Goal: Task Accomplishment & Management: Manage account settings

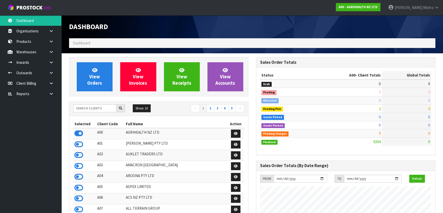
scroll to position [386, 187]
click at [91, 106] on input "text" at bounding box center [94, 109] width 43 height 8
type input "V05"
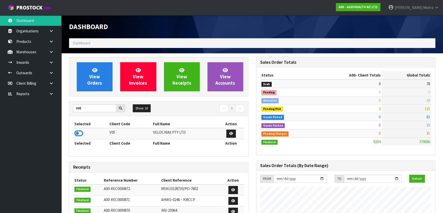
drag, startPoint x: 73, startPoint y: 128, endPoint x: 76, endPoint y: 129, distance: 2.6
click at [74, 128] on td at bounding box center [90, 133] width 35 height 11
click at [78, 133] on icon at bounding box center [78, 134] width 9 height 8
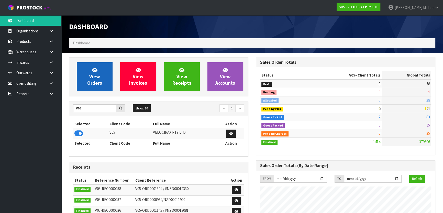
scroll to position [397, 187]
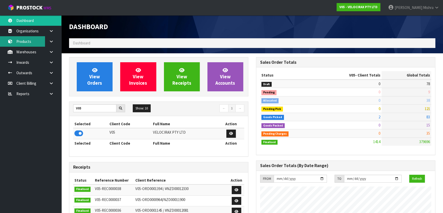
click at [35, 41] on link "Products" at bounding box center [30, 41] width 61 height 10
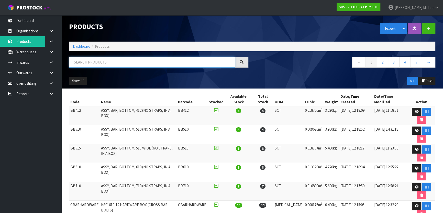
click at [103, 62] on input "text" at bounding box center [152, 62] width 166 height 11
type input "HITCH LOCK"
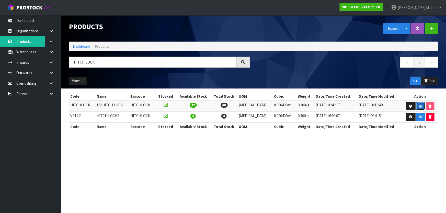
click at [419, 106] on icon "button" at bounding box center [420, 106] width 3 height 3
click at [410, 106] on icon at bounding box center [411, 106] width 4 height 3
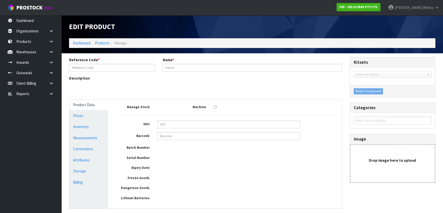
type input "HITCHLOCK"
type input "1/2 HITCH LOCK"
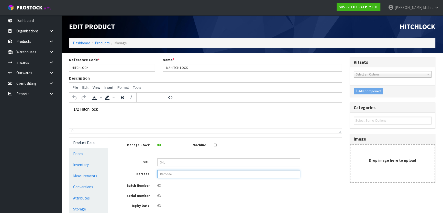
drag, startPoint x: 173, startPoint y: 174, endPoint x: 174, endPoint y: 169, distance: 5.1
click at [174, 174] on input "text" at bounding box center [228, 174] width 143 height 8
type input "HITCH LOCK"
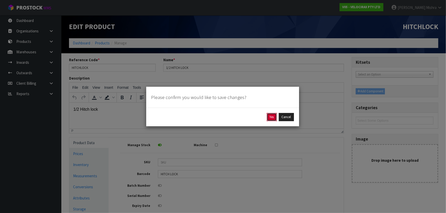
drag, startPoint x: 270, startPoint y: 117, endPoint x: 200, endPoint y: 14, distance: 124.3
click at [270, 117] on button "Yes" at bounding box center [272, 117] width 10 height 8
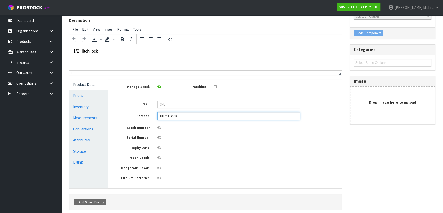
scroll to position [99, 0]
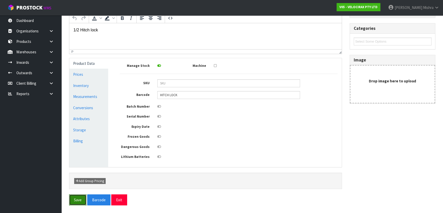
click at [79, 200] on button "Save" at bounding box center [77, 200] width 17 height 11
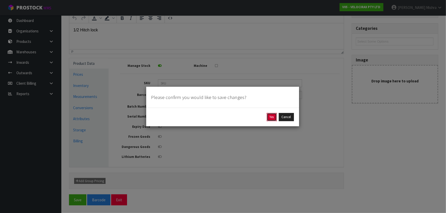
click at [273, 115] on button "Yes" at bounding box center [272, 117] width 10 height 8
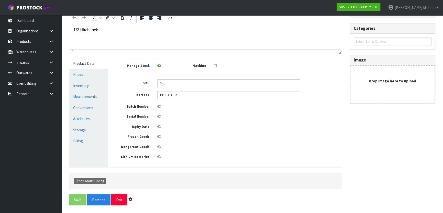
scroll to position [0, 0]
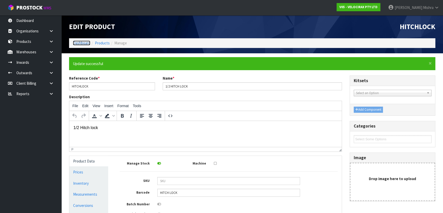
click at [78, 45] on link "Dashboard" at bounding box center [81, 43] width 17 height 5
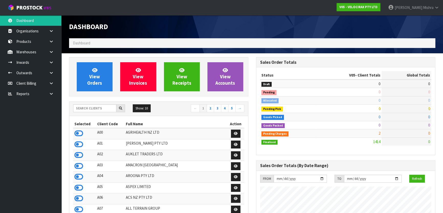
scroll to position [397, 187]
click at [91, 109] on input "text" at bounding box center [94, 109] width 43 height 8
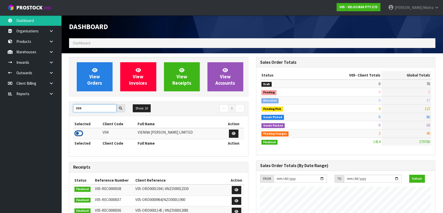
type input "V04"
click at [76, 133] on icon at bounding box center [78, 134] width 9 height 8
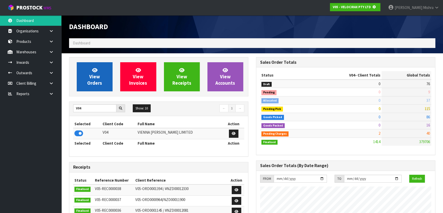
scroll to position [318, 187]
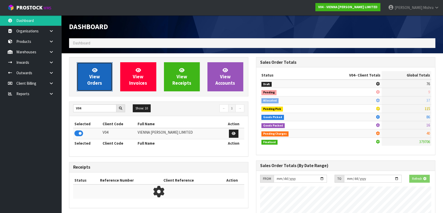
click at [92, 83] on span "View Orders" at bounding box center [94, 76] width 15 height 19
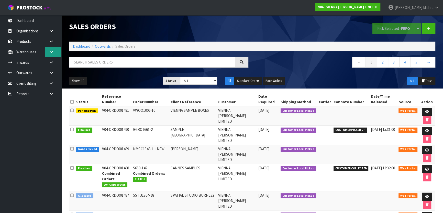
click at [51, 51] on icon at bounding box center [51, 52] width 5 height 4
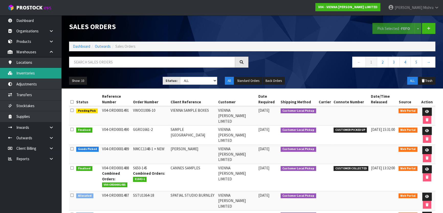
click at [43, 70] on link "Inventories" at bounding box center [30, 73] width 61 height 10
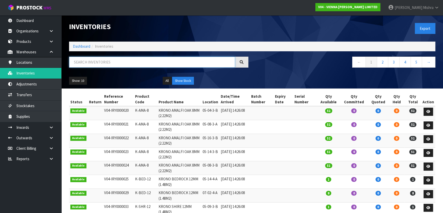
click at [94, 66] on input "text" at bounding box center [152, 62] width 166 height 11
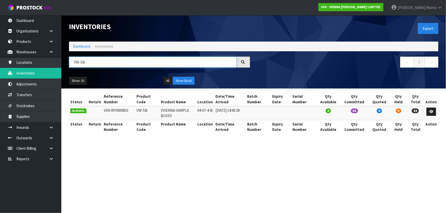
type input "VW-SB"
click at [138, 109] on td "VW-SB" at bounding box center [147, 113] width 24 height 14
copy tr "VW-SB"
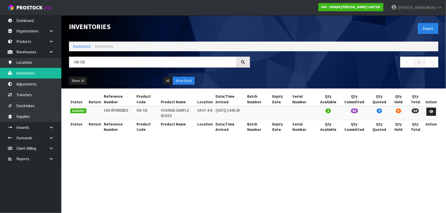
click at [213, 111] on td "04-07-4-B" at bounding box center [205, 113] width 18 height 14
click at [212, 111] on td "04-07-4-B" at bounding box center [205, 113] width 18 height 14
click at [212, 110] on td "04-07-4-B" at bounding box center [205, 113] width 18 height 14
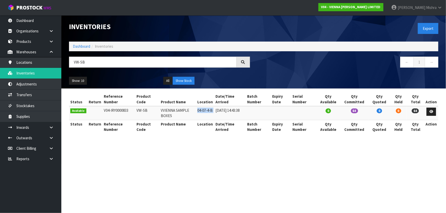
click at [212, 110] on td "04-07-4-B" at bounding box center [205, 113] width 18 height 14
click at [85, 44] on link "Dashboard" at bounding box center [81, 46] width 17 height 5
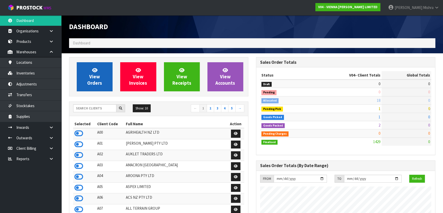
scroll to position [414, 187]
click at [89, 70] on link "View Orders" at bounding box center [95, 76] width 36 height 29
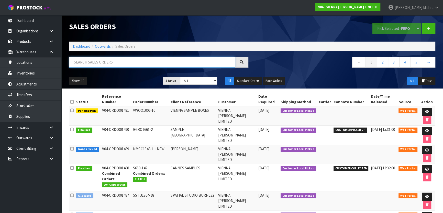
click at [115, 66] on input "text" at bounding box center [152, 62] width 166 height 11
paste input "VW-SB"
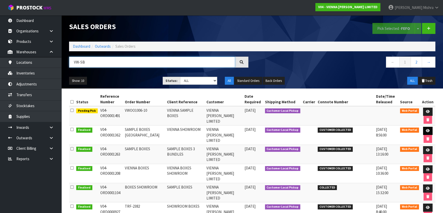
type input "VW-SB"
click at [425, 129] on icon at bounding box center [427, 130] width 4 height 3
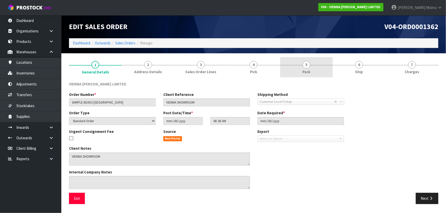
click at [321, 69] on link "5 Pack" at bounding box center [306, 67] width 53 height 20
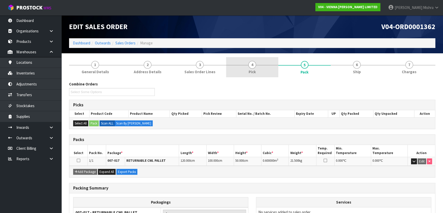
click at [255, 66] on span "4" at bounding box center [252, 65] width 8 height 8
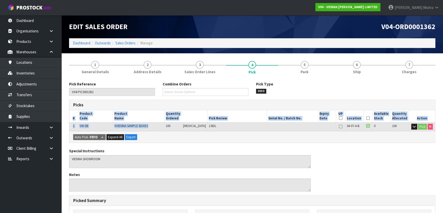
drag, startPoint x: 157, startPoint y: 125, endPoint x: 64, endPoint y: 121, distance: 92.9
click at [64, 121] on section "1 General Details 2 Address Details 3 Sales Order Lines 4 Pick 5 Pack 6 Ship 7 …" at bounding box center [251, 194] width 381 height 283
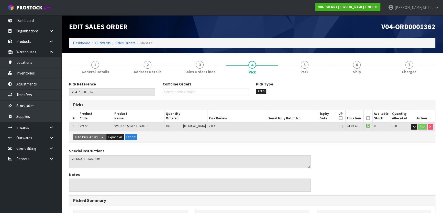
click at [258, 147] on div "Pick Reference V04-PIC0001362 Combine Orders V04-ORD0001128 V04-ORD0001324 V04-…" at bounding box center [252, 207] width 366 height 251
click at [80, 43] on link "Dashboard" at bounding box center [81, 43] width 17 height 5
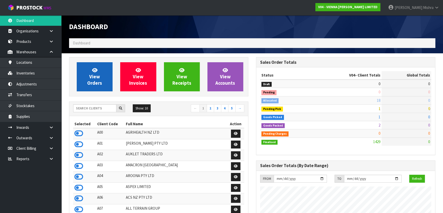
scroll to position [414, 187]
click at [91, 76] on span "View Orders" at bounding box center [94, 76] width 15 height 19
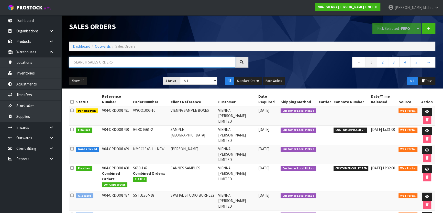
click at [120, 61] on input "text" at bounding box center [152, 62] width 166 height 11
click at [81, 46] on link "Dashboard" at bounding box center [81, 46] width 17 height 5
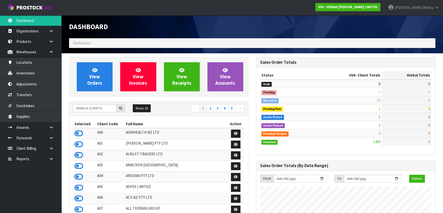
scroll to position [414, 187]
click at [99, 108] on input "text" at bounding box center [94, 109] width 43 height 8
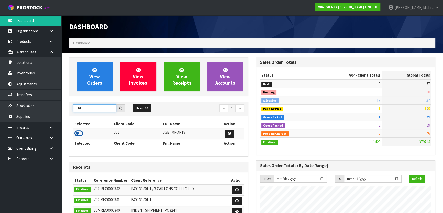
type input "J01"
click at [80, 137] on link at bounding box center [78, 135] width 9 height 5
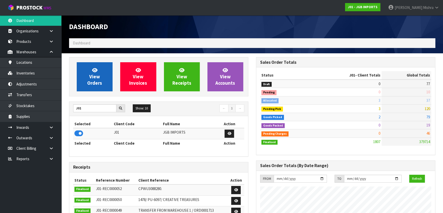
scroll to position [386, 187]
click at [83, 75] on link "View Orders" at bounding box center [95, 76] width 36 height 29
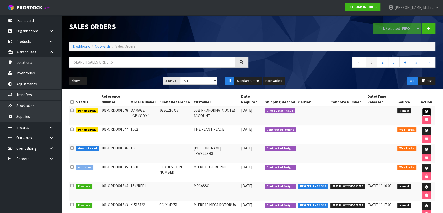
click at [427, 110] on link at bounding box center [425, 112] width 9 height 8
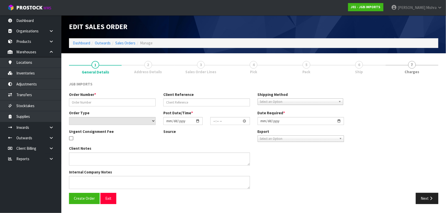
type input "DAMAGE JGB4330 X 1"
type input "JGB1210 X 3"
select select "number:0"
type input "2025-09-04"
type input "10:07:00.000"
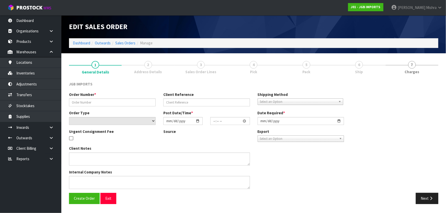
type input "2025-09-04"
type textarea "FOUND DAMAGE - DISPOSE"
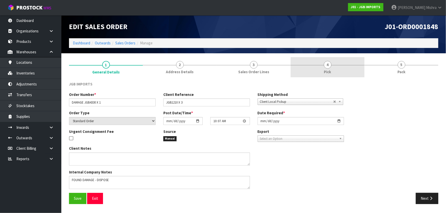
click at [329, 67] on span "4" at bounding box center [328, 65] width 8 height 8
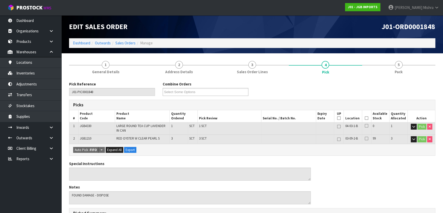
click at [366, 119] on icon at bounding box center [366, 118] width 4 height 0
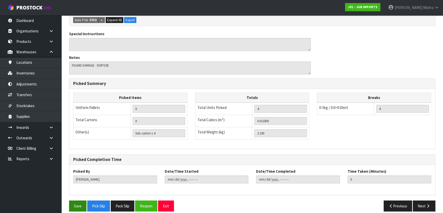
scroll to position [153, 0]
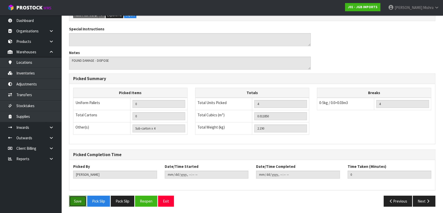
click at [75, 202] on button "Save" at bounding box center [77, 201] width 17 height 11
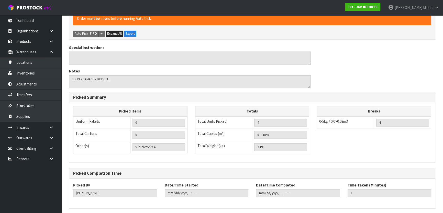
scroll to position [0, 0]
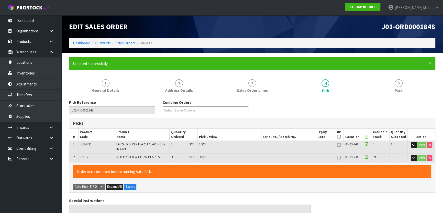
type input "Lalisha Mishra"
type input "2025-09-04T12:11:53"
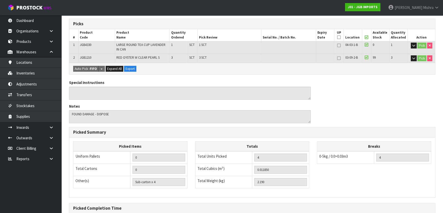
scroll to position [153, 0]
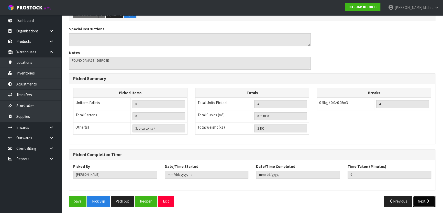
click at [420, 202] on button "Next" at bounding box center [423, 201] width 22 height 11
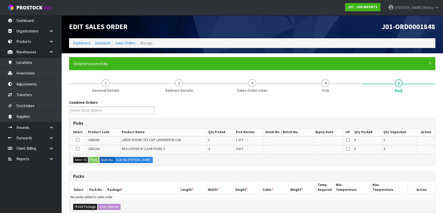
click at [76, 161] on button "Select All" at bounding box center [80, 160] width 15 height 6
click at [94, 161] on button "Pack" at bounding box center [94, 160] width 10 height 6
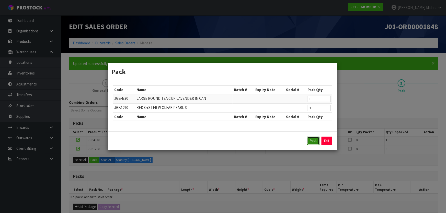
click at [312, 139] on button "Pack" at bounding box center [313, 141] width 12 height 8
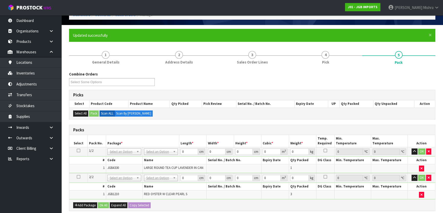
scroll to position [93, 0]
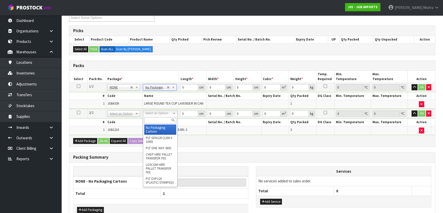
drag, startPoint x: 159, startPoint y: 127, endPoint x: 162, endPoint y: 121, distance: 7.2
type input "2"
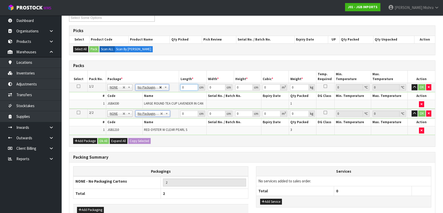
drag, startPoint x: 185, startPoint y: 89, endPoint x: 158, endPoint y: 88, distance: 26.6
type input "1"
click at [427, 90] on td "OK" at bounding box center [421, 87] width 27 height 9
click at [430, 89] on button "button" at bounding box center [428, 87] width 5 height 6
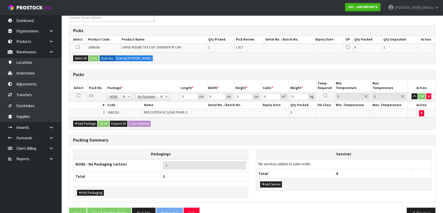
click at [77, 96] on icon at bounding box center [79, 96] width 4 height 0
click at [78, 59] on button "Select All" at bounding box center [80, 58] width 15 height 6
click at [93, 57] on button "Pack" at bounding box center [94, 58] width 10 height 6
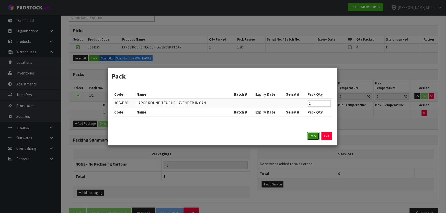
click at [315, 139] on button "Pack" at bounding box center [313, 136] width 12 height 8
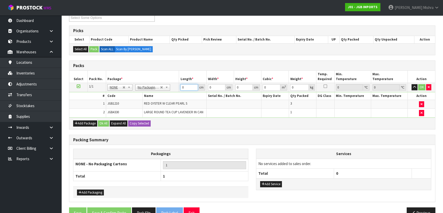
drag, startPoint x: 186, startPoint y: 88, endPoint x: 178, endPoint y: 86, distance: 7.4
click at [179, 87] on td "0 cm" at bounding box center [192, 87] width 27 height 9
type input "1"
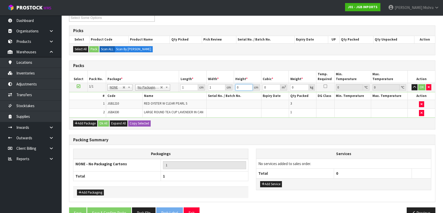
type input "0.000001"
type input "1"
click at [107, 121] on button "Ok All" at bounding box center [103, 124] width 11 height 6
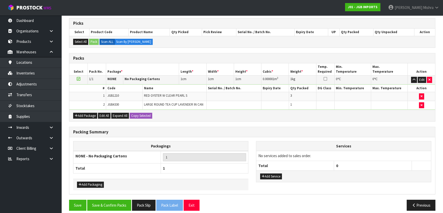
scroll to position [104, 0]
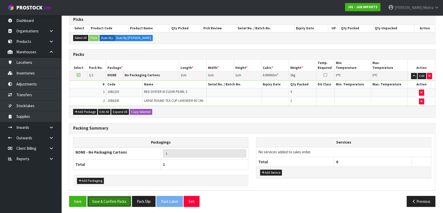
click at [110, 199] on button "Save & Confirm Packs" at bounding box center [109, 201] width 44 height 11
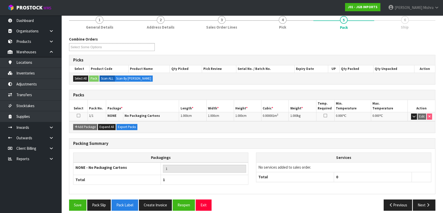
scroll to position [67, 0]
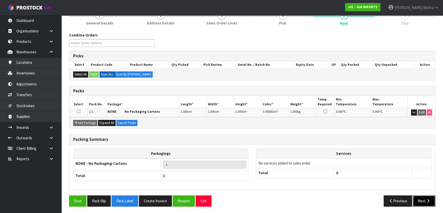
click at [419, 203] on button "Next" at bounding box center [423, 201] width 22 height 11
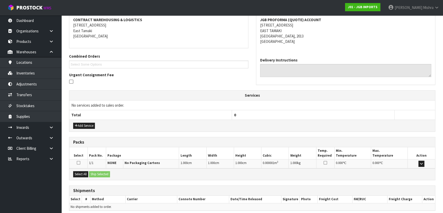
scroll to position [116, 0]
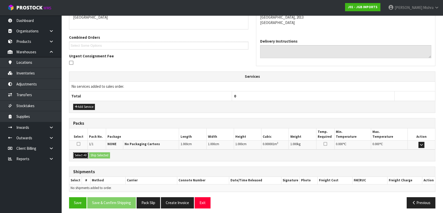
click at [84, 154] on button "Select All" at bounding box center [80, 156] width 15 height 6
click at [105, 156] on button "Ship Selected" at bounding box center [99, 156] width 21 height 6
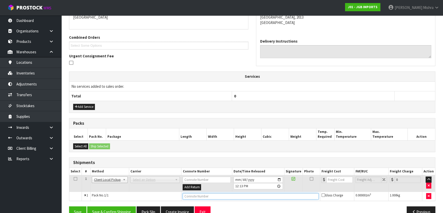
click at [205, 197] on input "text" at bounding box center [250, 196] width 136 height 6
type input "DISPOSED"
click at [120, 210] on button "Save & Confirm Shipping" at bounding box center [111, 212] width 49 height 11
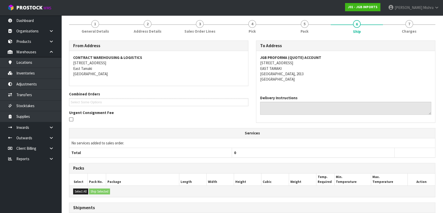
scroll to position [0, 0]
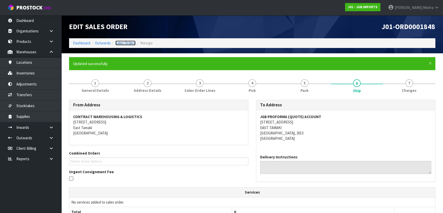
click at [129, 42] on link "Sales Orders" at bounding box center [125, 43] width 20 height 5
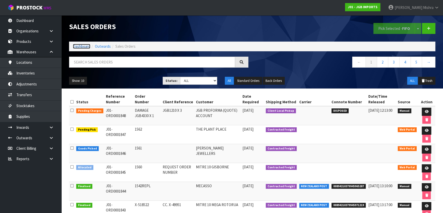
click at [84, 48] on link "Dashboard" at bounding box center [81, 46] width 17 height 5
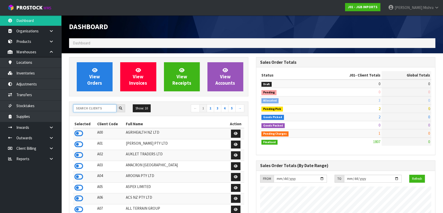
scroll to position [386, 187]
click at [94, 110] on input "text" at bounding box center [94, 109] width 43 height 8
type input "C10"
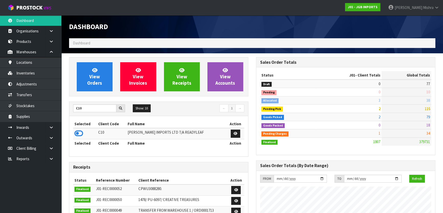
drag, startPoint x: 81, startPoint y: 131, endPoint x: 80, endPoint y: 117, distance: 14.3
click at [81, 131] on icon at bounding box center [78, 134] width 9 height 8
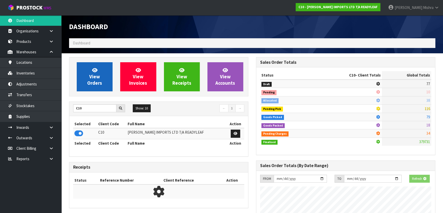
scroll to position [255197, 255329]
click at [87, 77] on link "View Orders" at bounding box center [95, 76] width 36 height 29
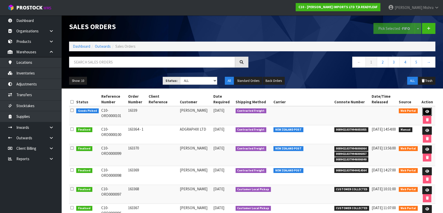
click at [426, 111] on icon at bounding box center [427, 111] width 4 height 3
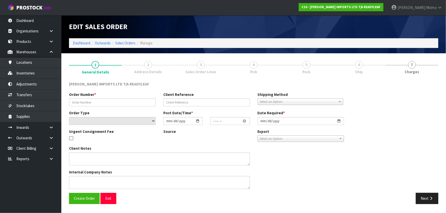
type input "16339"
select select "number:0"
type input "2025-09-03"
type input "14:19:00.000"
type input "2025-09-04"
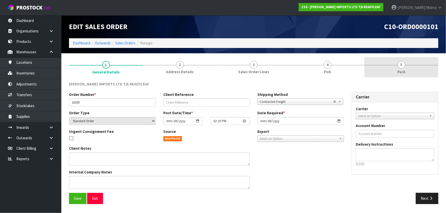
click at [405, 67] on link "5 Pack" at bounding box center [401, 67] width 74 height 20
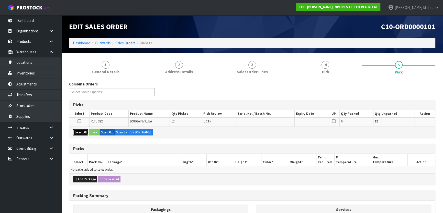
click at [82, 133] on button "Select All" at bounding box center [80, 133] width 15 height 6
click at [90, 132] on div "Select All Pack Scan ALL Scan By Quantity" at bounding box center [251, 132] width 365 height 11
click at [91, 132] on button "Pack" at bounding box center [94, 133] width 10 height 6
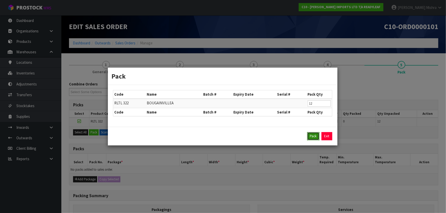
click at [317, 137] on button "Pack" at bounding box center [313, 136] width 12 height 8
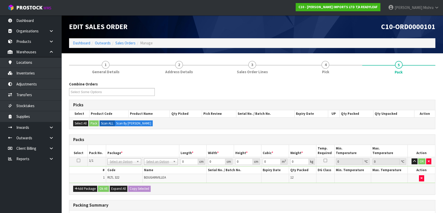
drag, startPoint x: 167, startPoint y: 164, endPoint x: 163, endPoint y: 168, distance: 5.6
drag, startPoint x: 173, startPoint y: 162, endPoint x: 144, endPoint y: 162, distance: 29.1
click at [144, 162] on tr "1/1 NONE 007-001 007-002 007-004 007-009 007-013 007-014 007-015 007-017 007-01…" at bounding box center [251, 161] width 365 height 9
type input "57"
type input "55"
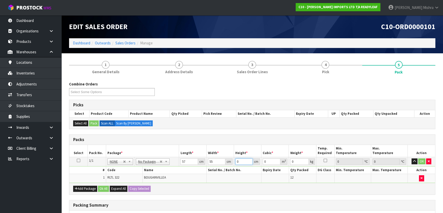
type input "3"
type input "0.009405"
type input "37"
type input "0.115995"
type input "37"
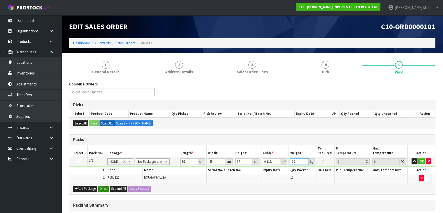
type input "10"
click at [101, 189] on button "Ok All" at bounding box center [103, 189] width 11 height 6
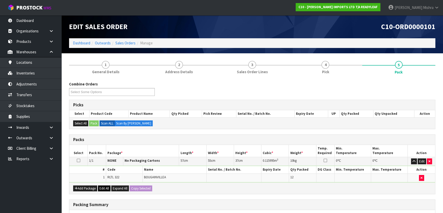
scroll to position [77, 0]
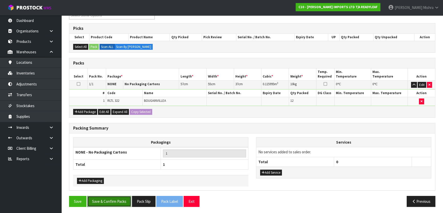
click at [107, 202] on button "Save & Confirm Packs" at bounding box center [109, 201] width 44 height 11
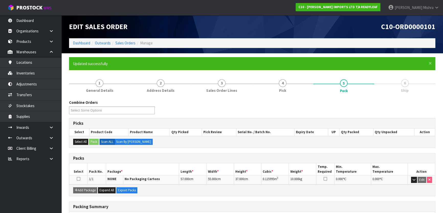
scroll to position [67, 0]
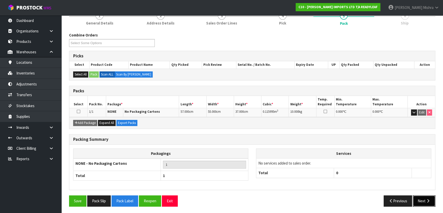
click at [423, 203] on button "Next" at bounding box center [423, 201] width 22 height 11
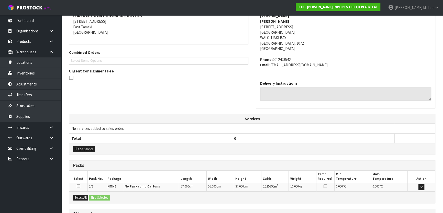
scroll to position [145, 0]
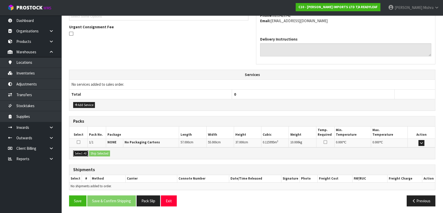
drag, startPoint x: 78, startPoint y: 153, endPoint x: 95, endPoint y: 153, distance: 16.6
click at [80, 153] on button "Select All" at bounding box center [80, 154] width 15 height 6
click at [95, 153] on button "Ship Selected" at bounding box center [99, 154] width 21 height 6
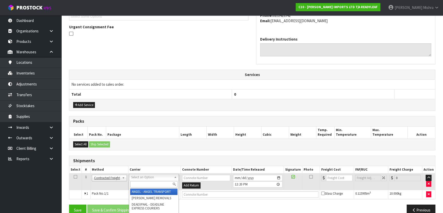
click at [135, 186] on input "text" at bounding box center [153, 184] width 47 height 6
type input "nzp"
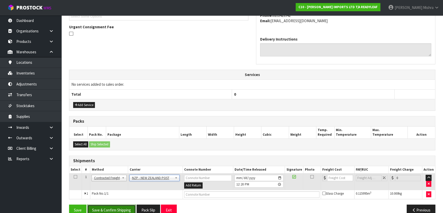
click at [119, 211] on button "Save & Confirm Shipping" at bounding box center [111, 210] width 49 height 11
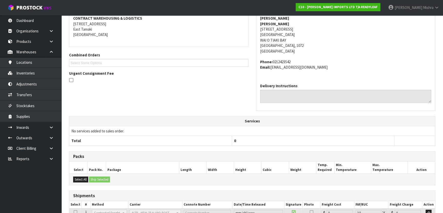
scroll to position [147, 0]
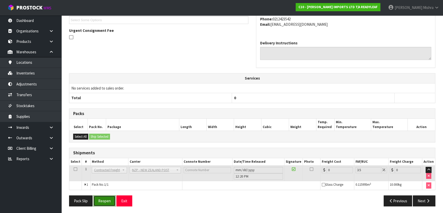
click at [105, 201] on button "Reopen" at bounding box center [104, 201] width 22 height 11
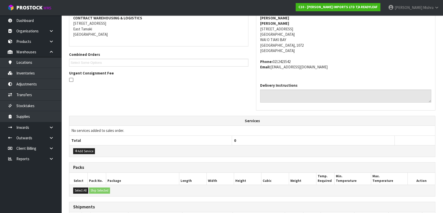
scroll to position [159, 0]
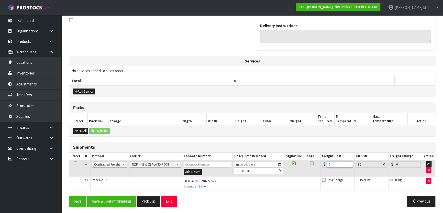
drag, startPoint x: 333, startPoint y: 164, endPoint x: 300, endPoint y: 168, distance: 33.7
click at [300, 168] on tr "1 Client Local Pickup Customer Local Pickup Company Freight Contracted Freight …" at bounding box center [251, 168] width 365 height 17
type input "4"
type input "4.14"
type input "4.3"
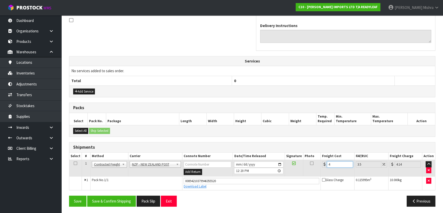
type input "4.45"
type input "4.33"
type input "4.48"
type input "4.33"
click at [112, 202] on button "Save & Confirm Shipping" at bounding box center [111, 201] width 49 height 11
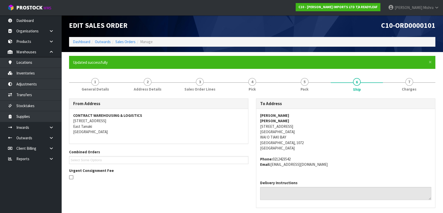
scroll to position [0, 0]
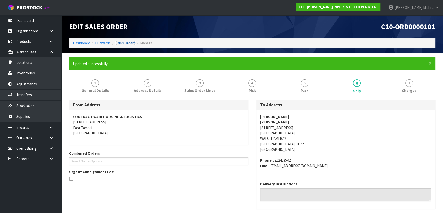
click at [124, 44] on link "Sales Orders" at bounding box center [125, 43] width 20 height 5
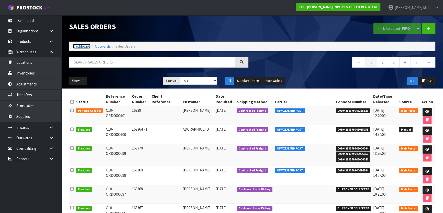
click at [80, 45] on link "Dashboard" at bounding box center [81, 46] width 17 height 5
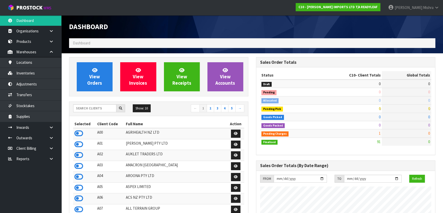
scroll to position [345, 187]
click at [46, 158] on link at bounding box center [53, 159] width 16 height 10
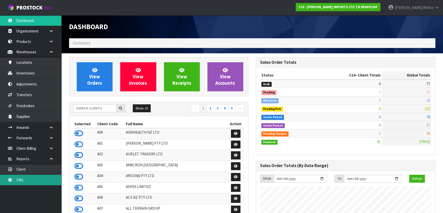
click at [31, 181] on link "CWL" at bounding box center [30, 180] width 61 height 10
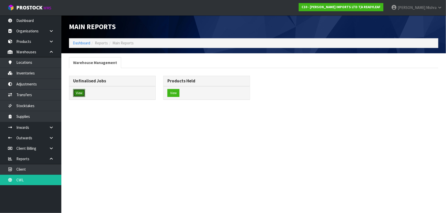
click at [77, 94] on button "View" at bounding box center [79, 93] width 12 height 8
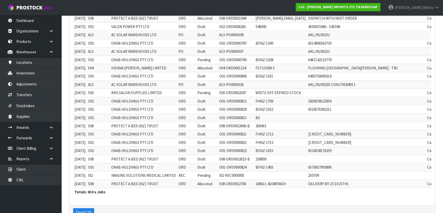
scroll to position [155, 0]
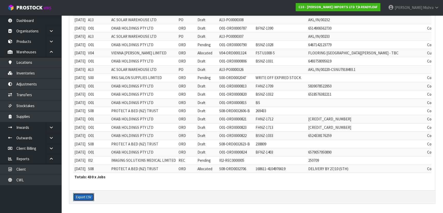
click at [77, 197] on button "Export CSV" at bounding box center [83, 197] width 21 height 8
click at [89, 196] on button "Export CSV" at bounding box center [83, 197] width 21 height 8
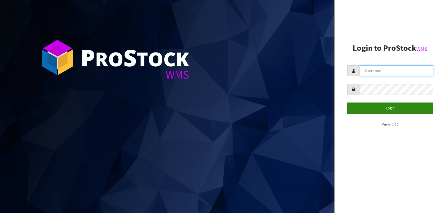
type input "[PERSON_NAME]"
click at [383, 110] on button "Login" at bounding box center [390, 108] width 86 height 11
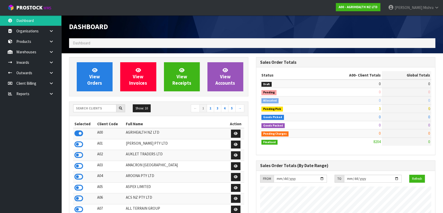
scroll to position [386, 187]
click at [93, 105] on input "text" at bounding box center [94, 109] width 43 height 8
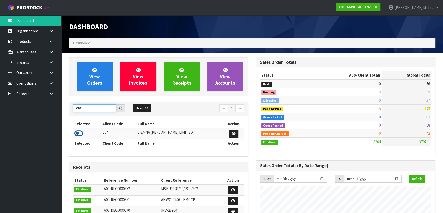
type input "V04"
click at [79, 133] on icon at bounding box center [78, 134] width 9 height 8
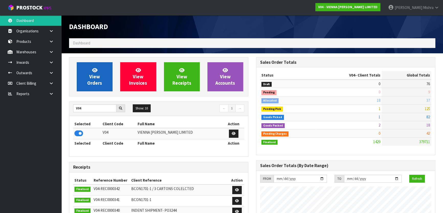
scroll to position [414, 187]
click at [94, 86] on link "View Orders" at bounding box center [95, 76] width 36 height 29
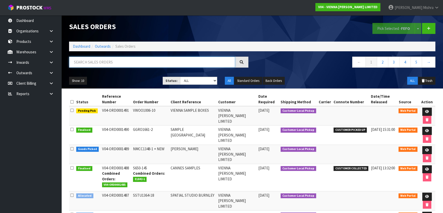
click at [135, 61] on input "text" at bounding box center [152, 62] width 166 height 11
click at [426, 130] on icon at bounding box center [427, 130] width 4 height 3
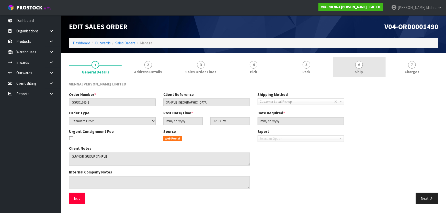
click at [354, 73] on link "6 Ship" at bounding box center [359, 67] width 53 height 20
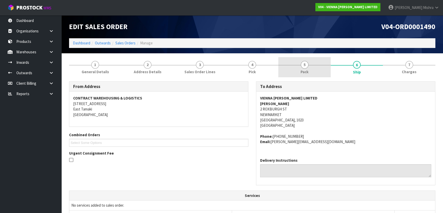
click at [303, 67] on span "5" at bounding box center [304, 65] width 8 height 8
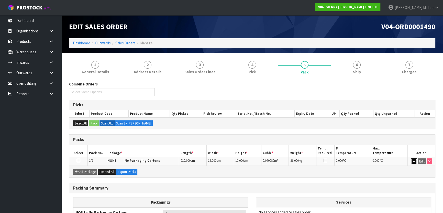
click at [415, 162] on button "button" at bounding box center [414, 162] width 6 height 6
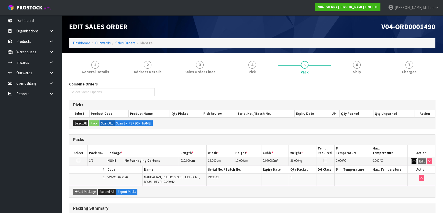
click at [415, 162] on button "button" at bounding box center [414, 162] width 6 height 6
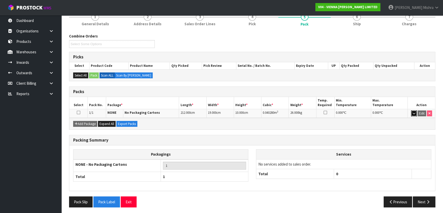
scroll to position [49, 0]
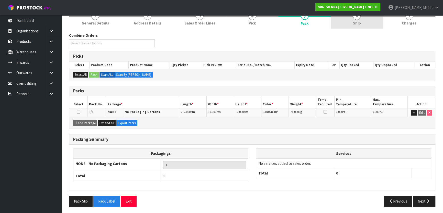
click at [358, 25] on span "Ship" at bounding box center [357, 22] width 8 height 5
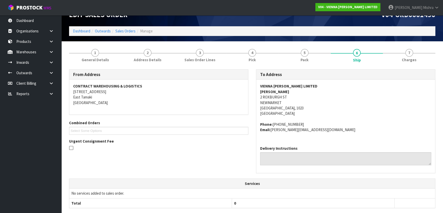
scroll to position [0, 0]
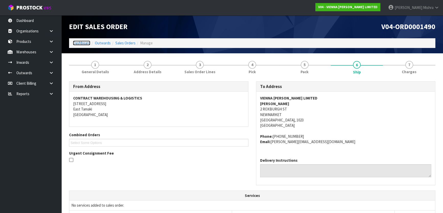
click at [80, 42] on link "Dashboard" at bounding box center [81, 43] width 17 height 5
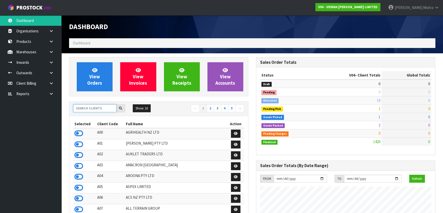
scroll to position [414, 187]
click at [86, 108] on input "text" at bounding box center [94, 109] width 43 height 8
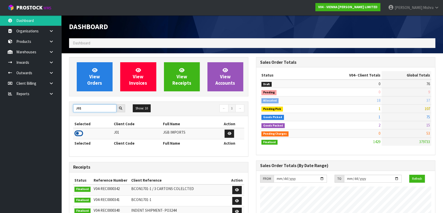
type input "J01"
click at [74, 137] on icon at bounding box center [78, 134] width 9 height 8
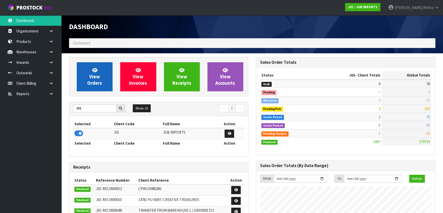
scroll to position [386, 187]
click at [79, 74] on link "View Orders" at bounding box center [95, 76] width 36 height 29
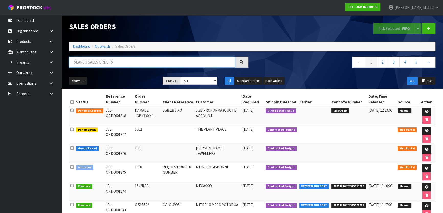
click at [156, 63] on input "text" at bounding box center [152, 62] width 166 height 11
type input "1827"
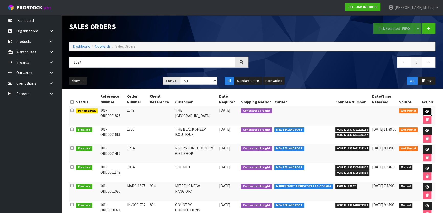
click at [425, 111] on icon at bounding box center [427, 111] width 4 height 3
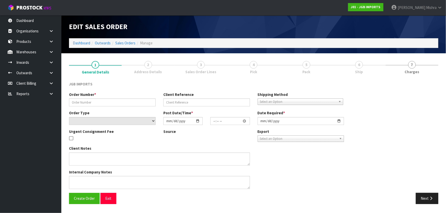
type input "1549"
select select "number:0"
type input "2025-08-29"
type input "13:15:00.000"
type input "[DATE]"
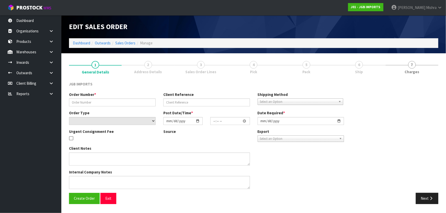
type textarea "THE FIRST ITEM…9Q14S019I…PLEASE SEND FREE. IT REPLACES A PREVIOUSLY SENT DAMAGE…"
type textarea "REMOVED 1 X JGB3101 AS ITEM WAS FOUND DAMAGED IN LOCATION"
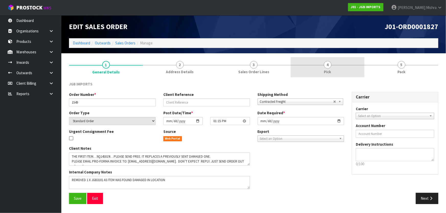
click at [325, 66] on span "4" at bounding box center [328, 65] width 8 height 8
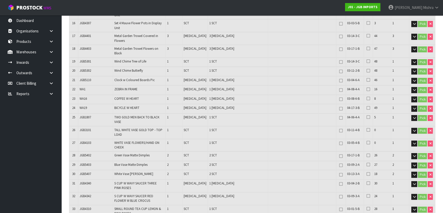
scroll to position [261, 0]
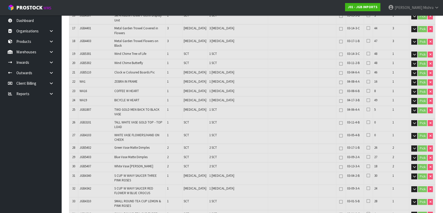
click at [88, 133] on span "JGB4103" at bounding box center [84, 135] width 11 height 4
copy span "JGB4103"
click at [49, 63] on icon at bounding box center [51, 63] width 5 height 4
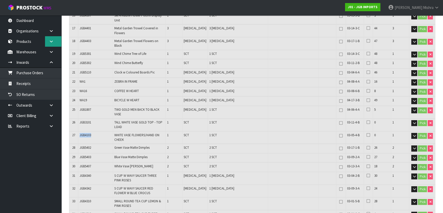
click at [52, 44] on link at bounding box center [53, 41] width 16 height 10
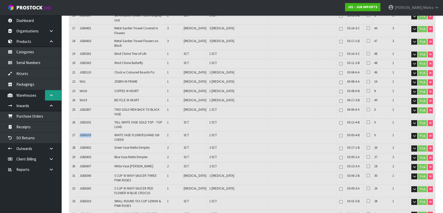
click at [51, 97] on icon at bounding box center [51, 96] width 5 height 4
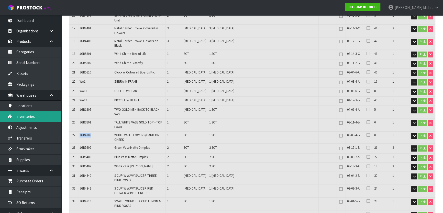
click at [36, 115] on link "Inventories" at bounding box center [30, 116] width 61 height 10
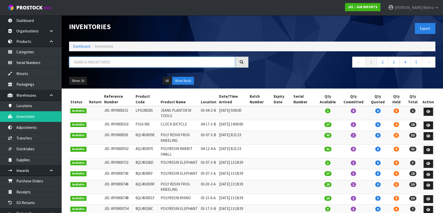
click at [141, 58] on input "text" at bounding box center [152, 62] width 166 height 11
paste input "JGB4103"
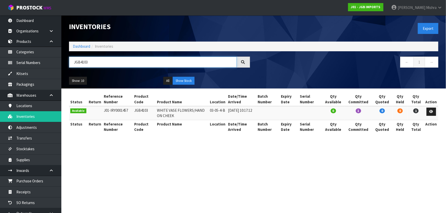
type input "JGB4103"
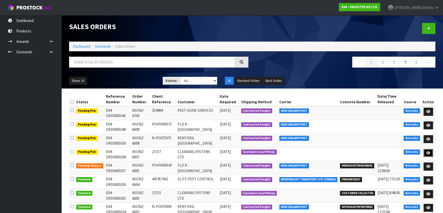
click at [429, 154] on icon at bounding box center [428, 153] width 4 height 3
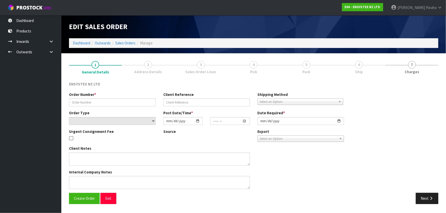
type input "#SONZ-6697"
type input "27157"
select select "number:0"
type input "[DATE]"
type input "11:30:20.000"
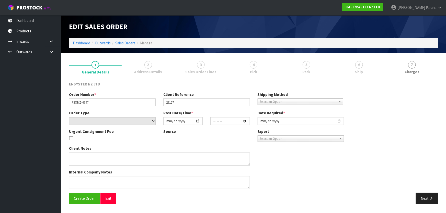
type input "[DATE]"
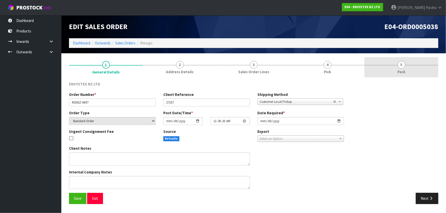
drag, startPoint x: 403, startPoint y: 64, endPoint x: 402, endPoint y: 67, distance: 3.8
click at [403, 65] on span "5" at bounding box center [402, 65] width 8 height 8
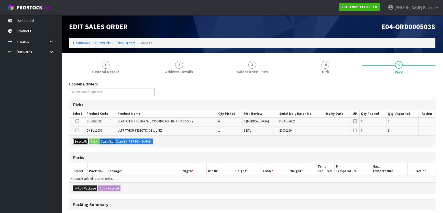
click at [81, 143] on button "Select All" at bounding box center [80, 142] width 15 height 6
click at [90, 141] on button "Pack" at bounding box center [94, 142] width 10 height 6
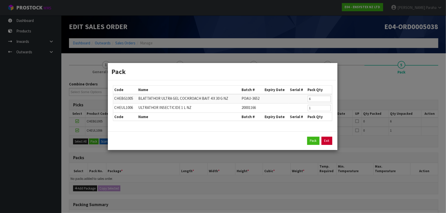
click at [325, 142] on link "Exit" at bounding box center [326, 141] width 11 height 8
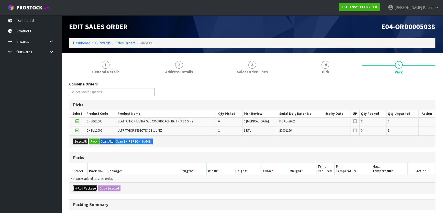
click at [87, 188] on button "Add Package" at bounding box center [85, 189] width 24 height 6
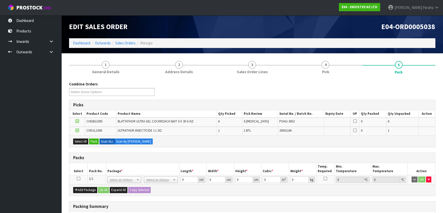
drag, startPoint x: 83, startPoint y: 184, endPoint x: 87, endPoint y: 145, distance: 39.1
click at [79, 179] on icon at bounding box center [79, 179] width 4 height 0
click at [96, 139] on button "Pack" at bounding box center [94, 142] width 10 height 6
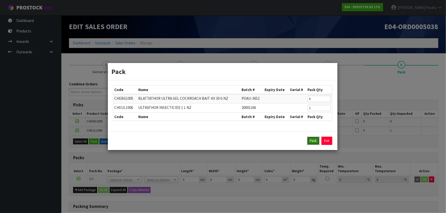
click at [312, 140] on button "Pack" at bounding box center [313, 141] width 12 height 8
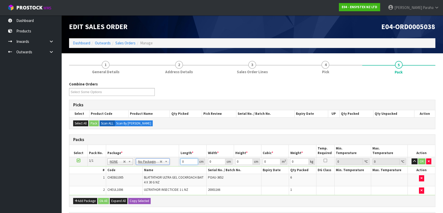
drag, startPoint x: 188, startPoint y: 162, endPoint x: 169, endPoint y: 163, distance: 18.7
click at [169, 163] on tr "1/1 NONE 007-001 007-002 007-004 007-009 007-013 007-014 007-015 007-017 007-01…" at bounding box center [251, 161] width 365 height 9
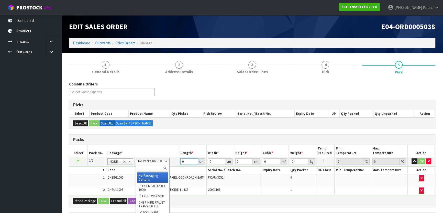
drag, startPoint x: 141, startPoint y: 160, endPoint x: 142, endPoint y: 164, distance: 3.7
click at [144, 167] on input "text" at bounding box center [152, 168] width 31 height 6
type input "oc"
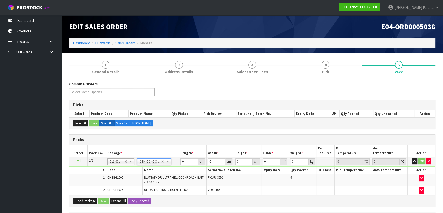
type input "2.8"
drag, startPoint x: 187, startPoint y: 163, endPoint x: 148, endPoint y: 166, distance: 38.4
click at [148, 166] on tbody "1/1 NONE 007-001 007-002 007-004 007-009 007-013 007-014 007-015 007-017 007-01…" at bounding box center [251, 176] width 365 height 38
type input "43"
type input "18"
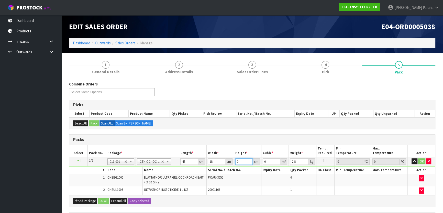
type input "1"
type input "0.000774"
type input "16"
type input "0.012384"
type input "16"
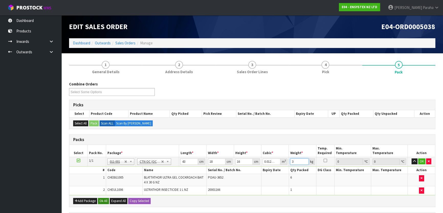
type input "3"
click at [105, 199] on button "Ok All" at bounding box center [103, 201] width 11 height 6
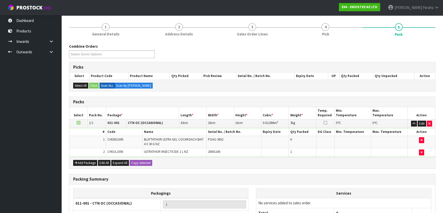
scroll to position [89, 0]
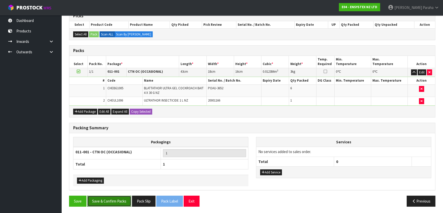
click at [103, 201] on button "Save & Confirm Packs" at bounding box center [109, 201] width 44 height 11
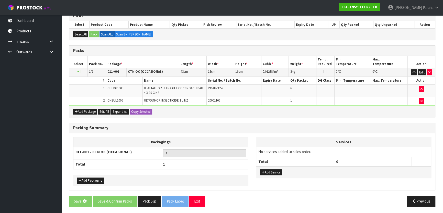
scroll to position [0, 0]
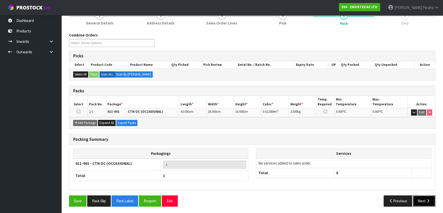
click at [419, 199] on button "Next" at bounding box center [423, 201] width 22 height 11
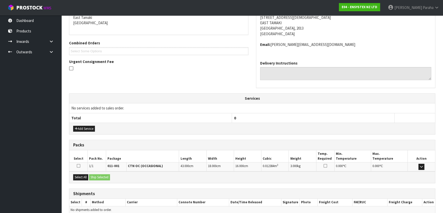
scroll to position [134, 0]
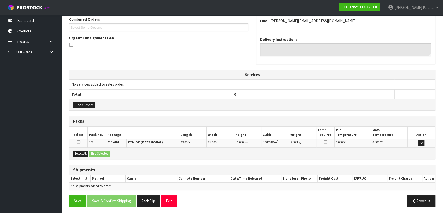
click at [73, 43] on icon at bounding box center [71, 44] width 4 height 5
click at [0, 0] on input "checkbox" at bounding box center [0, 0] width 0 height 0
click at [69, 43] on icon at bounding box center [71, 44] width 4 height 5
click at [0, 0] on input "checkbox" at bounding box center [0, 0] width 0 height 0
drag, startPoint x: 79, startPoint y: 153, endPoint x: 86, endPoint y: 153, distance: 6.4
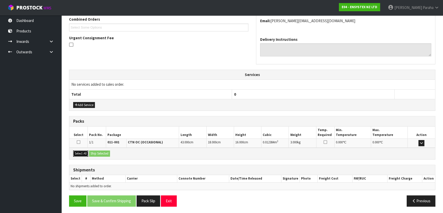
click at [79, 153] on button "Select All" at bounding box center [80, 154] width 15 height 6
click at [98, 152] on button "Ship Selected" at bounding box center [99, 154] width 21 height 6
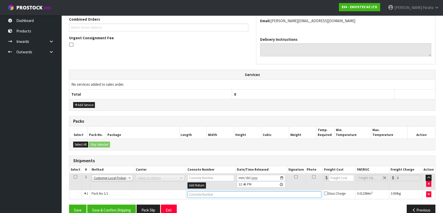
click at [195, 193] on input "text" at bounding box center [254, 195] width 134 height 6
type input "CUSTOMER COLLECTED"
click at [70, 43] on icon at bounding box center [71, 44] width 4 height 5
click at [0, 0] on input "checkbox" at bounding box center [0, 0] width 0 height 0
click at [124, 207] on button "Save & Confirm Shipping" at bounding box center [111, 210] width 49 height 11
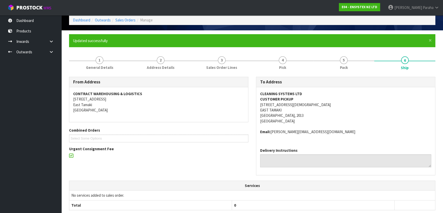
scroll to position [0, 0]
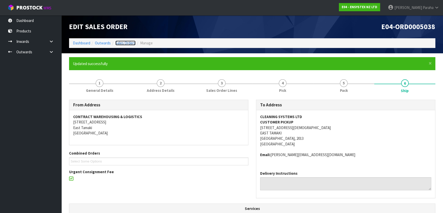
click at [131, 43] on link "Sales Orders" at bounding box center [125, 43] width 20 height 5
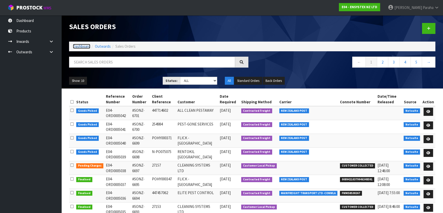
click at [80, 47] on link "Dashboard" at bounding box center [81, 46] width 17 height 5
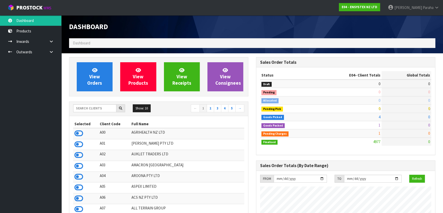
scroll to position [386, 187]
click at [93, 110] on input "text" at bounding box center [94, 109] width 43 height 8
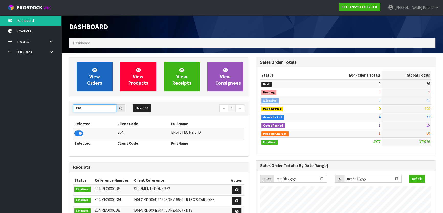
type input "E04"
click at [90, 83] on span "View Orders" at bounding box center [94, 76] width 15 height 19
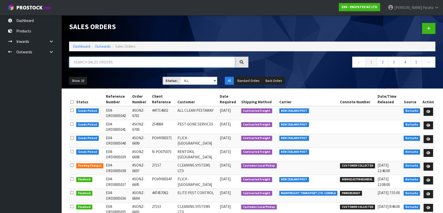
click at [99, 63] on input "text" at bounding box center [152, 62] width 166 height 11
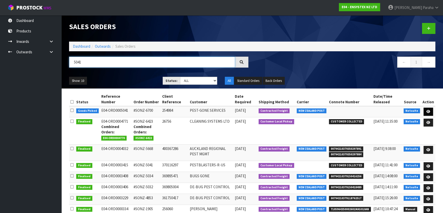
type input "5041"
click at [430, 112] on link at bounding box center [427, 112] width 9 height 8
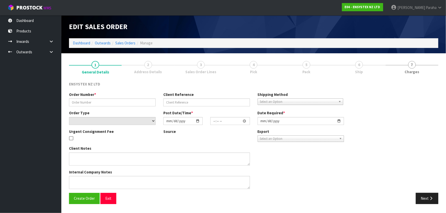
type input "#SONZ-6700"
type input "254984"
select select "number:0"
type input "2025-09-04"
type input "11:45:09.000"
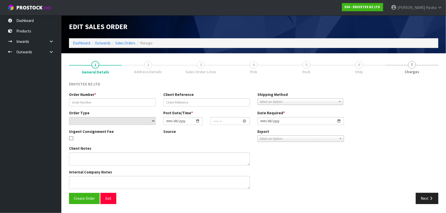
type input "2025-09-04"
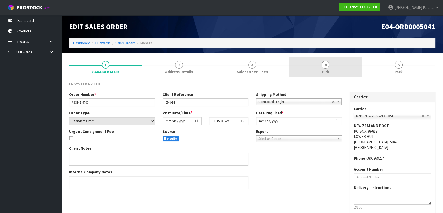
click at [324, 65] on span "4" at bounding box center [325, 65] width 8 height 8
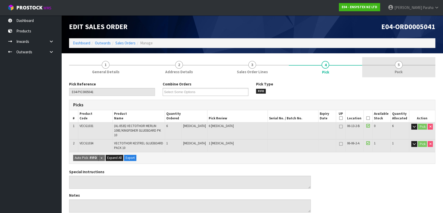
click at [396, 67] on span "5" at bounding box center [399, 65] width 8 height 8
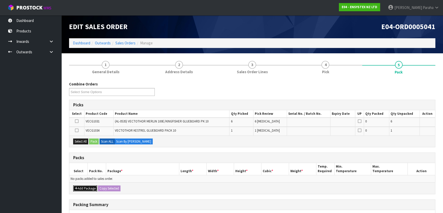
click at [85, 189] on button "Add Package" at bounding box center [85, 189] width 24 height 6
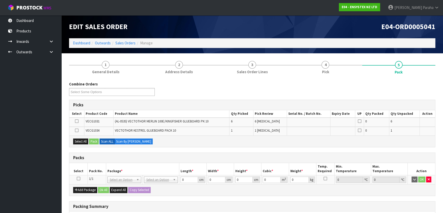
click at [79, 176] on td at bounding box center [78, 179] width 18 height 9
click at [81, 142] on button "Select All" at bounding box center [80, 142] width 15 height 6
click at [92, 141] on button "Pack" at bounding box center [94, 142] width 10 height 6
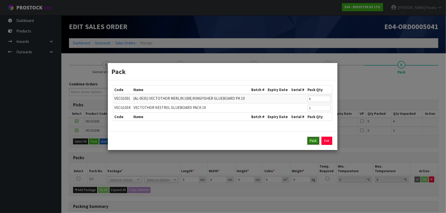
click at [309, 140] on button "Pack" at bounding box center [313, 141] width 12 height 8
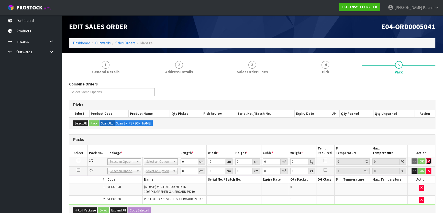
click at [430, 161] on button "button" at bounding box center [428, 162] width 5 height 6
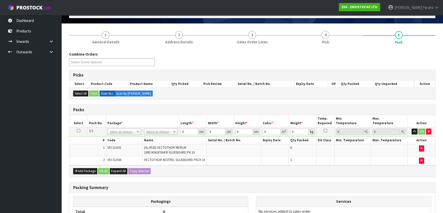
scroll to position [87, 0]
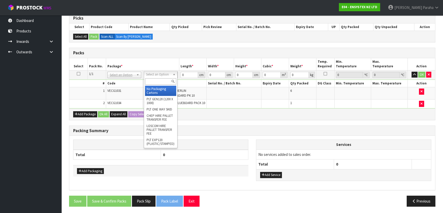
click at [163, 81] on input "text" at bounding box center [160, 81] width 31 height 6
type input "oc"
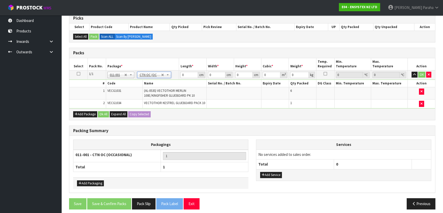
type input "2.75"
drag, startPoint x: 186, startPoint y: 75, endPoint x: 179, endPoint y: 75, distance: 6.4
click at [179, 75] on td "0 cm" at bounding box center [192, 74] width 27 height 9
type input "36"
type input "24"
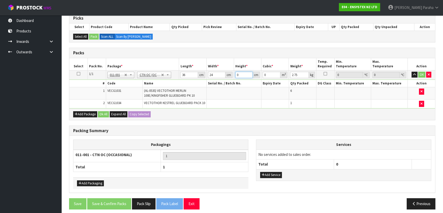
type input "9"
type input "0.007776"
type input "9"
type input "3"
type input "4"
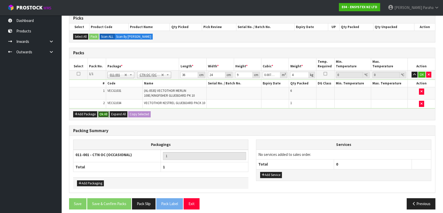
click at [100, 115] on button "Ok All" at bounding box center [103, 114] width 11 height 6
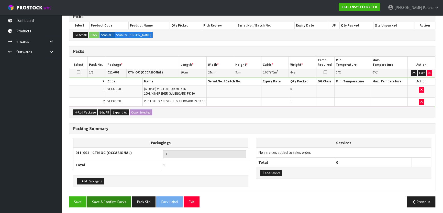
scroll to position [89, 0]
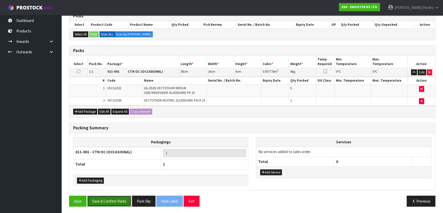
click at [107, 197] on button "Save & Confirm Packs" at bounding box center [109, 201] width 44 height 11
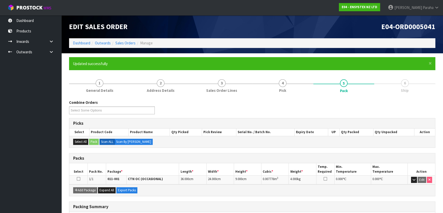
scroll to position [0, 0]
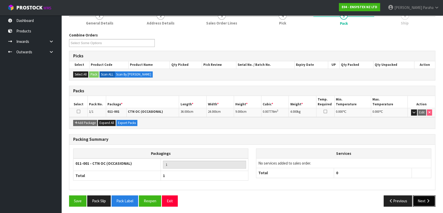
click at [425, 200] on button "Next" at bounding box center [423, 201] width 22 height 11
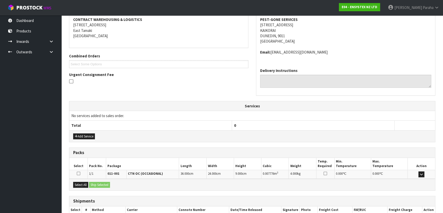
scroll to position [129, 0]
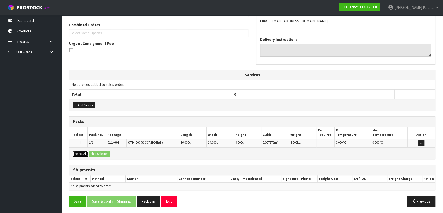
click at [83, 153] on button "Select All" at bounding box center [80, 154] width 15 height 6
click at [100, 154] on button "Ship Selected" at bounding box center [99, 154] width 21 height 6
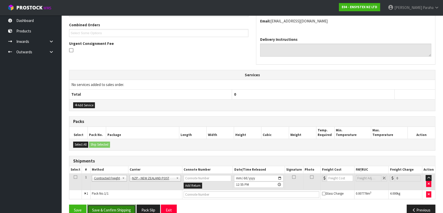
drag, startPoint x: 120, startPoint y: 207, endPoint x: 114, endPoint y: 202, distance: 7.9
click at [120, 207] on button "Save & Confirm Shipping" at bounding box center [111, 210] width 49 height 11
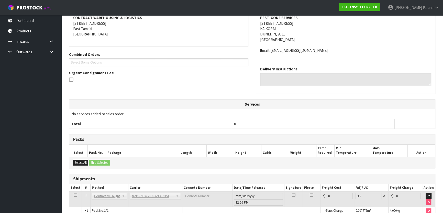
scroll to position [131, 0]
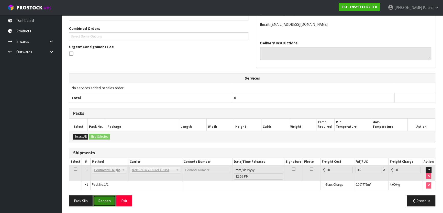
click at [105, 203] on button "Reopen" at bounding box center [104, 201] width 22 height 11
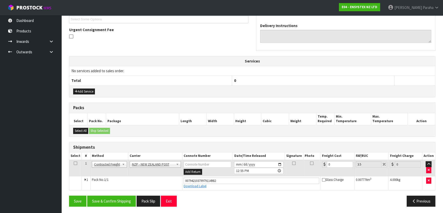
scroll to position [143, 0]
drag, startPoint x: 331, startPoint y: 163, endPoint x: 305, endPoint y: 167, distance: 27.0
click at [305, 167] on tr "1 Client Local Pickup Customer Local Pickup Company Freight Contracted Freight …" at bounding box center [251, 168] width 365 height 17
type input "1"
type input "1.03"
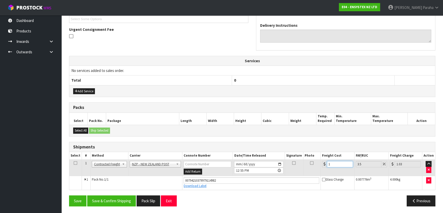
type input "11"
type input "11.38"
type input "11.1"
type input "11.49"
type input "11.16"
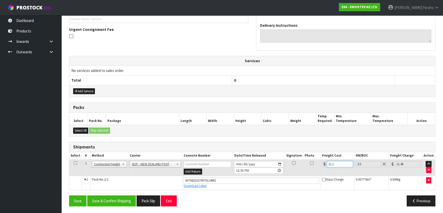
type input "11.55"
type input "11.16"
click at [102, 204] on button "Save & Confirm Shipping" at bounding box center [111, 201] width 49 height 11
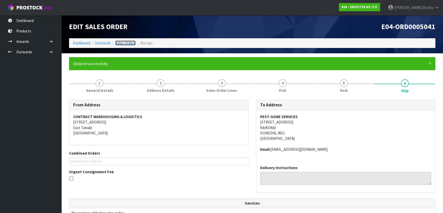
click at [130, 41] on link "Sales Orders" at bounding box center [125, 43] width 20 height 5
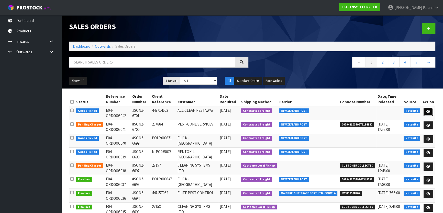
click at [428, 111] on icon at bounding box center [428, 111] width 4 height 3
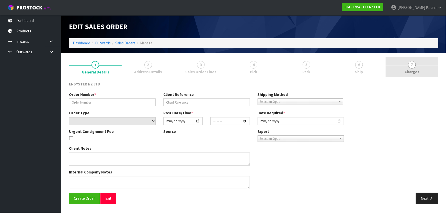
type input "#SONZ-6701"
type input "447714602"
select select "number:0"
type input "2025-09-04"
type input "12:30:10.000"
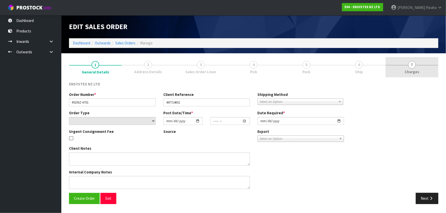
type input "2025-09-05"
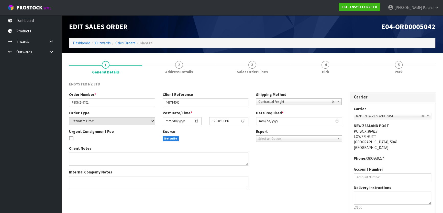
click at [400, 80] on div "ENSYSTEX NZ LTD Order Number * #SONZ-6701 Client Reference 447714602 Shipping M…" at bounding box center [252, 158] width 366 height 161
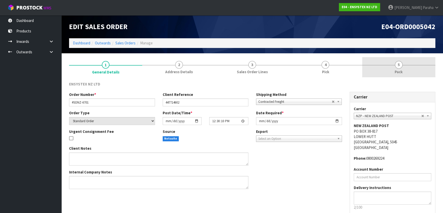
click at [388, 66] on link "5 Pack" at bounding box center [398, 67] width 73 height 20
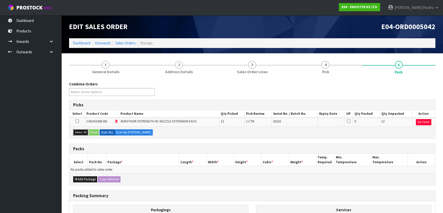
drag, startPoint x: 77, startPoint y: 130, endPoint x: 82, endPoint y: 131, distance: 4.5
click at [80, 131] on button "Select All" at bounding box center [80, 133] width 15 height 6
click at [96, 133] on button "Pack" at bounding box center [94, 133] width 10 height 6
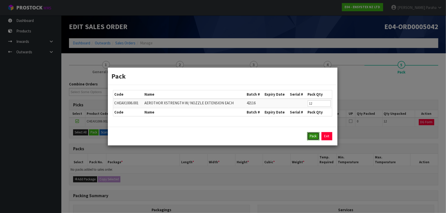
click at [311, 135] on button "Pack" at bounding box center [313, 136] width 12 height 8
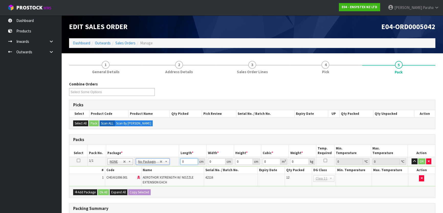
drag, startPoint x: 187, startPoint y: 159, endPoint x: 163, endPoint y: 159, distance: 24.0
click at [163, 159] on tr "1/1 NONE 007-001 007-002 007-004 007-009 007-013 007-014 007-015 007-017 007-01…" at bounding box center [251, 161] width 365 height 9
type input "28"
type input "21"
type input "2"
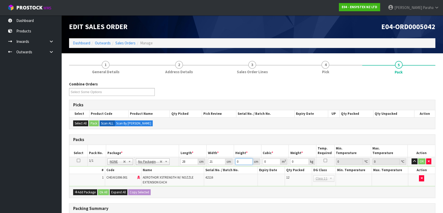
type input "0.001176"
type input "26"
type input "0.015288"
type input "26"
drag, startPoint x: 297, startPoint y: 158, endPoint x: 291, endPoint y: 160, distance: 6.1
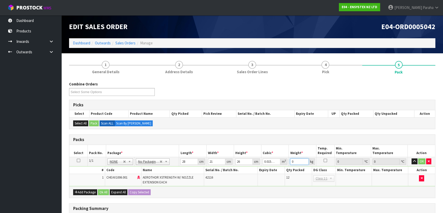
click at [291, 160] on input "0" at bounding box center [299, 162] width 18 height 6
type input "7"
click at [105, 190] on button "Ok All" at bounding box center [103, 193] width 11 height 6
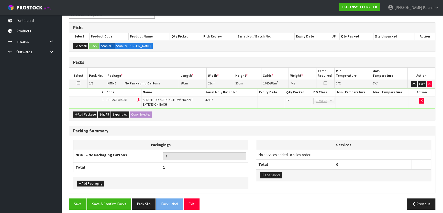
scroll to position [80, 0]
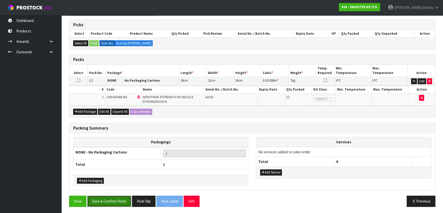
click at [109, 202] on button "Save & Confirm Packs" at bounding box center [109, 201] width 44 height 11
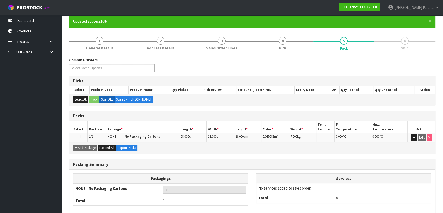
scroll to position [67, 0]
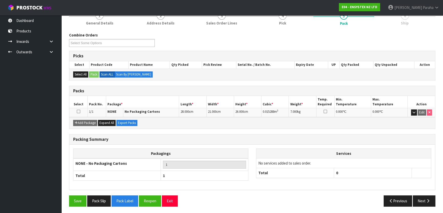
click at [424, 185] on div "Packagings NONE - No Packaging Cartons 1 Total 1 Services No services added to …" at bounding box center [251, 167] width 365 height 45
click at [424, 200] on button "Next" at bounding box center [423, 201] width 22 height 11
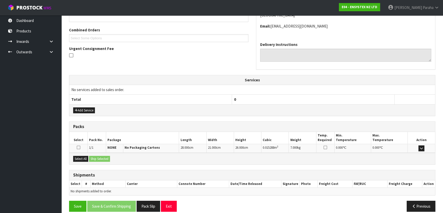
scroll to position [129, 0]
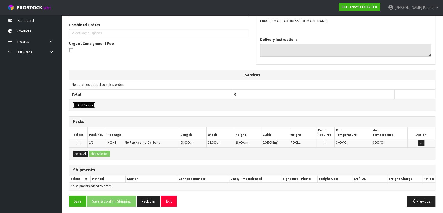
click at [80, 106] on button "Add Service" at bounding box center [84, 105] width 22 height 6
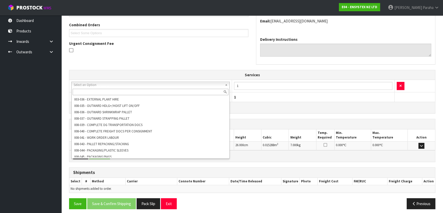
click at [93, 91] on input "text" at bounding box center [151, 92] width 156 height 6
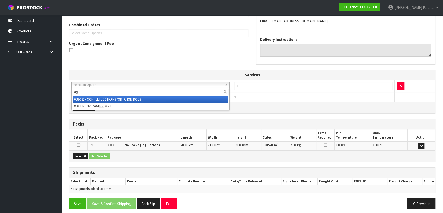
type input "dg"
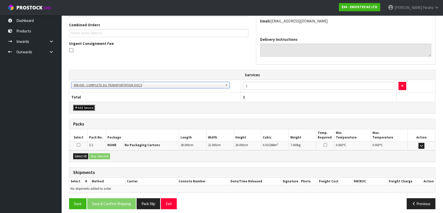
click at [83, 106] on button "Add Service" at bounding box center [84, 108] width 22 height 6
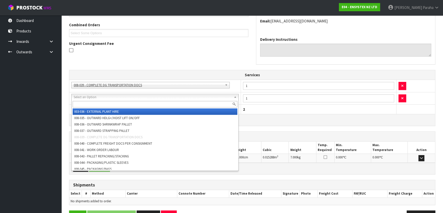
click at [84, 104] on input "text" at bounding box center [155, 104] width 165 height 6
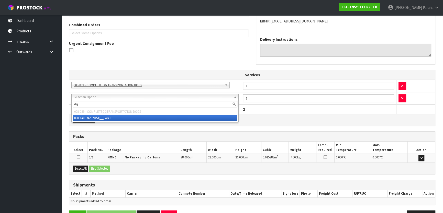
type input "dg"
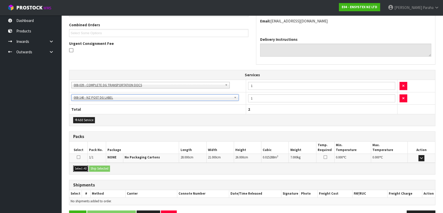
click at [80, 167] on button "Select All" at bounding box center [80, 169] width 15 height 6
click at [95, 169] on button "Ship Selected" at bounding box center [99, 169] width 21 height 6
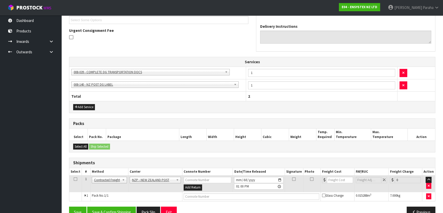
scroll to position [153, 0]
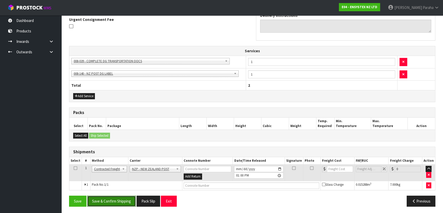
click at [117, 200] on button "Save & Confirm Shipping" at bounding box center [111, 201] width 49 height 11
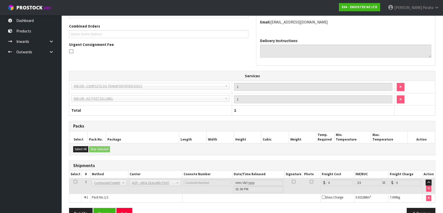
scroll to position [146, 0]
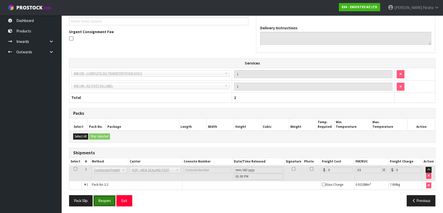
click at [101, 199] on button "Reopen" at bounding box center [104, 200] width 22 height 11
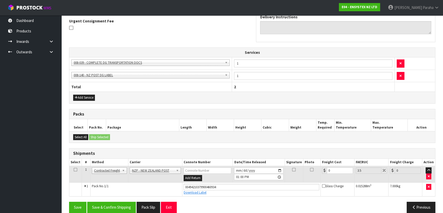
scroll to position [157, 0]
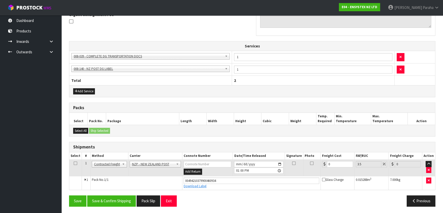
click at [331, 166] on td "0" at bounding box center [337, 168] width 34 height 17
drag, startPoint x: 331, startPoint y: 164, endPoint x: 287, endPoint y: 165, distance: 43.4
click at [287, 165] on tr "1 Client Local Pickup Customer Local Pickup Company Freight Contracted Freight …" at bounding box center [251, 168] width 365 height 17
type input "2"
type input "2.07"
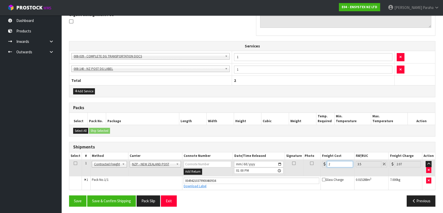
type input "20"
type input "20.7"
type input "20.01"
type input "20.71"
type input "20.01"
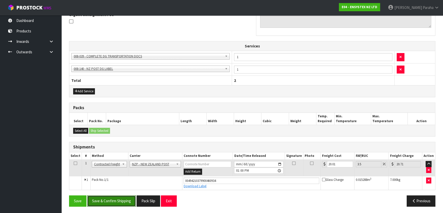
click at [120, 196] on button "Save & Confirm Shipping" at bounding box center [111, 201] width 49 height 11
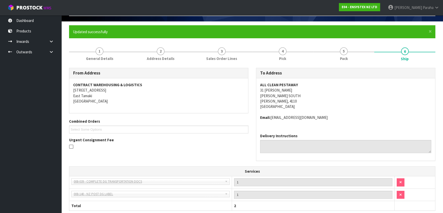
scroll to position [0, 0]
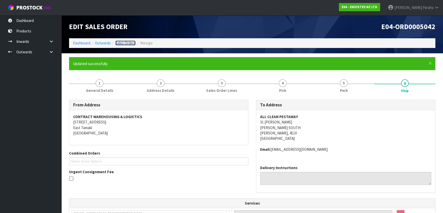
click at [125, 42] on link "Sales Orders" at bounding box center [125, 43] width 20 height 5
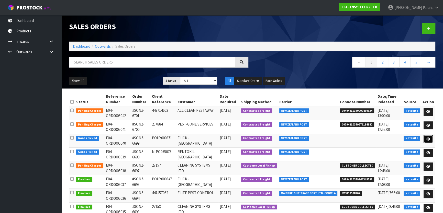
click at [429, 138] on icon at bounding box center [428, 139] width 4 height 3
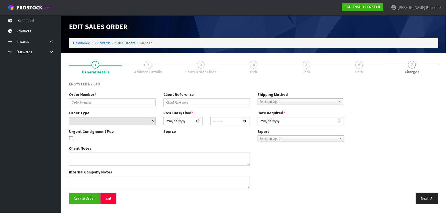
type input "#SONZ-6699"
type input "POHY000371"
select select "number:0"
type input "2025-09-04"
type input "11:45:07.000"
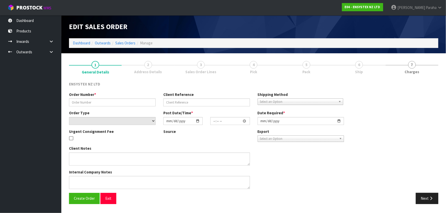
type input "2025-09-04"
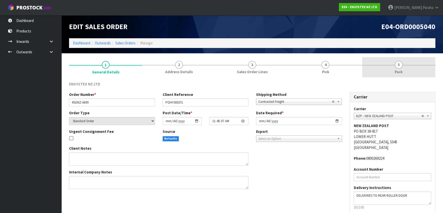
click at [392, 67] on link "5 Pack" at bounding box center [398, 67] width 73 height 20
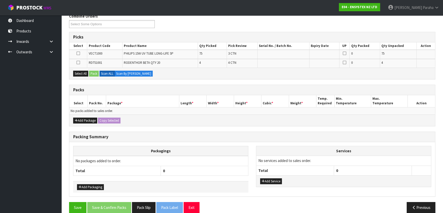
scroll to position [70, 0]
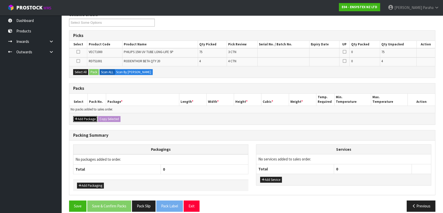
click at [83, 118] on button "Add Package" at bounding box center [85, 119] width 24 height 6
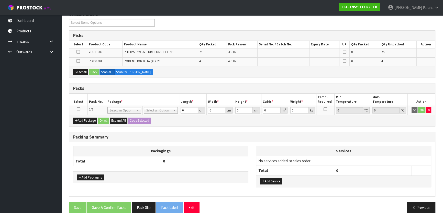
click at [77, 109] on icon at bounding box center [79, 109] width 4 height 0
click at [79, 61] on icon at bounding box center [78, 61] width 4 height 0
click at [0, 0] on input "checkbox" at bounding box center [0, 0] width 0 height 0
click at [95, 72] on button "Pack" at bounding box center [94, 72] width 10 height 6
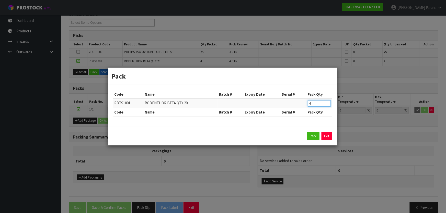
drag, startPoint x: 317, startPoint y: 105, endPoint x: 298, endPoint y: 104, distance: 19.2
click at [298, 104] on tr "RDTS1001 RODENTHOR BETA QTY 20 4" at bounding box center [222, 103] width 219 height 9
type input "1"
click at [313, 135] on button "Pack" at bounding box center [313, 136] width 12 height 8
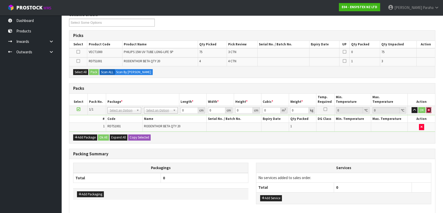
click at [427, 110] on icon "button" at bounding box center [428, 110] width 2 height 3
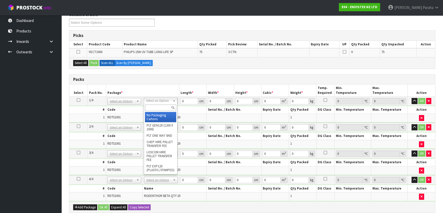
click at [148, 109] on input "text" at bounding box center [160, 108] width 31 height 6
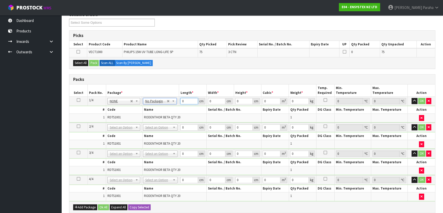
drag, startPoint x: 186, startPoint y: 101, endPoint x: 174, endPoint y: 99, distance: 11.9
click at [174, 99] on tr "1/4 NONE 007-001 007-002 007-004 007-009 007-013 007-014 007-015 007-017 007-01…" at bounding box center [251, 101] width 365 height 9
type input "49"
type input "39"
type input "4"
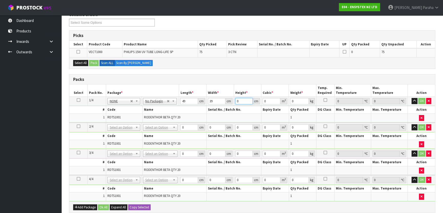
type input "0.007644"
type input "47"
type input "0.089817"
type input "47"
type input "10"
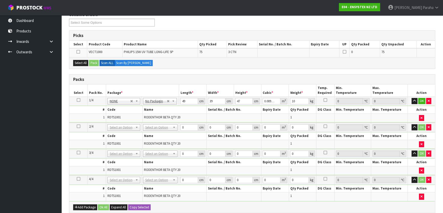
click at [80, 100] on td at bounding box center [78, 101] width 18 height 9
click at [79, 100] on icon at bounding box center [79, 100] width 4 height 0
click at [148, 206] on button "Copy Selected" at bounding box center [139, 208] width 22 height 6
click at [148, 205] on button "Confirm Copy Selected" at bounding box center [145, 208] width 34 height 6
type input "49"
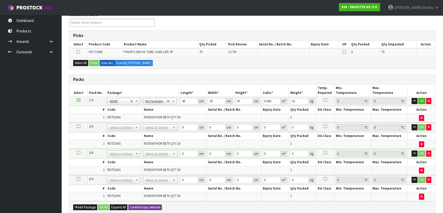
type input "39"
type input "47"
type input "0.089817"
type input "10"
type input "49"
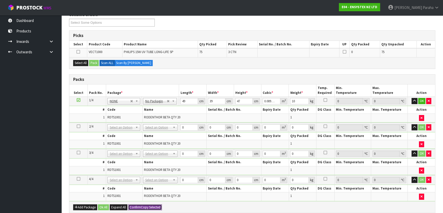
type input "39"
type input "47"
type input "0.089817"
type input "10"
type input "49"
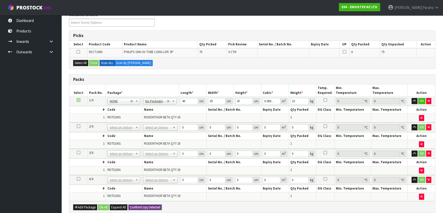
type input "39"
type input "47"
type input "0.089817"
type input "10"
type input "4"
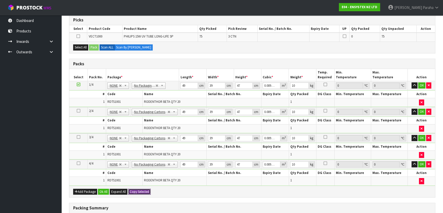
scroll to position [116, 0]
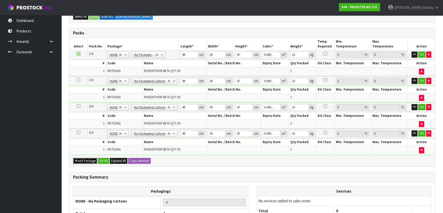
click at [82, 161] on button "Add Package" at bounding box center [85, 161] width 24 height 6
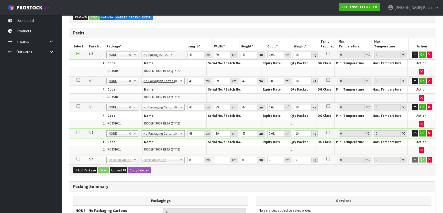
click at [77, 159] on icon at bounding box center [78, 159] width 4 height 0
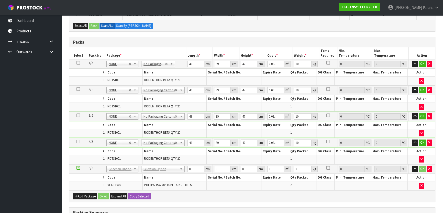
scroll to position [46, 0]
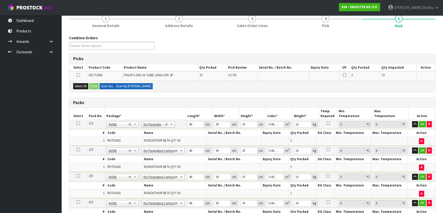
drag, startPoint x: 123, startPoint y: 86, endPoint x: 125, endPoint y: 83, distance: 3.3
click at [123, 86] on label "Scan By Quantity" at bounding box center [133, 86] width 38 height 6
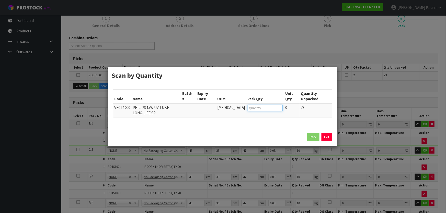
click at [259, 111] on input "number" at bounding box center [265, 108] width 35 height 6
type input "23"
click at [317, 137] on button "Pack" at bounding box center [313, 137] width 12 height 8
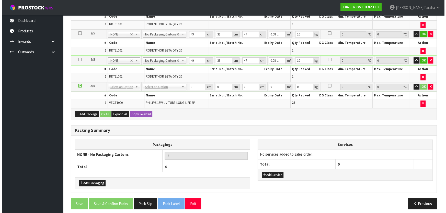
scroll to position [191, 0]
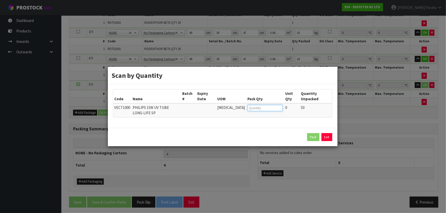
click at [250, 110] on input "number" at bounding box center [265, 108] width 35 height 6
type input "25"
click at [309, 139] on button "Pack" at bounding box center [313, 137] width 12 height 8
click at [264, 108] on input "number" at bounding box center [265, 108] width 35 height 6
type input "25"
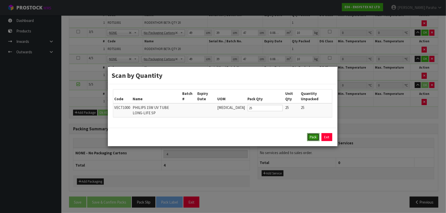
click at [317, 136] on button "Pack" at bounding box center [313, 137] width 12 height 8
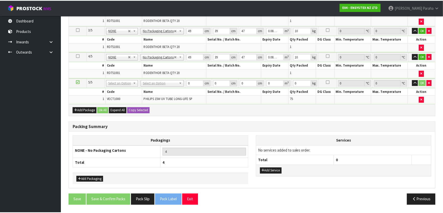
scroll to position [181, 0]
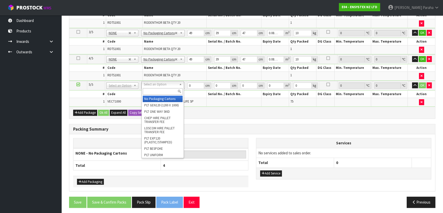
type input "5"
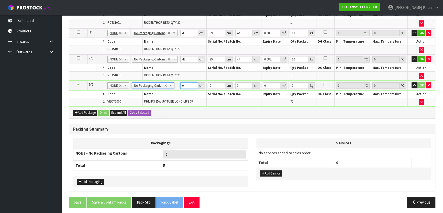
drag, startPoint x: 189, startPoint y: 84, endPoint x: 186, endPoint y: 85, distance: 3.1
click at [186, 85] on input "0" at bounding box center [188, 86] width 17 height 6
type input "49"
type input "15"
type input "4"
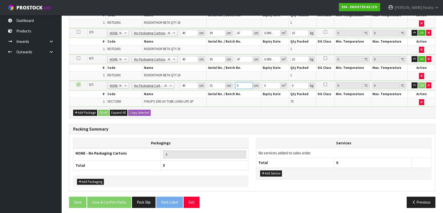
type input "0.00294"
type input "44"
type input "0.03234"
type input "44"
type input "8"
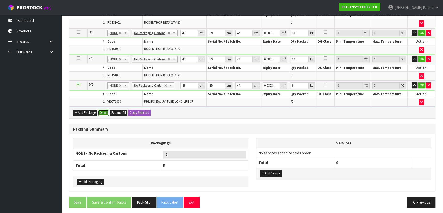
click at [103, 111] on button "Ok All" at bounding box center [103, 113] width 11 height 6
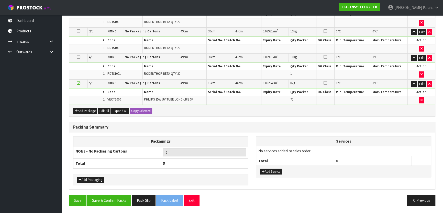
scroll to position [180, 0]
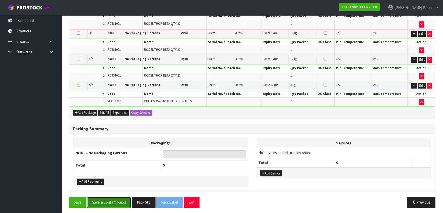
click at [117, 199] on button "Save & Confirm Packs" at bounding box center [109, 202] width 44 height 11
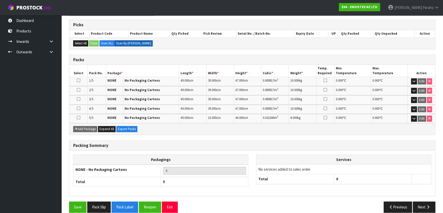
scroll to position [105, 0]
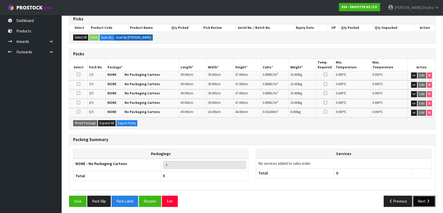
click at [433, 202] on button "Next" at bounding box center [423, 201] width 22 height 11
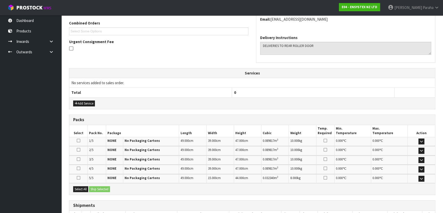
scroll to position [166, 0]
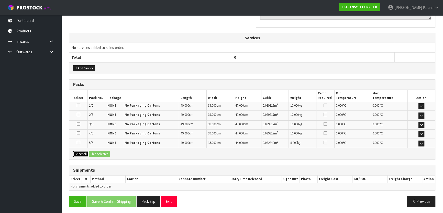
click at [82, 155] on button "Select All" at bounding box center [80, 154] width 15 height 6
click at [102, 154] on button "Ship Selected" at bounding box center [99, 154] width 21 height 6
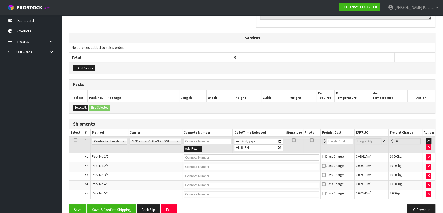
scroll to position [175, 0]
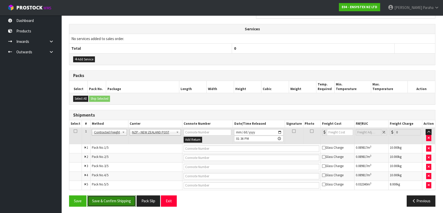
click at [106, 200] on button "Save & Confirm Shipping" at bounding box center [111, 201] width 49 height 11
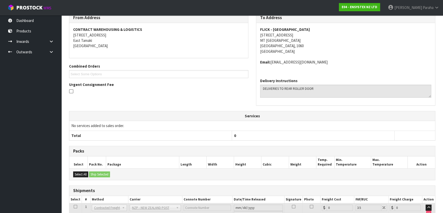
scroll to position [166, 0]
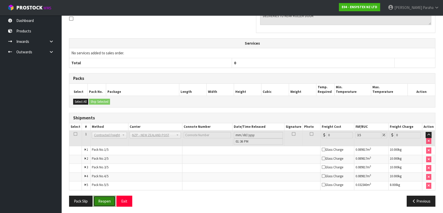
click at [108, 198] on button "Reopen" at bounding box center [104, 201] width 22 height 11
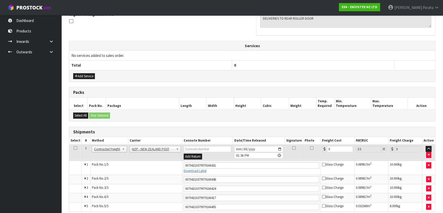
scroll to position [179, 0]
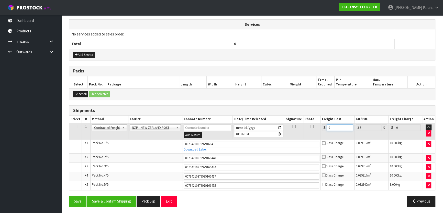
click at [334, 125] on input "0" at bounding box center [340, 128] width 26 height 6
type input "1"
type input "1.03"
type input "19"
type input "19.66"
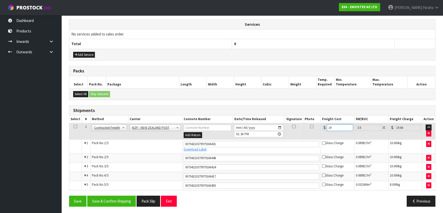
type input "19.4"
type input "20.08"
type input "19.40"
click at [98, 197] on button "Save & Confirm Shipping" at bounding box center [111, 201] width 49 height 11
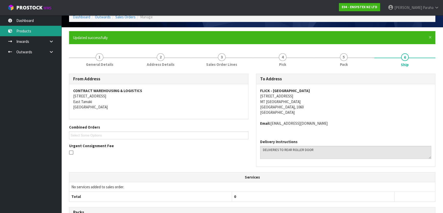
scroll to position [0, 0]
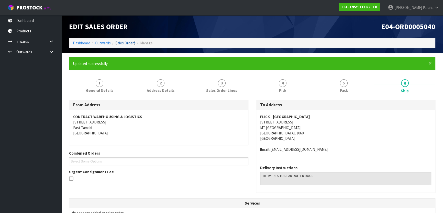
click at [126, 43] on link "Sales Orders" at bounding box center [125, 43] width 20 height 5
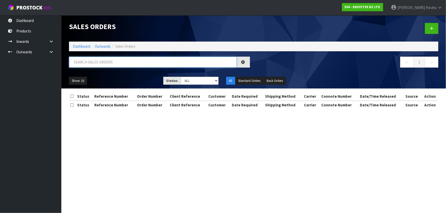
click at [101, 61] on input "text" at bounding box center [153, 62] width 168 height 11
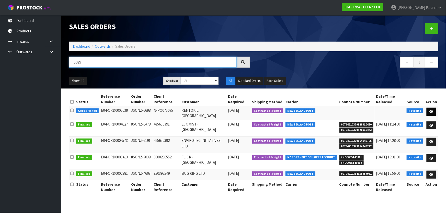
type input "5039"
click at [432, 110] on icon at bounding box center [431, 111] width 4 height 3
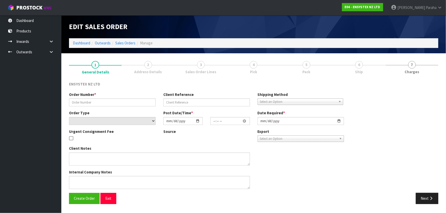
type input "#SONZ-6698"
type input "N-PO075075"
select select "number:0"
type input "2025-09-04"
type input "11:45:05.000"
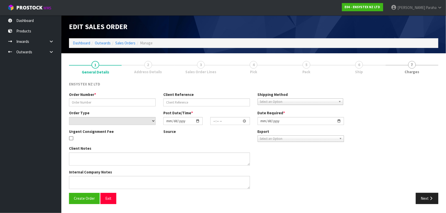
type input "2025-09-04"
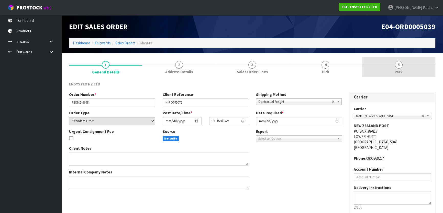
click at [399, 65] on span "5" at bounding box center [399, 65] width 8 height 8
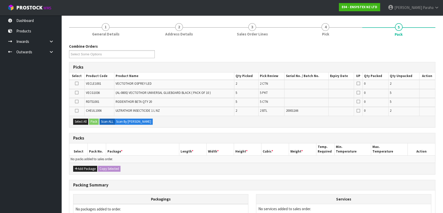
scroll to position [46, 0]
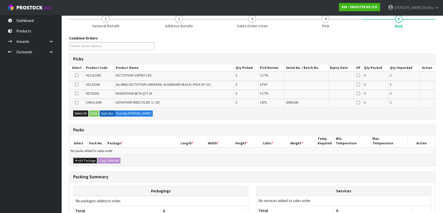
click at [82, 161] on button "Add Package" at bounding box center [85, 161] width 24 height 6
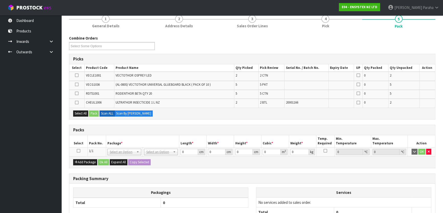
click at [78, 151] on icon at bounding box center [79, 151] width 4 height 0
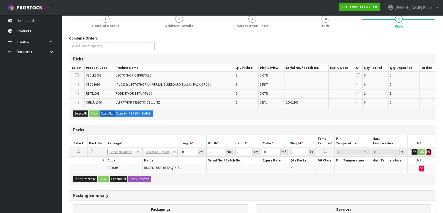
click at [430, 153] on button "button" at bounding box center [428, 152] width 5 height 6
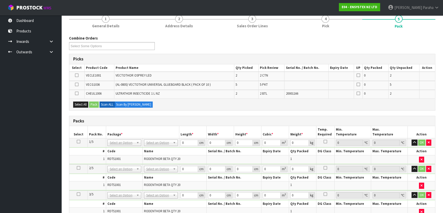
click at [76, 141] on td at bounding box center [78, 142] width 18 height 9
click at [78, 142] on icon at bounding box center [79, 142] width 4 height 0
drag, startPoint x: 149, startPoint y: 139, endPoint x: 151, endPoint y: 142, distance: 3.4
drag, startPoint x: 185, startPoint y: 143, endPoint x: 166, endPoint y: 144, distance: 19.2
click at [166, 144] on tr "1/5 NONE 007-001 007-002 007-004 007-009 007-013 007-014 007-015 007-017 007-01…" at bounding box center [251, 142] width 365 height 9
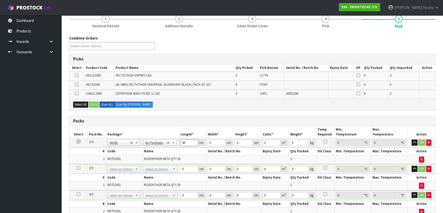
type input "49"
type input "39"
type input "4"
type input "0.007644"
type input "47"
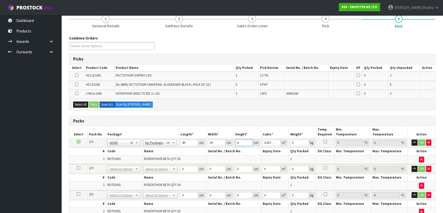
type input "0.089817"
type input "47"
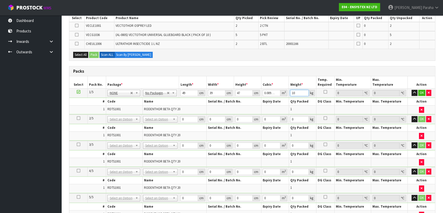
scroll to position [139, 0]
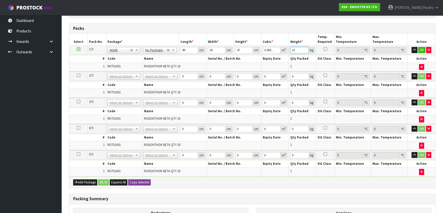
type input "10"
click at [135, 182] on button "Copy Selected" at bounding box center [139, 183] width 22 height 6
type input "49"
type input "39"
type input "47"
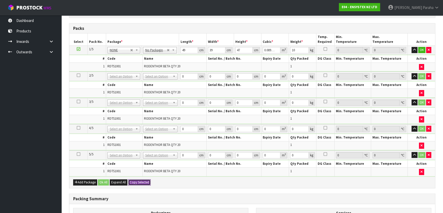
type input "0.089817"
type input "10"
type input "49"
type input "39"
type input "47"
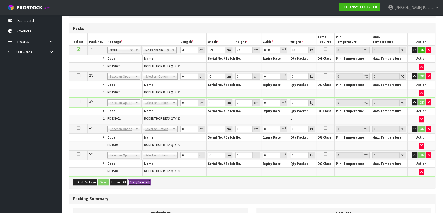
type input "0.089817"
type input "10"
type input "49"
type input "39"
type input "47"
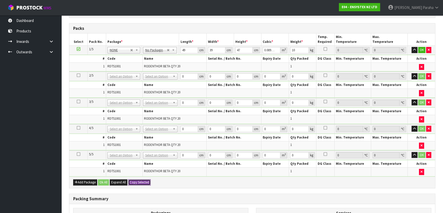
type input "0.089817"
type input "10"
type input "49"
type input "39"
type input "47"
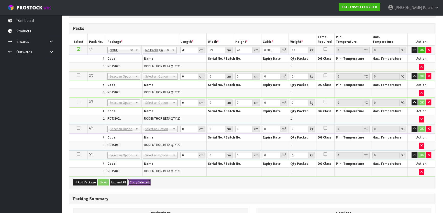
type input "0.089817"
type input "10"
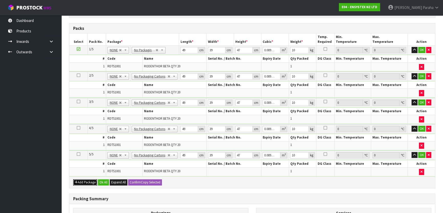
click at [86, 180] on button "Add Package" at bounding box center [85, 183] width 24 height 6
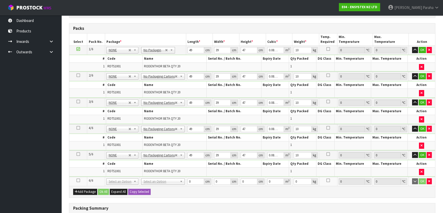
click at [78, 181] on icon at bounding box center [78, 181] width 4 height 0
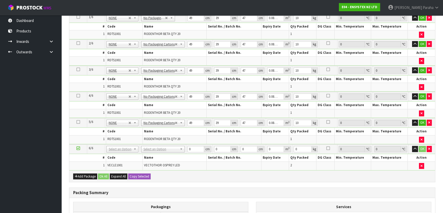
scroll to position [153, 0]
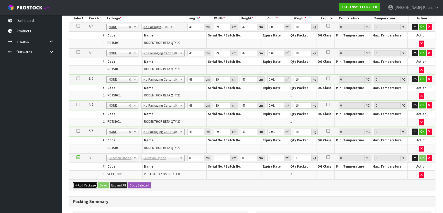
click at [85, 184] on button "Add Package" at bounding box center [85, 186] width 24 height 6
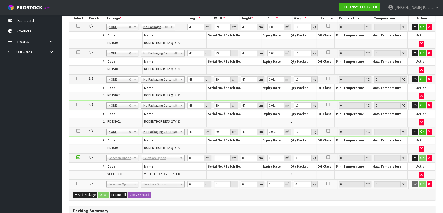
click at [78, 184] on icon at bounding box center [78, 184] width 4 height 0
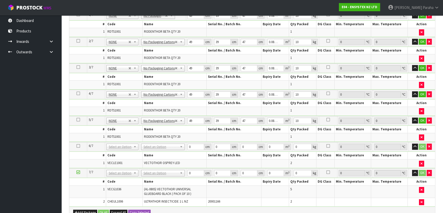
scroll to position [186, 0]
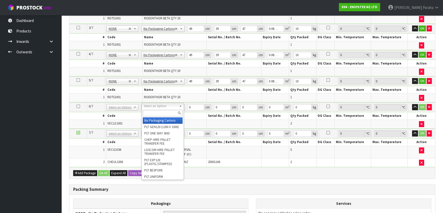
type input "6"
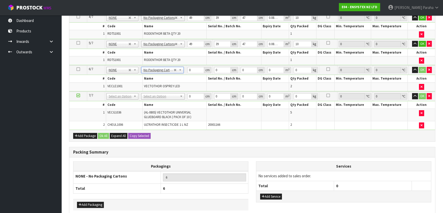
scroll to position [232, 0]
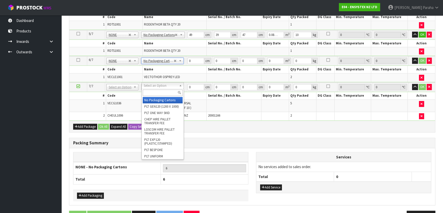
click at [161, 93] on input "text" at bounding box center [163, 93] width 40 height 6
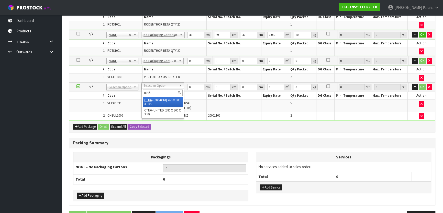
type input "ctn6"
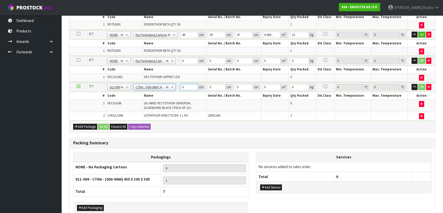
type input "45.5"
type input "30.5"
type input "0.042326"
type input "5.85"
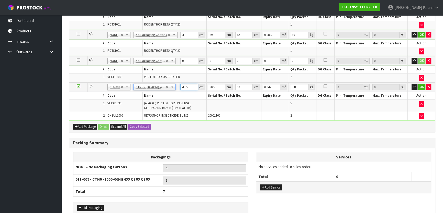
drag, startPoint x: 187, startPoint y: 85, endPoint x: 172, endPoint y: 85, distance: 14.8
click at [172, 85] on tr "7/7 NONE 007-001 007-002 007-004 007-009 007-013 007-014 007-015 007-017 007-01…" at bounding box center [251, 87] width 365 height 9
type input "4"
type input "0.003721"
type input "48"
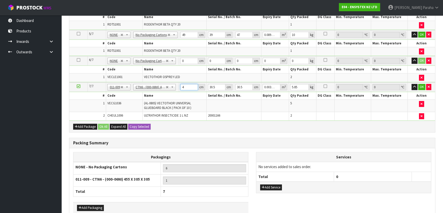
type input "0.044652"
type input "48"
type input "4"
type input "0.005856"
type input "46"
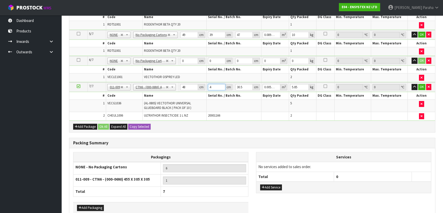
type input "0.067344"
type input "46"
type input "1"
type input "0.002208"
type input "15"
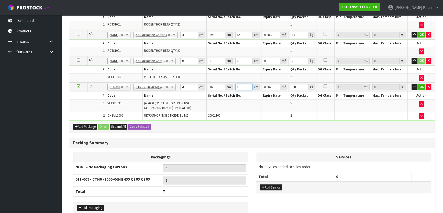
type input "0.03312"
type input "15"
type input "6"
drag, startPoint x: 183, startPoint y: 59, endPoint x: 177, endPoint y: 60, distance: 6.5
click at [178, 60] on tr "6/7 NONE 007-001 007-002 007-004 007-009 007-013 007-014 007-015 007-017 007-01…" at bounding box center [251, 60] width 365 height 9
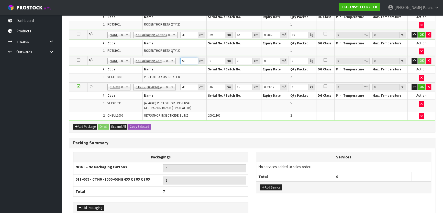
type input "58"
type input "37"
type input "2"
type input "0.004292"
type input "24"
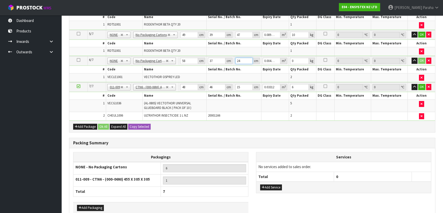
type input "0.051504"
type input "24"
type input "8"
click at [100, 124] on button "Ok All" at bounding box center [103, 127] width 11 height 6
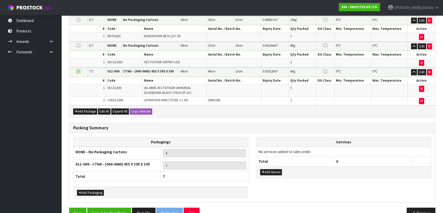
scroll to position [256, 0]
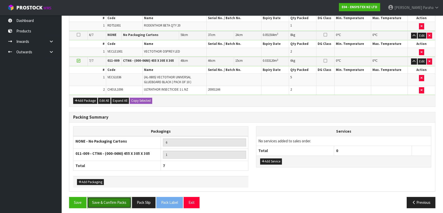
click at [94, 199] on button "Save & Confirm Packs" at bounding box center [109, 202] width 44 height 11
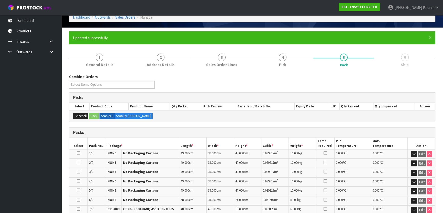
scroll to position [135, 0]
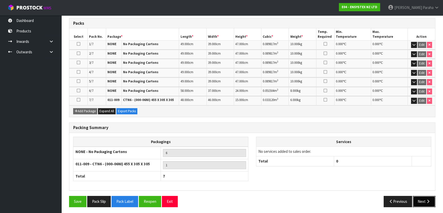
click at [424, 202] on button "Next" at bounding box center [423, 201] width 22 height 11
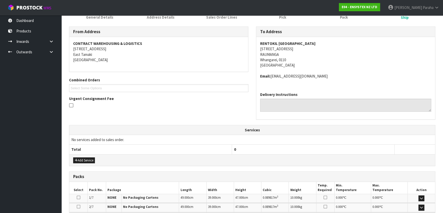
scroll to position [139, 0]
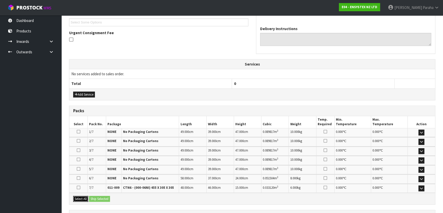
click at [82, 199] on button "Select All" at bounding box center [80, 199] width 15 height 6
click at [105, 201] on div "Select All Ship Selected" at bounding box center [251, 198] width 365 height 11
click at [105, 196] on button "Ship Selected" at bounding box center [99, 199] width 21 height 6
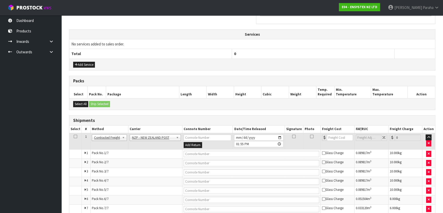
scroll to position [193, 0]
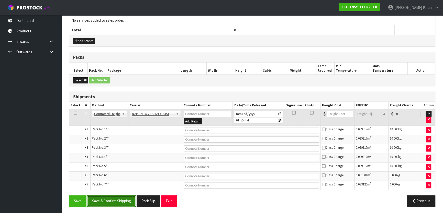
click at [110, 202] on button "Save & Confirm Shipping" at bounding box center [111, 201] width 49 height 11
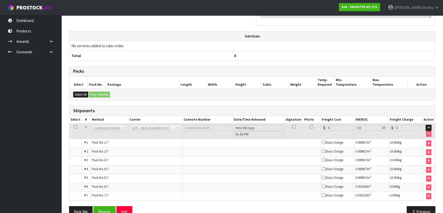
scroll to position [183, 0]
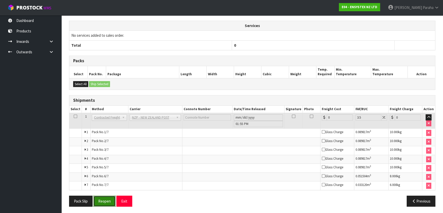
click at [110, 200] on button "Reopen" at bounding box center [104, 201] width 22 height 11
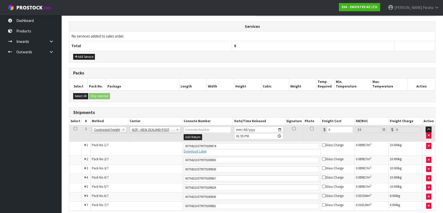
scroll to position [178, 0]
drag, startPoint x: 333, startPoint y: 129, endPoint x: 286, endPoint y: 129, distance: 47.0
click at [286, 129] on tr "1 Client Local Pickup Customer Local Pickup Company Freight Contracted Freight …" at bounding box center [251, 133] width 365 height 17
type input "5"
type input "5.17"
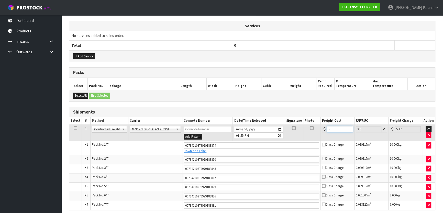
type input "54"
type input "55.89"
type input "54.07"
type input "55.96"
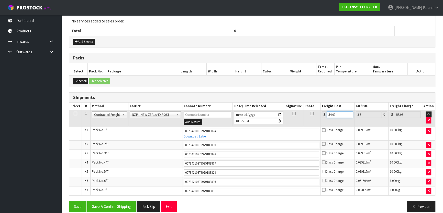
scroll to position [198, 0]
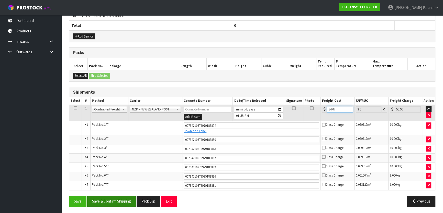
type input "54.07"
click at [125, 199] on button "Save & Confirm Shipping" at bounding box center [111, 201] width 49 height 11
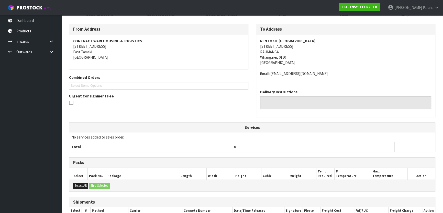
scroll to position [18, 0]
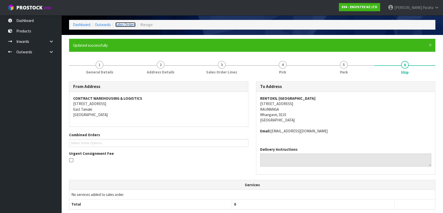
click at [129, 24] on link "Sales Orders" at bounding box center [125, 24] width 20 height 5
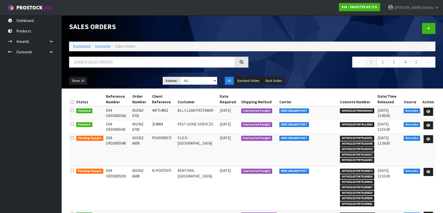
click at [72, 46] on ol "Dashboard Outwards Sales Orders" at bounding box center [252, 46] width 366 height 9
click at [82, 46] on link "Dashboard" at bounding box center [81, 46] width 17 height 5
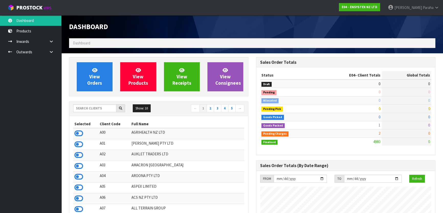
scroll to position [397, 187]
click at [102, 106] on input "text" at bounding box center [94, 109] width 43 height 8
type input "S12"
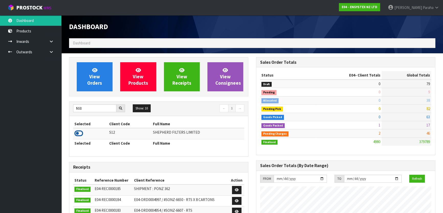
click at [78, 135] on icon at bounding box center [78, 134] width 9 height 8
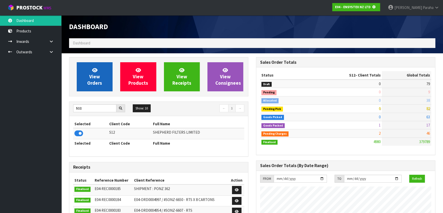
scroll to position [318, 187]
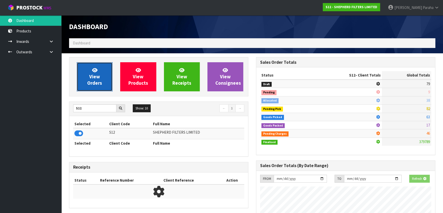
click at [91, 74] on span "View Orders" at bounding box center [94, 76] width 15 height 19
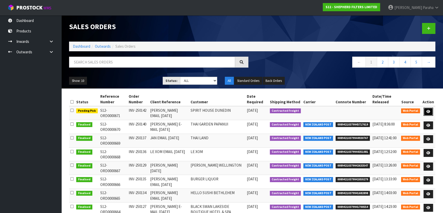
click at [426, 112] on icon at bounding box center [428, 111] width 4 height 3
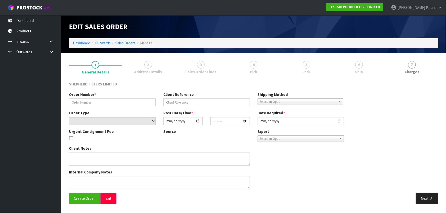
type input "INV-250142"
type input "KATRINA EMAIL 03.09.25"
select select "number:0"
type input "2025-09-04"
type input "20:48:00.000"
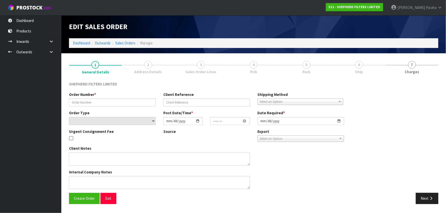
type input "2025-09-04"
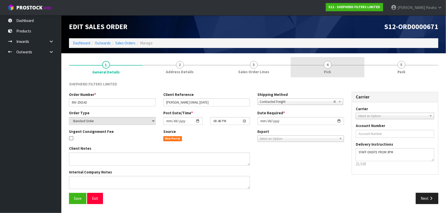
drag, startPoint x: 348, startPoint y: 67, endPoint x: 353, endPoint y: 71, distance: 7.0
click at [348, 67] on link "4 Pick" at bounding box center [328, 67] width 74 height 20
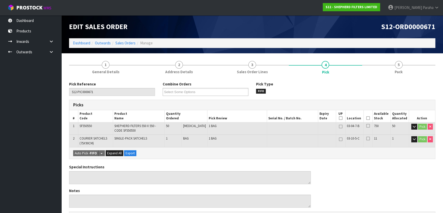
click at [366, 118] on icon at bounding box center [368, 118] width 4 height 0
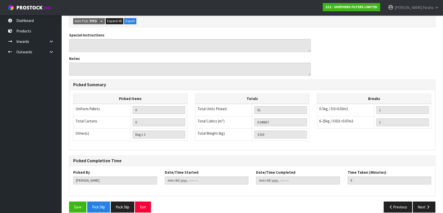
scroll to position [157, 0]
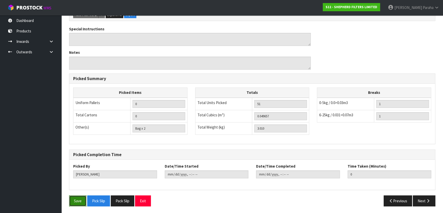
click at [74, 201] on button "Save" at bounding box center [77, 201] width 17 height 11
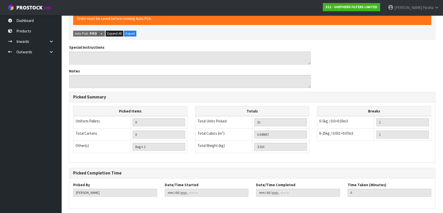
scroll to position [0, 0]
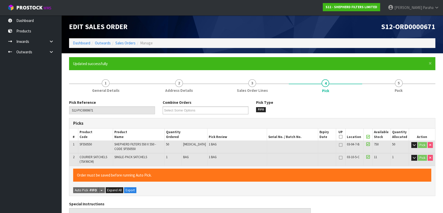
type input "Polly Paraha"
type input "2025-09-04T14:03:57"
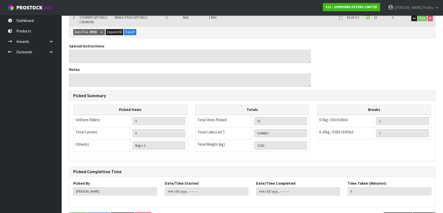
scroll to position [157, 0]
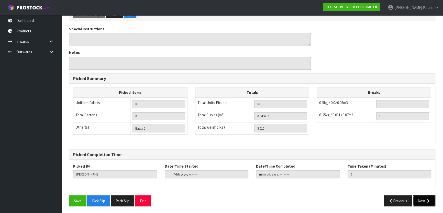
click at [414, 198] on button "Next" at bounding box center [423, 201] width 22 height 11
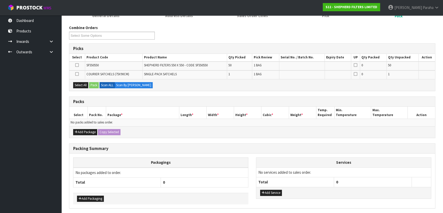
scroll to position [93, 0]
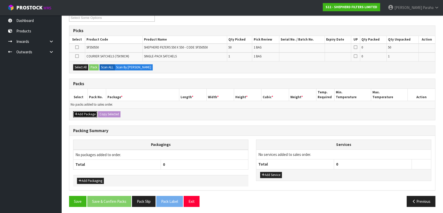
click at [78, 113] on button "Add Package" at bounding box center [85, 114] width 24 height 6
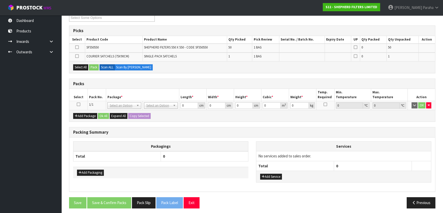
click at [77, 105] on icon at bounding box center [79, 105] width 4 height 0
click at [83, 70] on div "Select All Pack Scan ALL Scan By Quantity" at bounding box center [251, 66] width 365 height 11
drag, startPoint x: 85, startPoint y: 67, endPoint x: 100, endPoint y: 68, distance: 15.2
click at [86, 67] on button "Select All" at bounding box center [80, 67] width 15 height 6
click at [93, 66] on button "Pack" at bounding box center [94, 67] width 10 height 6
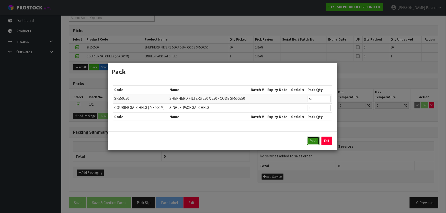
click at [314, 141] on button "Pack" at bounding box center [313, 141] width 12 height 8
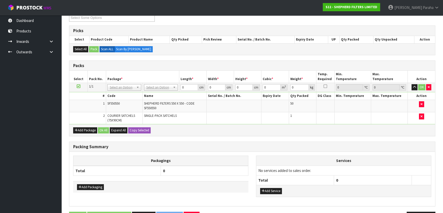
click at [154, 83] on td "No Packaging Cartons PLT GEN120 (1200 X 1000) PLT ONE WAY SKID CHEP HIRE PALLET…" at bounding box center [160, 87] width 37 height 9
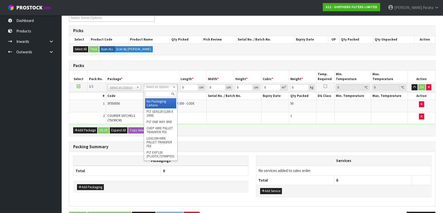
click at [159, 92] on input "text" at bounding box center [160, 94] width 31 height 6
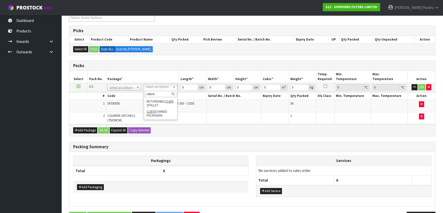
type input "client"
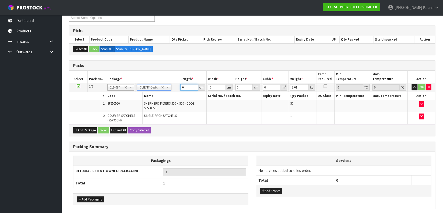
drag, startPoint x: 187, startPoint y: 88, endPoint x: 166, endPoint y: 90, distance: 21.3
click at [166, 90] on tr "1/1 NONE 007-001 007-002 007-004 007-009 007-013 007-014 007-015 007-017 007-01…" at bounding box center [251, 87] width 365 height 9
click at [102, 127] on div "Add Package Ok All Expand All Copy Selected" at bounding box center [251, 129] width 365 height 11
click at [103, 128] on button "Ok All" at bounding box center [103, 131] width 11 height 6
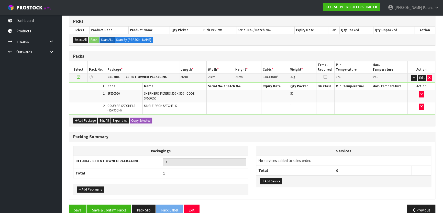
scroll to position [111, 0]
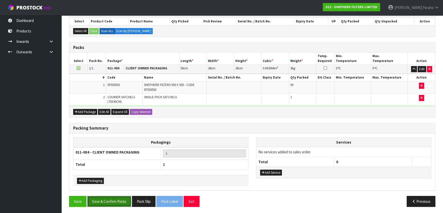
click at [103, 199] on button "Save & Confirm Packs" at bounding box center [109, 201] width 44 height 11
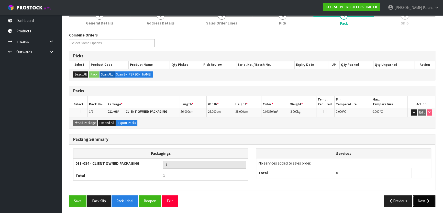
click at [422, 196] on button "Next" at bounding box center [423, 201] width 22 height 11
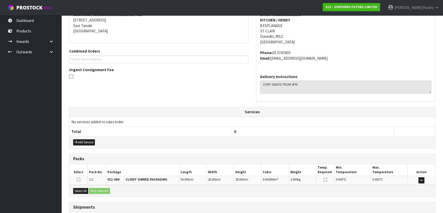
scroll to position [140, 0]
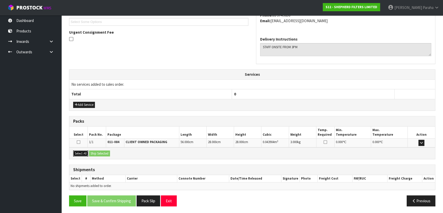
click at [77, 152] on button "Select All" at bounding box center [80, 154] width 15 height 6
click at [95, 153] on button "Ship Selected" at bounding box center [99, 154] width 21 height 6
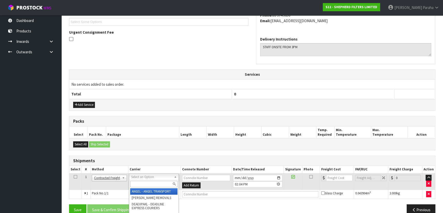
click at [151, 182] on input "text" at bounding box center [153, 184] width 47 height 6
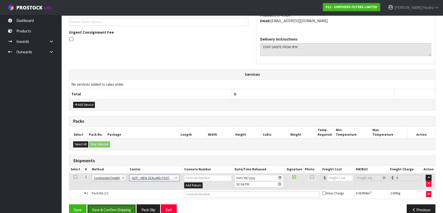
click at [120, 210] on button "Save & Confirm Shipping" at bounding box center [111, 210] width 49 height 11
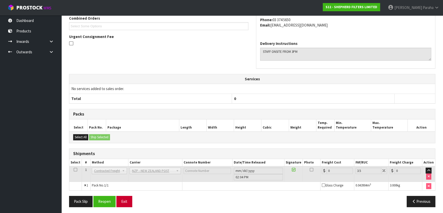
scroll to position [142, 0]
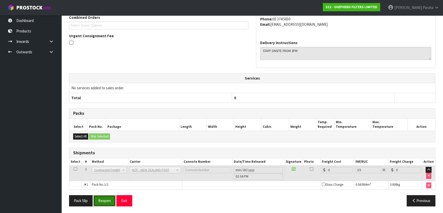
click at [97, 201] on button "Reopen" at bounding box center [104, 200] width 22 height 11
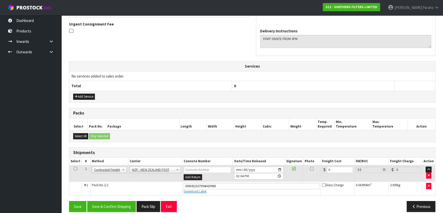
scroll to position [153, 0]
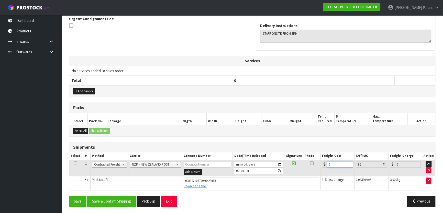
drag, startPoint x: 334, startPoint y: 166, endPoint x: 309, endPoint y: 176, distance: 27.0
click at [305, 171] on tr "1 Client Local Pickup Customer Local Pickup Company Freight Contracted Freight …" at bounding box center [251, 168] width 365 height 17
drag, startPoint x: 112, startPoint y: 199, endPoint x: 90, endPoint y: 203, distance: 22.1
click at [112, 200] on button "Save & Confirm Shipping" at bounding box center [111, 201] width 49 height 11
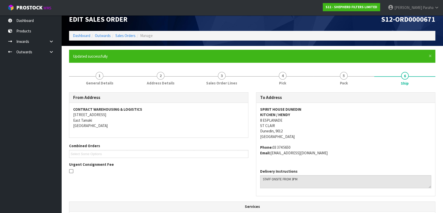
scroll to position [0, 0]
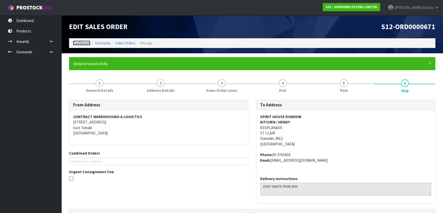
click at [82, 41] on link "Dashboard" at bounding box center [81, 43] width 17 height 5
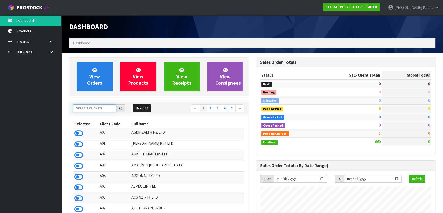
scroll to position [337, 187]
click at [103, 107] on input "text" at bounding box center [94, 109] width 43 height 8
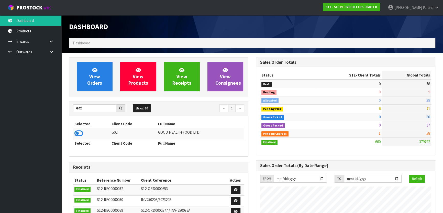
click at [80, 138] on td at bounding box center [91, 133] width 37 height 11
click at [79, 134] on icon at bounding box center [78, 134] width 9 height 8
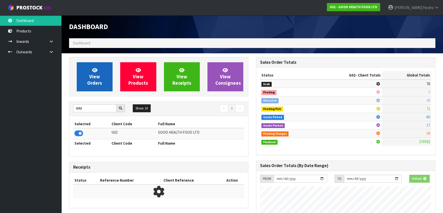
scroll to position [255197, 255329]
click at [80, 81] on link "View Orders" at bounding box center [95, 76] width 36 height 29
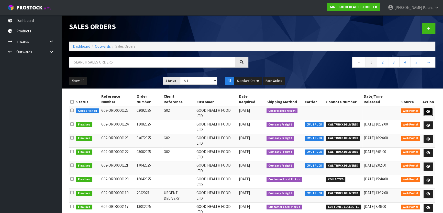
click at [425, 108] on link at bounding box center [427, 112] width 9 height 8
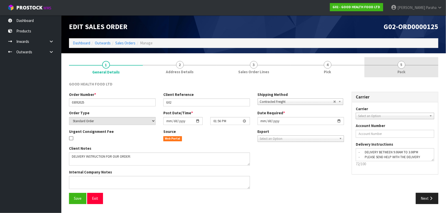
click at [392, 67] on link "5 Pack" at bounding box center [401, 67] width 74 height 20
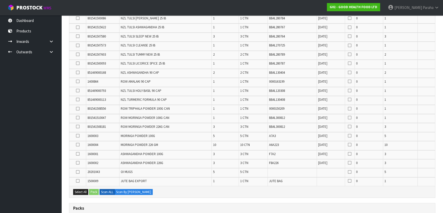
scroll to position [232, 0]
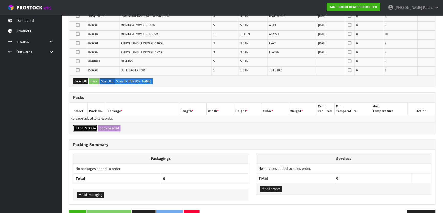
click at [79, 129] on button "Add Package" at bounding box center [85, 128] width 24 height 6
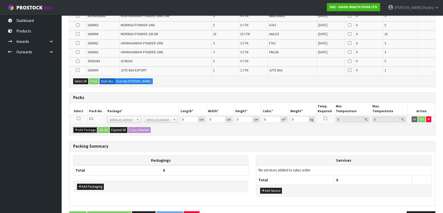
click at [79, 129] on button "Add Package" at bounding box center [85, 130] width 24 height 6
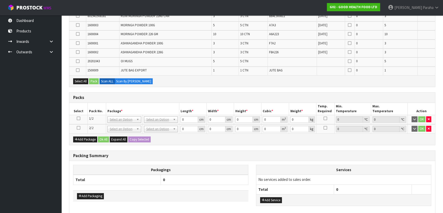
click at [79, 119] on icon at bounding box center [79, 119] width 4 height 0
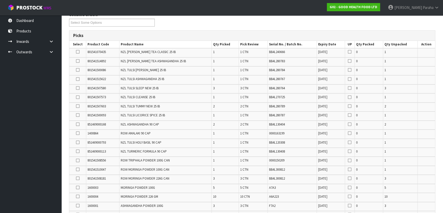
scroll to position [46, 0]
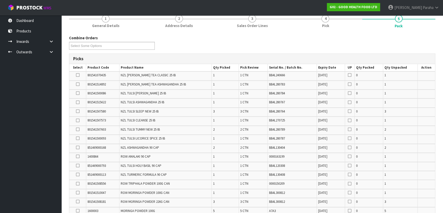
click at [78, 75] on icon at bounding box center [78, 75] width 4 height 0
click at [0, 0] on input "checkbox" at bounding box center [0, 0] width 0 height 0
click at [77, 84] on icon at bounding box center [78, 84] width 4 height 0
click at [0, 0] on input "checkbox" at bounding box center [0, 0] width 0 height 0
click at [77, 95] on label at bounding box center [78, 93] width 4 height 5
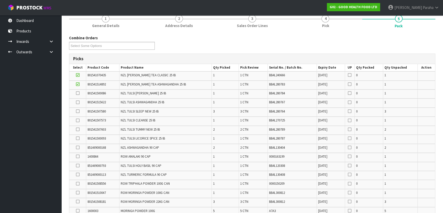
click at [0, 0] on input "checkbox" at bounding box center [0, 0] width 0 height 0
click at [79, 102] on icon at bounding box center [78, 102] width 4 height 0
click at [0, 0] on input "checkbox" at bounding box center [0, 0] width 0 height 0
click at [79, 111] on icon at bounding box center [78, 111] width 4 height 0
click at [0, 0] on input "checkbox" at bounding box center [0, 0] width 0 height 0
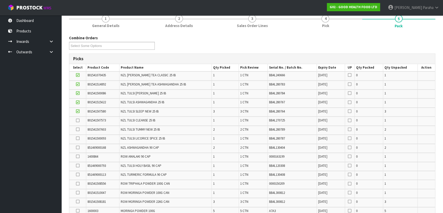
click at [78, 130] on icon at bounding box center [78, 130] width 4 height 0
click at [0, 0] on input "checkbox" at bounding box center [0, 0] width 0 height 0
click at [77, 121] on icon at bounding box center [78, 121] width 4 height 0
click at [0, 0] on input "checkbox" at bounding box center [0, 0] width 0 height 0
click at [77, 138] on icon at bounding box center [78, 138] width 4 height 0
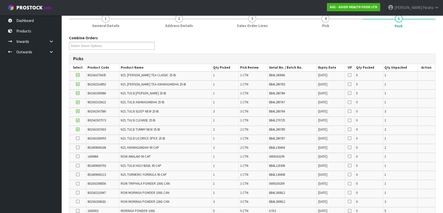
click at [0, 0] on input "checkbox" at bounding box center [0, 0] width 0 height 0
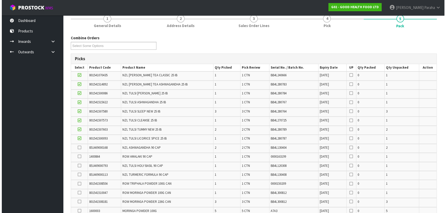
scroll to position [139, 0]
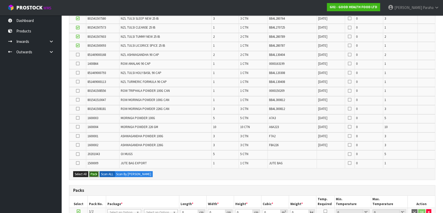
click at [95, 173] on button "Pack" at bounding box center [94, 174] width 10 height 6
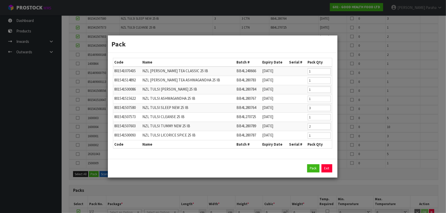
click at [307, 168] on div "Pack Exit" at bounding box center [222, 169] width 219 height 8
click at [309, 169] on button "Pack" at bounding box center [313, 169] width 12 height 8
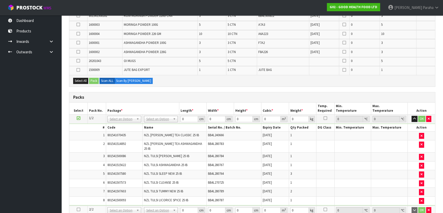
scroll to position [253, 0]
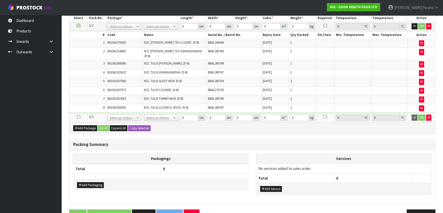
click at [77, 113] on td at bounding box center [78, 117] width 18 height 9
click at [77, 117] on icon at bounding box center [79, 117] width 4 height 0
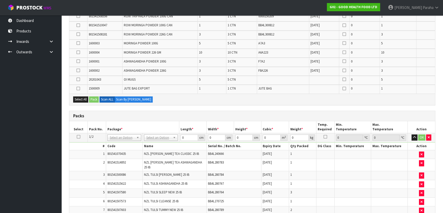
scroll to position [114, 0]
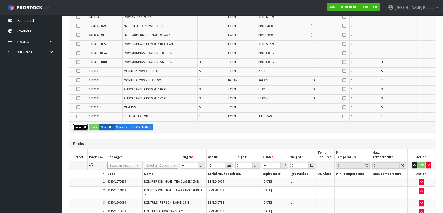
click at [81, 126] on button "Select All" at bounding box center [80, 127] width 15 height 6
click at [92, 126] on button "Pack" at bounding box center [94, 127] width 10 height 6
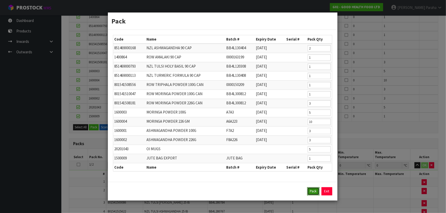
click at [309, 192] on button "Pack" at bounding box center [313, 192] width 12 height 8
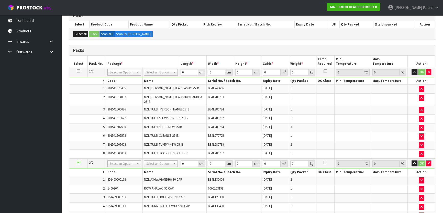
scroll to position [67, 0]
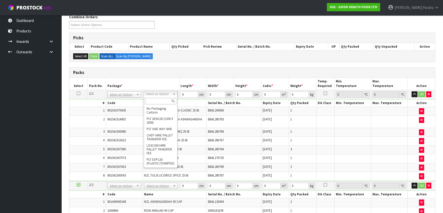
click at [160, 103] on input "text" at bounding box center [160, 101] width 31 height 6
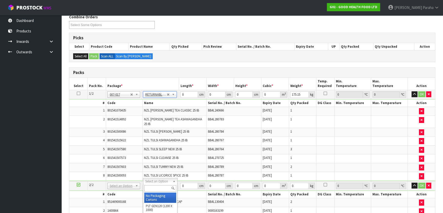
click at [157, 186] on input "text" at bounding box center [160, 189] width 32 height 6
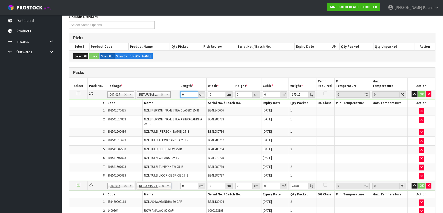
click at [140, 88] on table "Select Pack No. Package * Length * Width * Height * Cubic * Weight * Temp. Requ…" at bounding box center [251, 195] width 365 height 235
drag, startPoint x: 302, startPoint y: 94, endPoint x: 250, endPoint y: 100, distance: 52.0
click at [250, 100] on tbody "1/2 NONE 007-001 007-002 007-004 007-009 007-013 007-014 007-015 007-017 007-01…" at bounding box center [251, 135] width 365 height 91
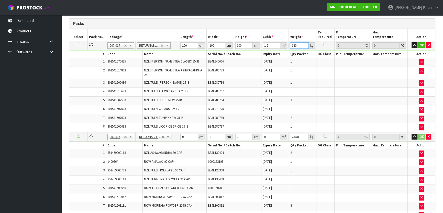
scroll to position [137, 0]
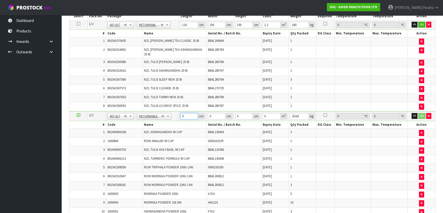
drag, startPoint x: 186, startPoint y: 112, endPoint x: 169, endPoint y: 115, distance: 17.7
click at [169, 115] on tr "2/2 NONE 007-001 007-002 007-004 007-009 007-013 007-014 007-015 007-017 007-01…" at bounding box center [251, 116] width 365 height 9
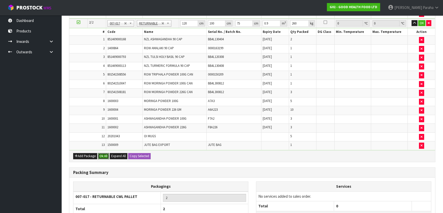
click at [102, 153] on button "Ok All" at bounding box center [103, 156] width 11 height 6
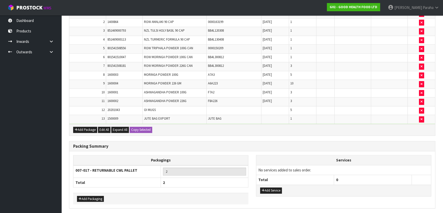
scroll to position [269, 0]
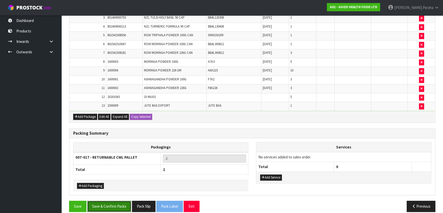
click at [118, 201] on button "Save & Confirm Packs" at bounding box center [109, 206] width 44 height 11
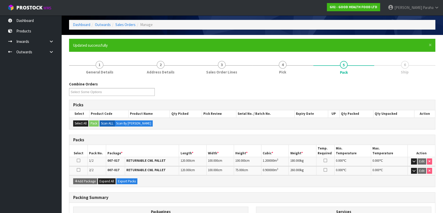
scroll to position [77, 0]
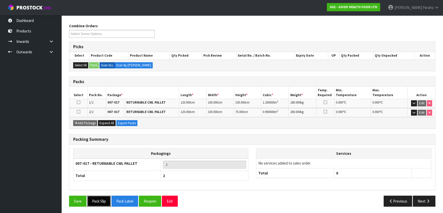
click at [104, 199] on button "Pack Slip" at bounding box center [99, 201] width 24 height 11
click at [424, 201] on button "Next" at bounding box center [423, 201] width 22 height 11
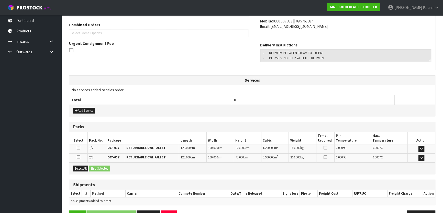
scroll to position [143, 0]
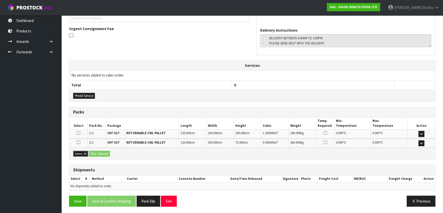
click at [85, 155] on button "Select All" at bounding box center [80, 154] width 15 height 6
click at [104, 154] on button "Ship Selected" at bounding box center [99, 154] width 21 height 6
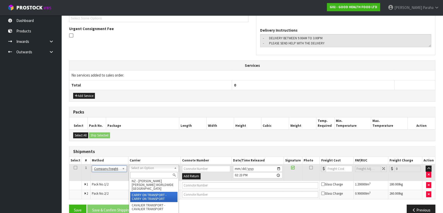
scroll to position [93, 0]
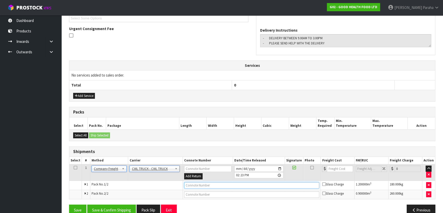
click at [196, 186] on input "text" at bounding box center [251, 185] width 135 height 6
click at [118, 205] on button "Save & Confirm Shipping" at bounding box center [111, 210] width 49 height 11
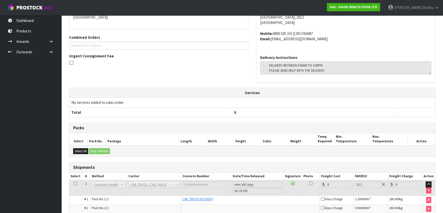
scroll to position [0, 0]
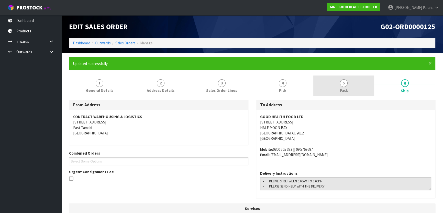
click at [343, 89] on span "Pack" at bounding box center [344, 90] width 8 height 5
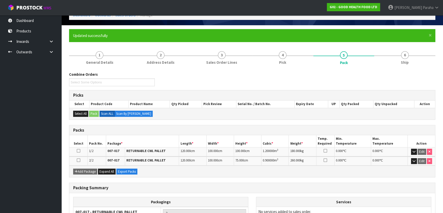
scroll to position [77, 0]
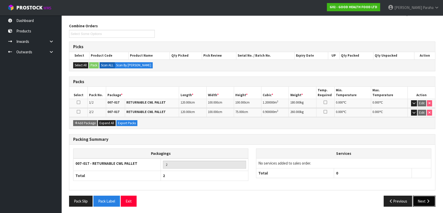
click at [416, 199] on button "Next" at bounding box center [423, 201] width 22 height 11
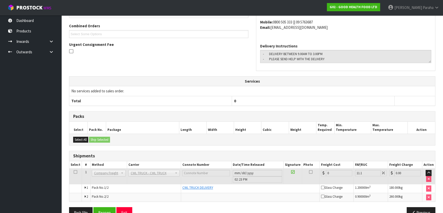
scroll to position [139, 0]
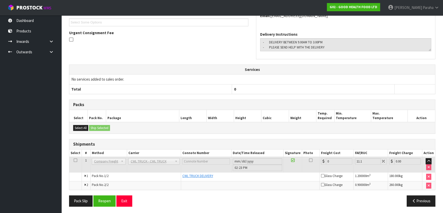
click at [94, 159] on span "Company Freight" at bounding box center [106, 162] width 25 height 6
click at [154, 164] on span "CWL TRUCK - CWL TRUCK" at bounding box center [152, 162] width 42 height 6
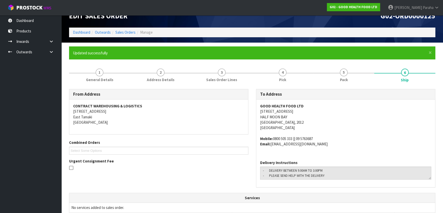
scroll to position [0, 0]
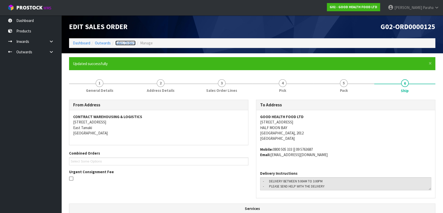
click at [119, 43] on link "Sales Orders" at bounding box center [125, 43] width 20 height 5
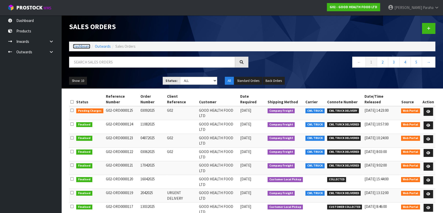
click at [79, 48] on link "Dashboard" at bounding box center [81, 46] width 17 height 5
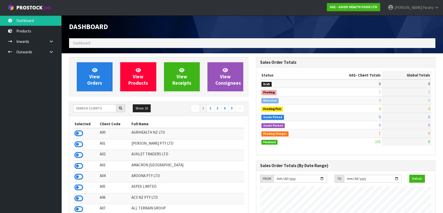
scroll to position [386, 187]
click at [97, 108] on input "text" at bounding box center [94, 109] width 43 height 8
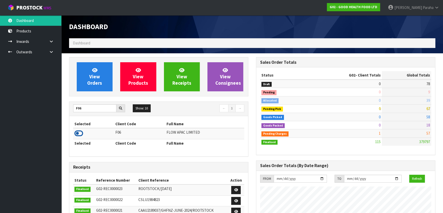
click at [76, 135] on icon at bounding box center [78, 134] width 9 height 8
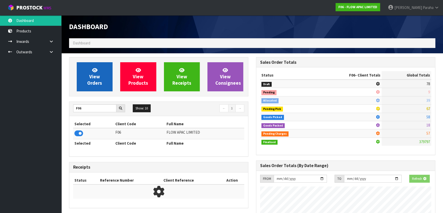
scroll to position [318, 187]
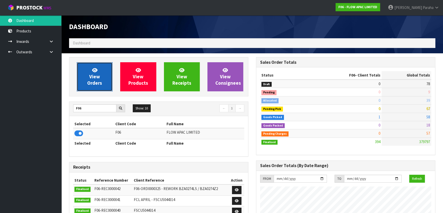
click at [85, 78] on link "View Orders" at bounding box center [95, 76] width 36 height 29
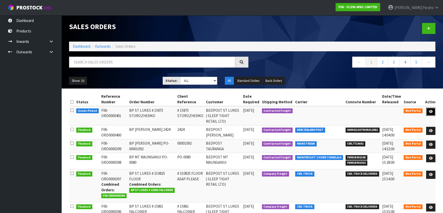
click at [428, 112] on icon at bounding box center [430, 111] width 4 height 3
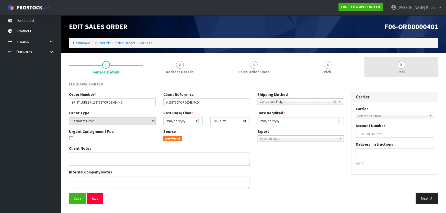
click at [384, 70] on link "5 Pack" at bounding box center [401, 67] width 74 height 20
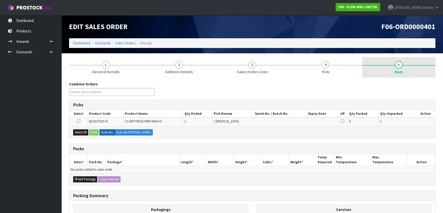
click at [395, 73] on span "Pack" at bounding box center [398, 72] width 8 height 5
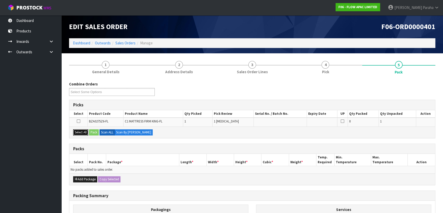
click at [83, 132] on button "Select All" at bounding box center [80, 133] width 15 height 6
click at [95, 130] on button "Pack" at bounding box center [94, 133] width 10 height 6
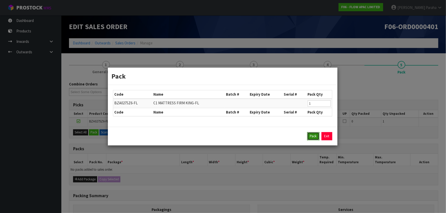
click at [311, 140] on button "Pack" at bounding box center [313, 136] width 12 height 8
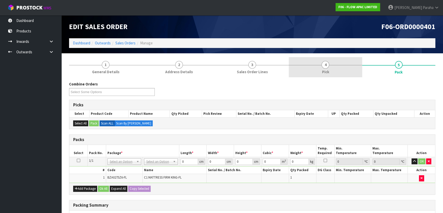
click at [324, 71] on span "Pick" at bounding box center [324, 71] width 7 height 5
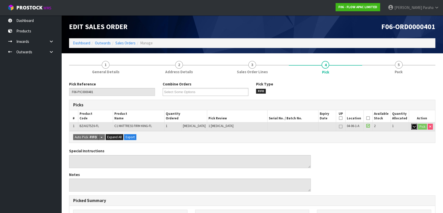
click at [413, 128] on icon "button" at bounding box center [413, 126] width 3 height 3
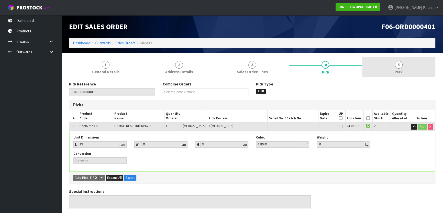
click at [399, 70] on span "Pack" at bounding box center [398, 71] width 8 height 5
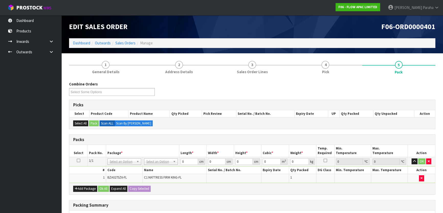
drag, startPoint x: 149, startPoint y: 161, endPoint x: 152, endPoint y: 164, distance: 3.3
drag, startPoint x: 184, startPoint y: 162, endPoint x: 173, endPoint y: 161, distance: 11.3
click at [173, 161] on tr "1/1 NONE 007-001 007-002 007-004 007-009 007-013 007-014 007-015 007-017 007-01…" at bounding box center [251, 161] width 365 height 9
click at [102, 189] on button "Ok All" at bounding box center [103, 189] width 11 height 6
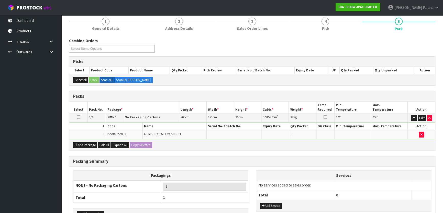
scroll to position [77, 0]
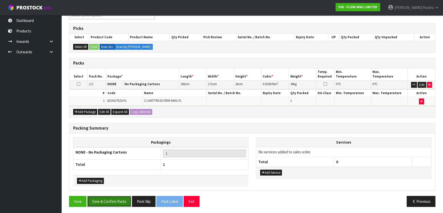
click at [116, 204] on button "Save & Confirm Packs" at bounding box center [109, 201] width 44 height 11
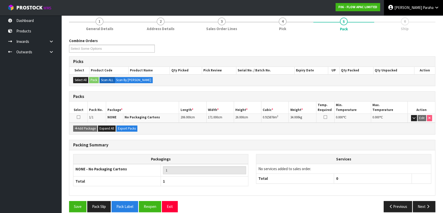
scroll to position [67, 0]
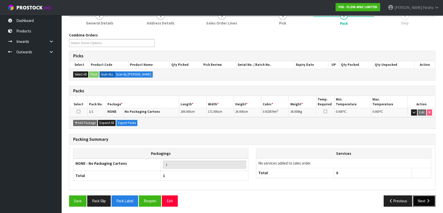
click at [428, 196] on button "Next" at bounding box center [423, 201] width 22 height 11
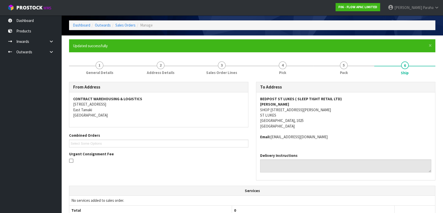
scroll to position [46, 0]
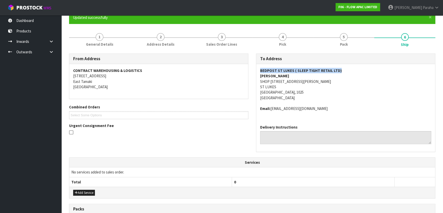
drag, startPoint x: 340, startPoint y: 67, endPoint x: 258, endPoint y: 69, distance: 82.1
click at [258, 69] on div "BEDPOST ST LUKES ( SLEEP TIGHT RETAIL LTD) KUSHAL SINGH SHOP 7/1 WAGENER PLACE …" at bounding box center [345, 92] width 179 height 57
copy strong "BEDPOST ST LUKES ( SLEEP TIGHT RETAIL LTD)"
drag, startPoint x: 307, startPoint y: 81, endPoint x: 259, endPoint y: 79, distance: 47.6
click at [259, 79] on div "BEDPOST ST LUKES ( SLEEP TIGHT RETAIL LTD) KUSHAL SINGH SHOP 7/1 WAGENER PLACE …" at bounding box center [345, 92] width 179 height 57
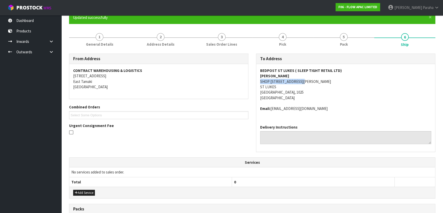
copy address "SHOP 7/1 WAGENER PLACE"
drag, startPoint x: 317, startPoint y: 108, endPoint x: 307, endPoint y: 109, distance: 10.5
click at [317, 108] on address "Email: bedpoststlukes@gmail.com" at bounding box center [345, 108] width 171 height 5
click at [307, 108] on address "Email: bedpoststlukes@gmail.com" at bounding box center [345, 108] width 171 height 5
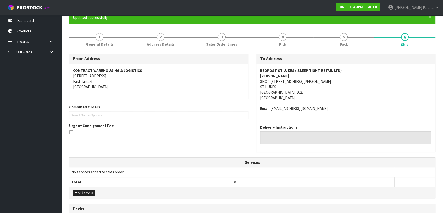
click at [314, 108] on address "Email: bedpoststlukes@gmail.com" at bounding box center [345, 108] width 171 height 5
drag, startPoint x: 317, startPoint y: 109, endPoint x: 272, endPoint y: 109, distance: 45.2
click at [272, 109] on address "Email: bedpoststlukes@gmail.com" at bounding box center [345, 108] width 171 height 5
copy address "bedpoststlukes@gmail.com"
drag, startPoint x: 293, startPoint y: 78, endPoint x: 291, endPoint y: 77, distance: 2.7
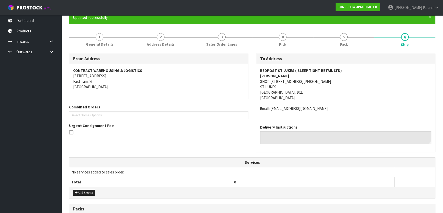
click at [293, 78] on address "BEDPOST ST LUKES ( SLEEP TIGHT RETAIL LTD) KUSHAL SINGH SHOP 7/1 WAGENER PLACE …" at bounding box center [345, 84] width 171 height 33
drag, startPoint x: 289, startPoint y: 77, endPoint x: 259, endPoint y: 76, distance: 29.9
click at [259, 76] on div "BEDPOST ST LUKES ( SLEEP TIGHT RETAIL LTD) KUSHAL SINGH SHOP 7/1 WAGENER PLACE …" at bounding box center [345, 92] width 179 height 57
copy strong "KUSHAL SINGH"
click at [324, 86] on address "BEDPOST ST LUKES ( SLEEP TIGHT RETAIL LTD) KUSHAL SINGH SHOP 7/1 WAGENER PLACE …" at bounding box center [345, 84] width 171 height 33
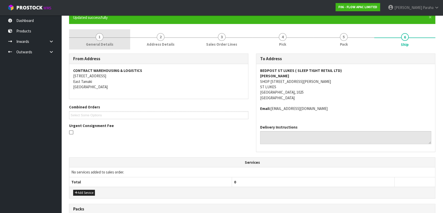
click at [103, 36] on span "1" at bounding box center [100, 37] width 8 height 8
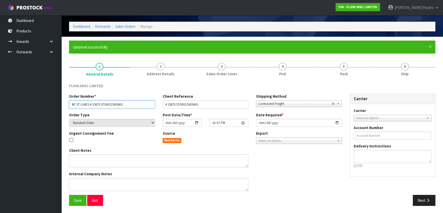
drag, startPoint x: 130, startPoint y: 104, endPoint x: 64, endPoint y: 101, distance: 65.5
click at [64, 101] on section "× Close Updated successfully 1 General Details 2 Address Details 3 Sales Order …" at bounding box center [251, 125] width 381 height 177
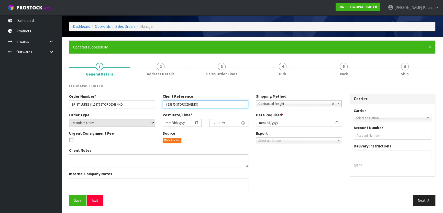
drag, startPoint x: 201, startPoint y: 105, endPoint x: 153, endPoint y: 102, distance: 48.4
click at [153, 102] on div "Order Number * BP ST LUKES # 15875 STOROZHENKO Client Reference # 15875 STOROZH…" at bounding box center [205, 103] width 280 height 18
click at [386, 85] on div "FLOW APAC LIMITED" at bounding box center [252, 88] width 374 height 10
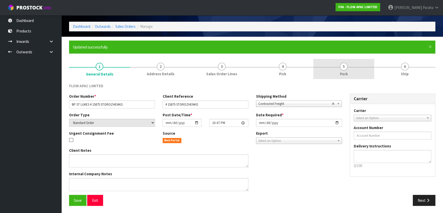
click at [345, 67] on span "5" at bounding box center [344, 67] width 8 height 8
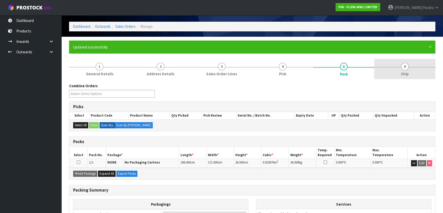
click at [401, 69] on link "6 Ship" at bounding box center [404, 69] width 61 height 20
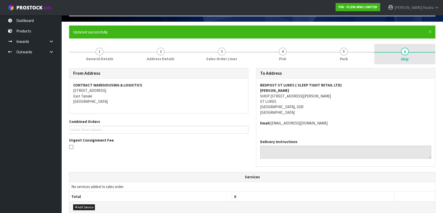
scroll to position [40, 0]
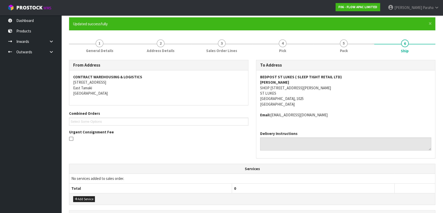
click at [341, 77] on address "BEDPOST ST LUKES ( SLEEP TIGHT RETAIL LTD) KUSHAL SINGH SHOP 7/1 WAGENER PLACE …" at bounding box center [345, 90] width 171 height 33
drag, startPoint x: 335, startPoint y: 76, endPoint x: 259, endPoint y: 73, distance: 76.2
click at [259, 73] on div "BEDPOST ST LUKES ( SLEEP TIGHT RETAIL LTD) KUSHAL SINGH SHOP 7/1 WAGENER PLACE …" at bounding box center [345, 99] width 179 height 57
copy strong "BEDPOST ST LUKES ( SLEEP TIGHT RETAIL LTD)"
click at [304, 88] on address "BEDPOST ST LUKES ( SLEEP TIGHT RETAIL LTD) KUSHAL SINGH SHOP 7/1 WAGENER PLACE …" at bounding box center [345, 90] width 171 height 33
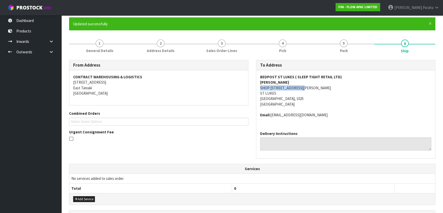
drag, startPoint x: 284, startPoint y: 88, endPoint x: 259, endPoint y: 90, distance: 24.4
click at [259, 90] on div "BEDPOST ST LUKES ( SLEEP TIGHT RETAIL LTD) KUSHAL SINGH SHOP 7/1 WAGENER PLACE …" at bounding box center [345, 99] width 179 height 57
click at [349, 84] on address "BEDPOST ST LUKES ( SLEEP TIGHT RETAIL LTD) KUSHAL SINGH SHOP 7/1 WAGENER PLACE …" at bounding box center [345, 90] width 171 height 33
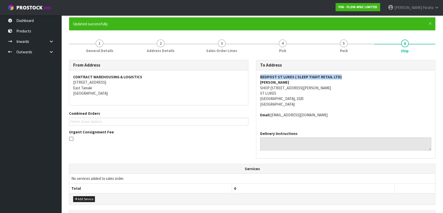
drag, startPoint x: 338, startPoint y: 76, endPoint x: 259, endPoint y: 78, distance: 79.5
click at [259, 78] on div "BEDPOST ST LUKES ( SLEEP TIGHT RETAIL LTD) KUSHAL SINGH SHOP 7/1 WAGENER PLACE …" at bounding box center [345, 99] width 179 height 57
copy strong "BEDPOST ST LUKES ( SLEEP TIGHT RETAIL LTD)"
click at [308, 89] on address "BEDPOST ST LUKES ( SLEEP TIGHT RETAIL LTD) KUSHAL SINGH SHOP 7/1 WAGENER PLACE …" at bounding box center [345, 90] width 171 height 33
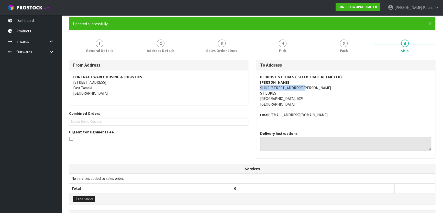
drag, startPoint x: 305, startPoint y: 88, endPoint x: 259, endPoint y: 85, distance: 45.6
click at [259, 85] on div "BEDPOST ST LUKES ( SLEEP TIGHT RETAIL LTD) KUSHAL SINGH SHOP 7/1 WAGENER PLACE …" at bounding box center [345, 99] width 179 height 57
copy address "SHOP 7/1 WAGENER PLACE"
drag, startPoint x: 316, startPoint y: 115, endPoint x: 272, endPoint y: 112, distance: 44.5
click at [272, 112] on address "Email: bedpoststlukes@gmail.com" at bounding box center [345, 114] width 171 height 5
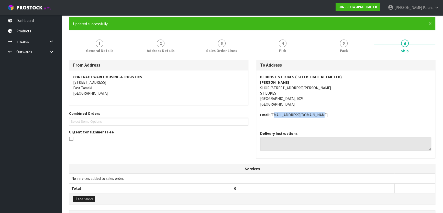
copy address "bedpoststlukes@gmail.com"
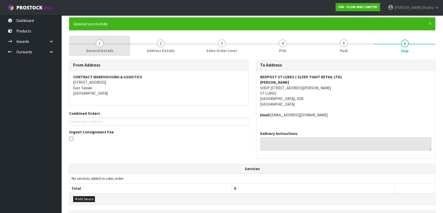
click at [95, 45] on link "1 General Details" at bounding box center [99, 46] width 61 height 20
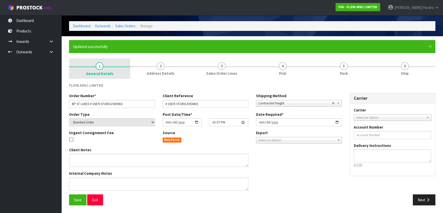
scroll to position [17, 0]
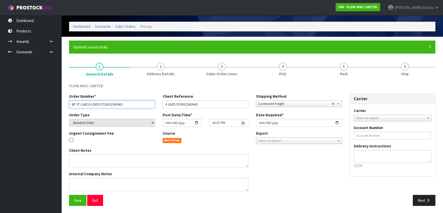
drag, startPoint x: 130, startPoint y: 107, endPoint x: 69, endPoint y: 104, distance: 60.9
click at [69, 104] on div "Order Number * BP ST LUKES # 15875 STOROZHENKO" at bounding box center [112, 101] width 94 height 15
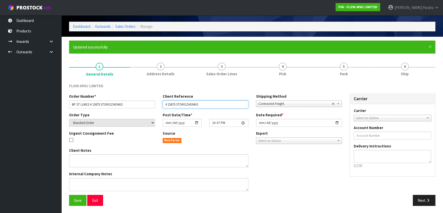
drag, startPoint x: 191, startPoint y: 104, endPoint x: 152, endPoint y: 105, distance: 38.8
click at [152, 105] on div "Order Number * BP ST LUKES # 15875 STOROZHENKO Client Reference # 15875 STOROZH…" at bounding box center [205, 103] width 280 height 18
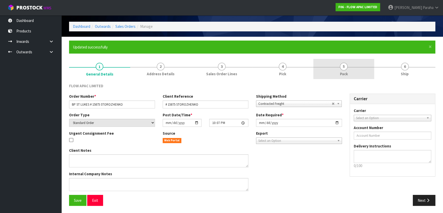
click at [344, 65] on span "5" at bounding box center [344, 67] width 8 height 8
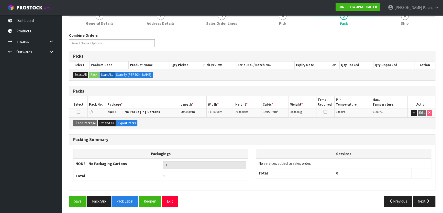
scroll to position [67, 0]
click at [424, 202] on button "Next" at bounding box center [423, 201] width 22 height 11
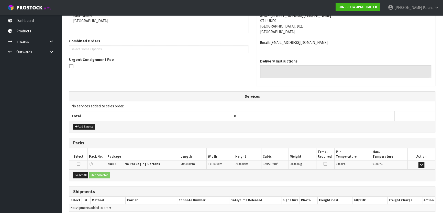
scroll to position [134, 0]
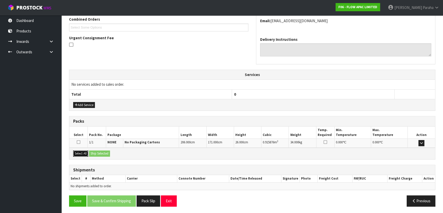
click at [85, 153] on button "Select All" at bounding box center [80, 154] width 15 height 6
click at [97, 153] on button "Ship Selected" at bounding box center [99, 154] width 21 height 6
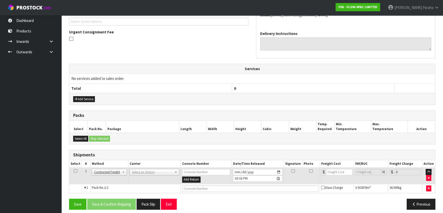
scroll to position [143, 0]
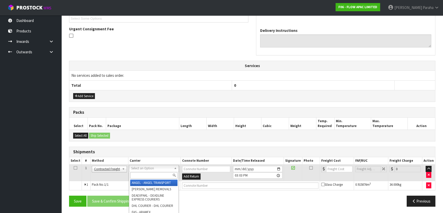
click at [153, 175] on input "text" at bounding box center [153, 175] width 47 height 6
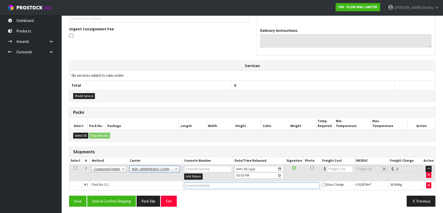
click at [219, 186] on input "text" at bounding box center [251, 186] width 135 height 6
paste input "FWM58553172"
click at [333, 169] on input "number" at bounding box center [340, 169] width 26 height 6
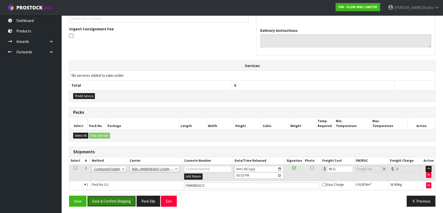
click at [117, 201] on button "Save & Confirm Shipping" at bounding box center [111, 201] width 49 height 11
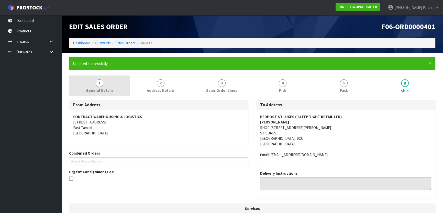
click at [97, 84] on span "1" at bounding box center [100, 83] width 8 height 8
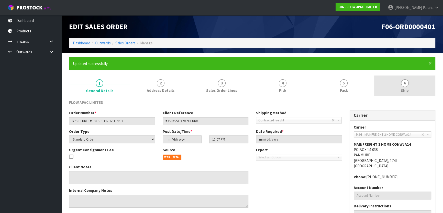
click at [406, 84] on span "6" at bounding box center [405, 83] width 8 height 8
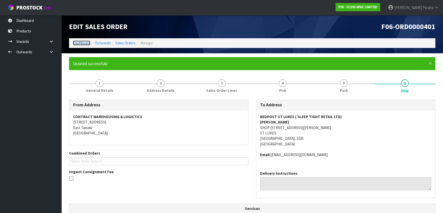
click at [88, 42] on link "Dashboard" at bounding box center [81, 43] width 17 height 5
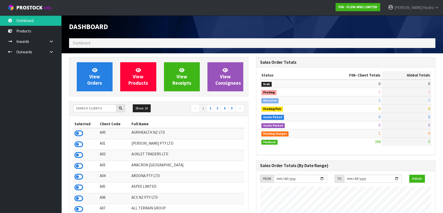
scroll to position [386, 187]
click at [95, 109] on input "text" at bounding box center [94, 109] width 43 height 8
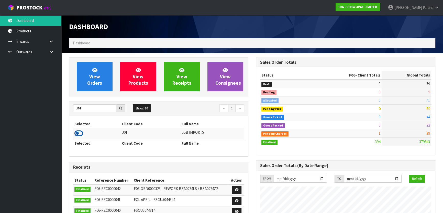
click at [77, 134] on icon at bounding box center [78, 134] width 9 height 8
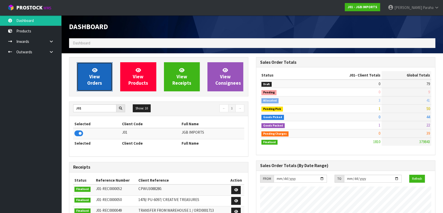
click at [88, 84] on span "View Orders" at bounding box center [94, 76] width 15 height 19
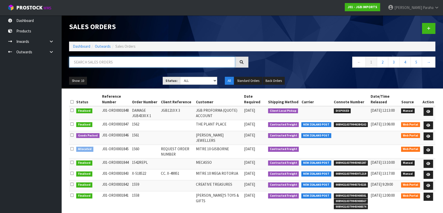
click at [98, 66] on input "text" at bounding box center [152, 62] width 166 height 11
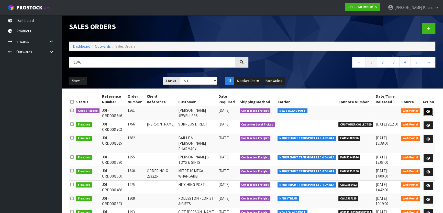
click at [428, 112] on icon at bounding box center [428, 111] width 4 height 3
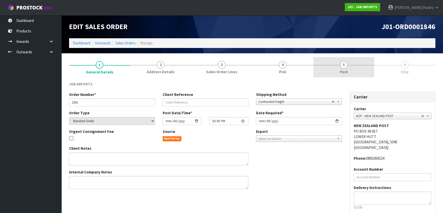
click at [345, 67] on span "5" at bounding box center [344, 65] width 8 height 8
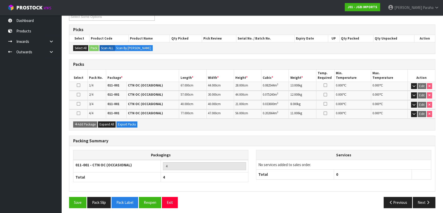
scroll to position [77, 0]
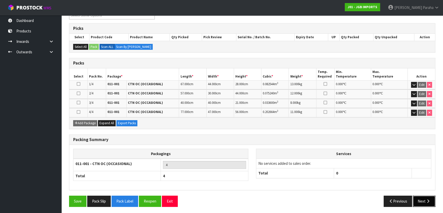
click at [425, 202] on icon "button" at bounding box center [427, 202] width 5 height 4
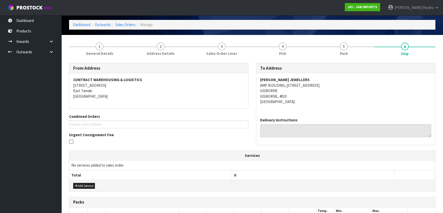
scroll to position [7, 0]
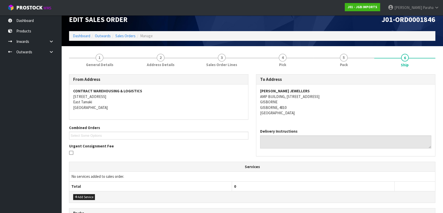
click at [301, 90] on address "TONY FIELD JEWELLERS AMP BUILDING, 153 GLADSTONE ROAD GISBORNE GISBORNE, 4010 N…" at bounding box center [345, 101] width 171 height 27
drag, startPoint x: 301, startPoint y: 90, endPoint x: 264, endPoint y: 91, distance: 37.1
click at [264, 91] on address "TONY FIELD JEWELLERS AMP BUILDING, 153 GLADSTONE ROAD GISBORNE GISBORNE, 4010 N…" at bounding box center [345, 101] width 171 height 27
copy strong "TONY FIELD JEWELLERS"
click at [322, 102] on address "TONY FIELD JEWELLERS AMP BUILDING, 153 GLADSTONE ROAD GISBORNE GISBORNE, 4010 N…" at bounding box center [345, 101] width 171 height 27
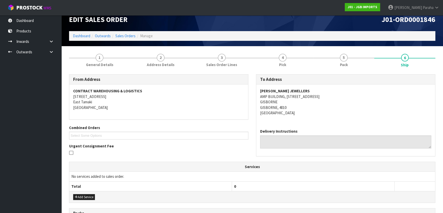
drag, startPoint x: 326, startPoint y: 96, endPoint x: 259, endPoint y: 95, distance: 66.7
click at [259, 95] on div "TONY FIELD JEWELLERS AMP BUILDING, 153 GLADSTONE ROAD GISBORNE GISBORNE, 4010 N…" at bounding box center [345, 105] width 179 height 40
copy address "AMP BUILDING, 153 GLADSTONE ROAD"
click at [295, 95] on address "TONY FIELD JEWELLERS AMP BUILDING, 153 GLADSTONE ROAD GISBORNE GISBORNE, 4010 N…" at bounding box center [345, 101] width 171 height 27
drag, startPoint x: 283, startPoint y: 97, endPoint x: 259, endPoint y: 96, distance: 24.1
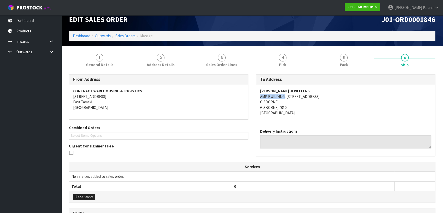
click at [259, 96] on div "TONY FIELD JEWELLERS AMP BUILDING, 153 GLADSTONE ROAD GISBORNE GISBORNE, 4010 N…" at bounding box center [345, 105] width 179 height 40
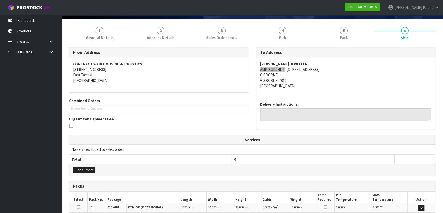
scroll to position [30, 0]
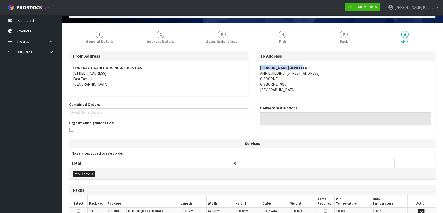
drag, startPoint x: 300, startPoint y: 68, endPoint x: 260, endPoint y: 68, distance: 39.3
click at [260, 68] on strong "TONY FIELD JEWELLERS" at bounding box center [285, 67] width 50 height 5
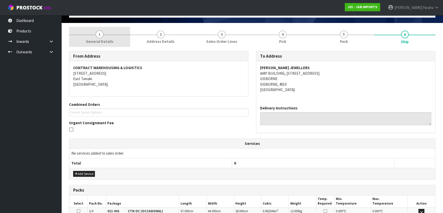
click at [102, 37] on span "1" at bounding box center [100, 35] width 8 height 8
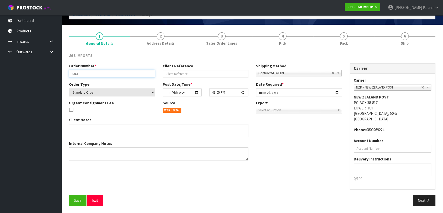
drag, startPoint x: 81, startPoint y: 74, endPoint x: 63, endPoint y: 75, distance: 17.9
click at [63, 75] on section "1 General Details 2 Address Details 3 Sales Order Lines 4 Pick 5 Pack 6 Ship JG…" at bounding box center [251, 119] width 381 height 189
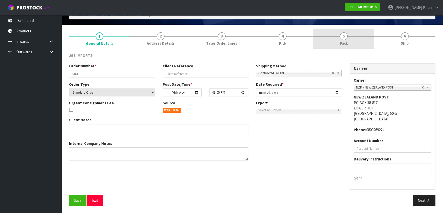
click at [343, 39] on span "5" at bounding box center [344, 36] width 8 height 8
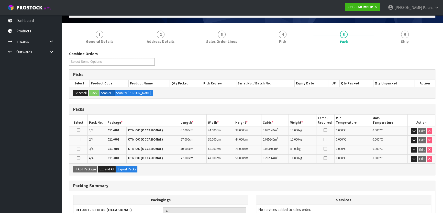
scroll to position [0, 0]
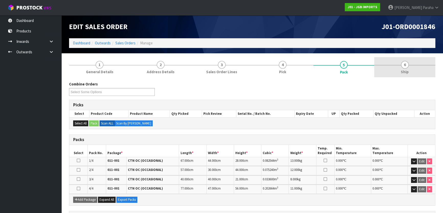
click at [408, 66] on link "6 Ship" at bounding box center [404, 67] width 61 height 20
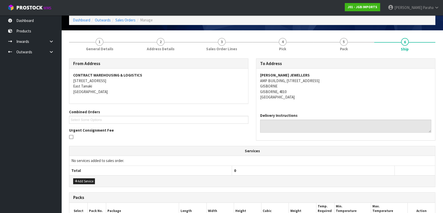
scroll to position [46, 0]
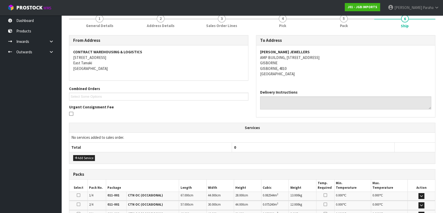
click at [285, 51] on strong "TONY FIELD JEWELLERS" at bounding box center [285, 52] width 50 height 5
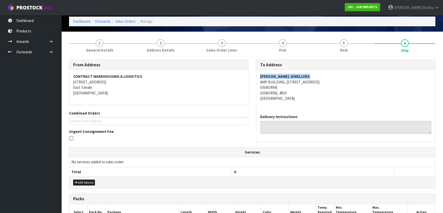
scroll to position [0, 0]
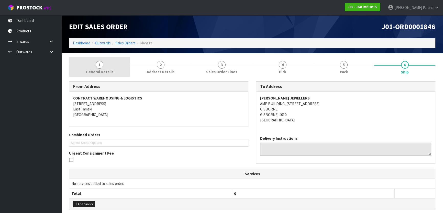
click at [98, 71] on span "General Details" at bounding box center [99, 71] width 27 height 5
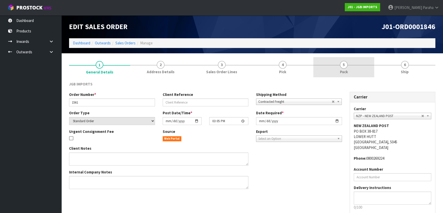
click at [325, 74] on link "5 Pack" at bounding box center [343, 67] width 61 height 20
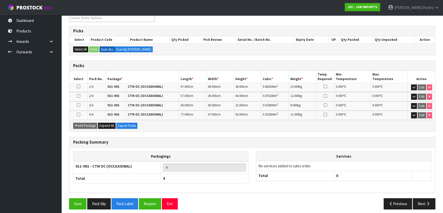
scroll to position [77, 0]
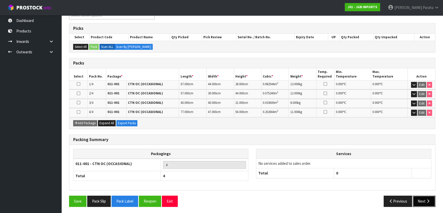
click at [426, 200] on icon "button" at bounding box center [427, 202] width 5 height 4
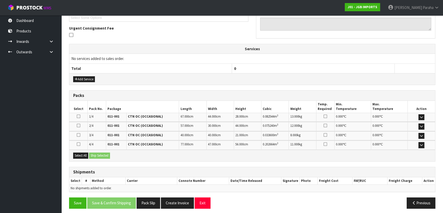
scroll to position [127, 0]
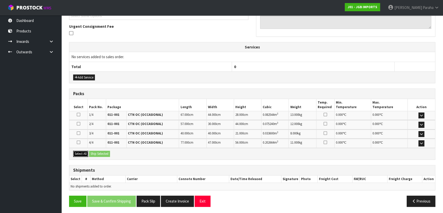
click at [84, 154] on button "Select All" at bounding box center [80, 154] width 15 height 6
click at [100, 153] on button "Ship Selected" at bounding box center [99, 154] width 21 height 6
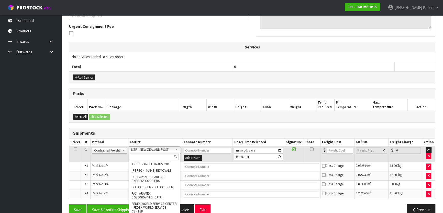
click at [162, 156] on input "text" at bounding box center [154, 157] width 49 height 6
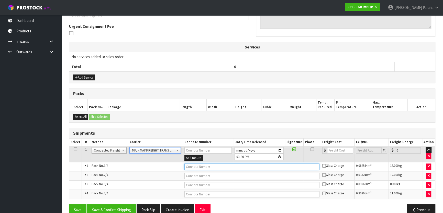
click at [195, 166] on input "text" at bounding box center [251, 167] width 135 height 6
paste input "FWM58554095"
click at [334, 151] on input "number" at bounding box center [340, 150] width 26 height 6
click at [117, 206] on button "Save & Confirm Shipping" at bounding box center [111, 210] width 49 height 11
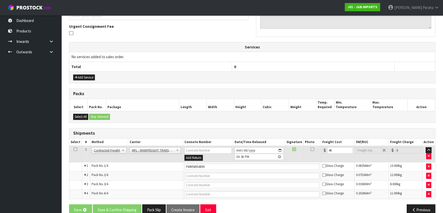
scroll to position [0, 0]
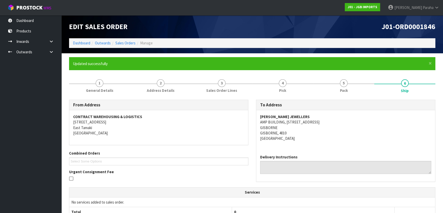
click at [429, 28] on span "J01-ORD0001846" at bounding box center [408, 26] width 54 height 9
click at [124, 44] on link "Sales Orders" at bounding box center [125, 43] width 20 height 5
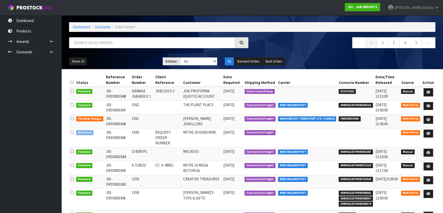
scroll to position [61, 0]
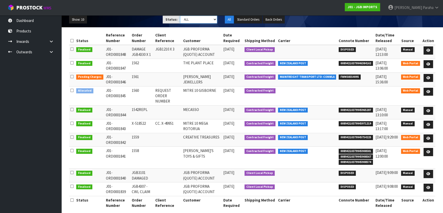
click at [191, 19] on select "Draft Pending Allocated Pending Pick Goods Picked Goods Packed Pending Charges …" at bounding box center [198, 20] width 37 height 8
click at [180, 16] on select "Draft Pending Allocated Pending Pick Goods Picked Goods Packed Pending Charges …" at bounding box center [198, 20] width 37 height 8
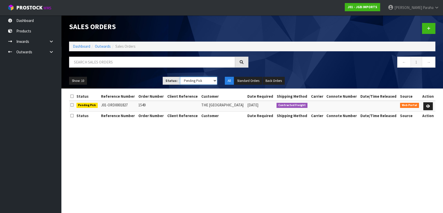
scroll to position [0, 0]
click at [432, 107] on icon at bounding box center [431, 106] width 4 height 3
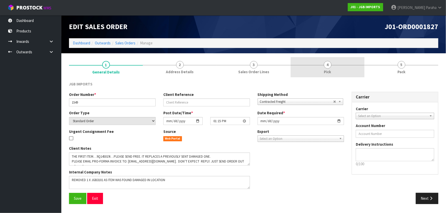
click at [324, 68] on link "4 Pick" at bounding box center [328, 67] width 74 height 20
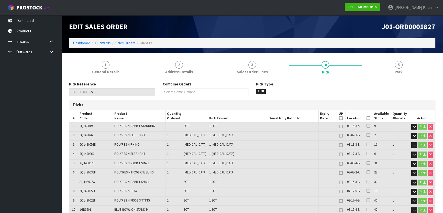
drag, startPoint x: 366, startPoint y: 118, endPoint x: 312, endPoint y: 125, distance: 53.9
click at [366, 118] on icon at bounding box center [368, 118] width 4 height 0
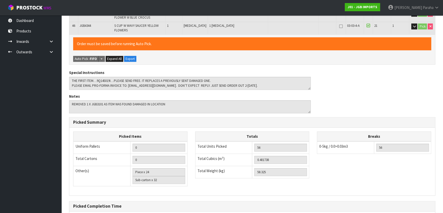
scroll to position [632, 0]
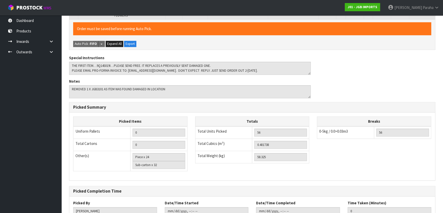
scroll to position [0, 0]
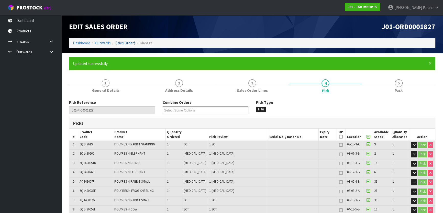
click at [128, 44] on link "Sales Orders" at bounding box center [125, 43] width 20 height 5
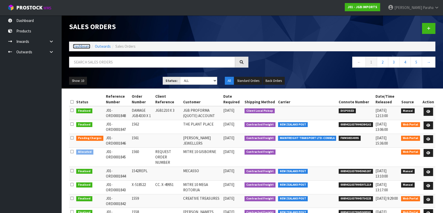
click at [79, 48] on link "Dashboard" at bounding box center [81, 46] width 17 height 5
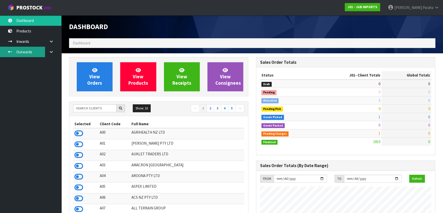
scroll to position [386, 187]
click at [110, 110] on input "text" at bounding box center [94, 109] width 43 height 8
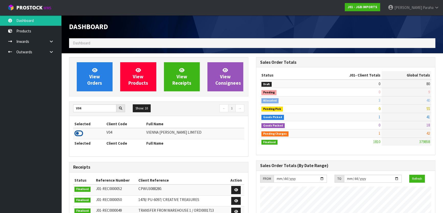
click at [76, 130] on icon at bounding box center [78, 134] width 9 height 8
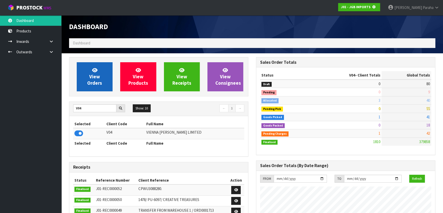
scroll to position [318, 187]
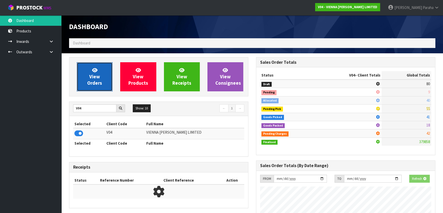
click at [85, 79] on link "View Orders" at bounding box center [95, 76] width 36 height 29
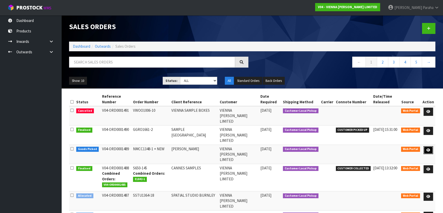
click at [428, 146] on link at bounding box center [427, 150] width 9 height 8
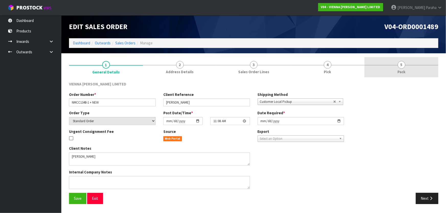
drag, startPoint x: 398, startPoint y: 76, endPoint x: 394, endPoint y: 76, distance: 4.1
click at [398, 75] on link "5 Pack" at bounding box center [401, 67] width 74 height 20
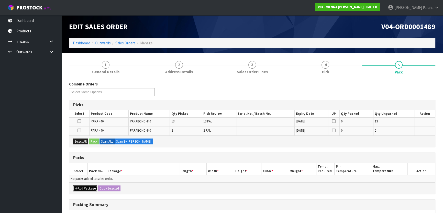
click at [86, 187] on button "Add Package" at bounding box center [85, 189] width 24 height 6
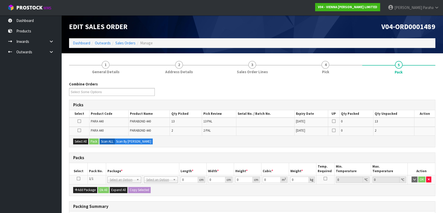
click at [78, 179] on icon at bounding box center [79, 179] width 4 height 0
click at [77, 142] on button "Select All" at bounding box center [80, 142] width 15 height 6
click at [93, 142] on button "Pack" at bounding box center [94, 142] width 10 height 6
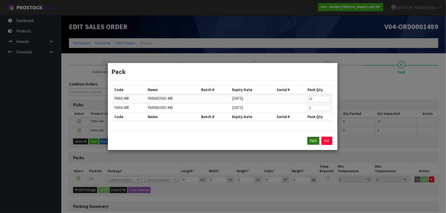
click at [309, 139] on button "Pack" at bounding box center [313, 141] width 12 height 8
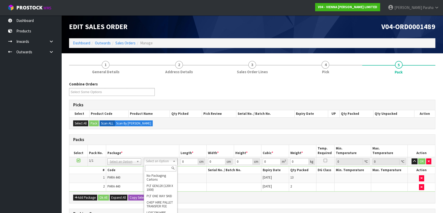
click at [158, 169] on input "text" at bounding box center [160, 168] width 31 height 6
drag, startPoint x: 187, startPoint y: 161, endPoint x: 164, endPoint y: 158, distance: 22.7
click at [164, 159] on tr "1/1 NONE 007-001 007-002 007-004 007-009 007-013 007-014 007-015 007-017 007-01…" at bounding box center [251, 161] width 365 height 9
click at [105, 195] on button "Ok All" at bounding box center [103, 198] width 11 height 6
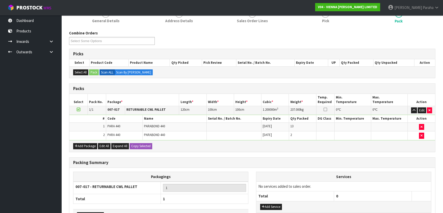
scroll to position [86, 0]
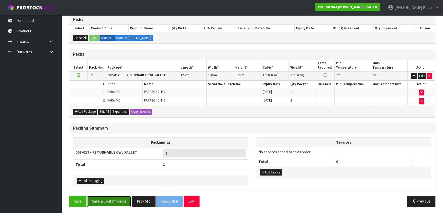
drag, startPoint x: 121, startPoint y: 198, endPoint x: 149, endPoint y: 182, distance: 32.1
click at [121, 198] on button "Save & Confirm Packs" at bounding box center [109, 201] width 44 height 11
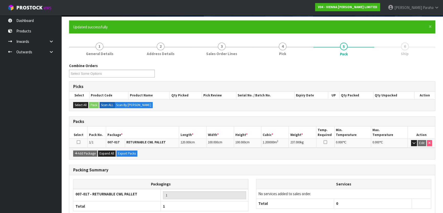
scroll to position [67, 0]
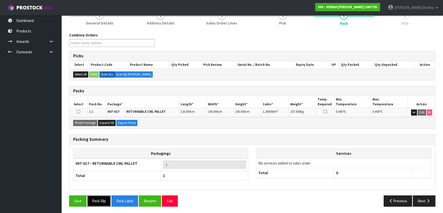
click at [100, 197] on button "Pack Slip" at bounding box center [99, 201] width 24 height 11
click at [94, 201] on button "Pack Slip" at bounding box center [99, 201] width 24 height 11
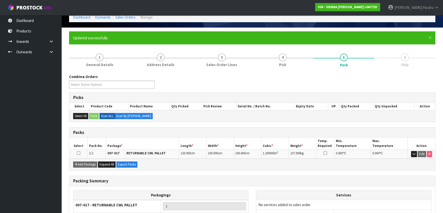
scroll to position [0, 0]
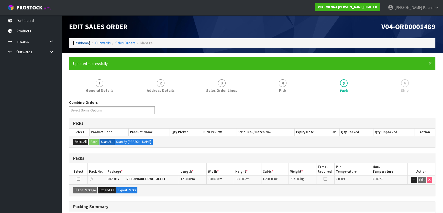
click at [85, 43] on link "Dashboard" at bounding box center [81, 43] width 17 height 5
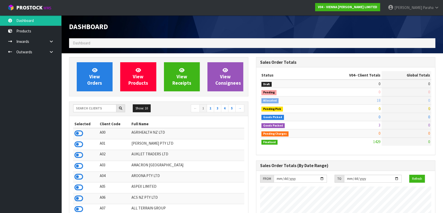
scroll to position [414, 187]
click at [104, 109] on input "text" at bounding box center [94, 109] width 43 height 8
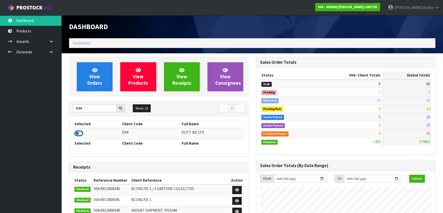
click at [82, 133] on icon at bounding box center [78, 134] width 9 height 8
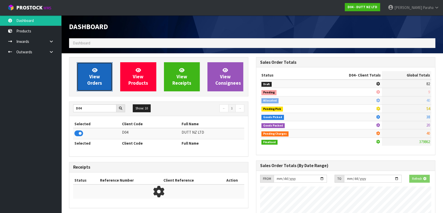
scroll to position [353, 187]
click at [92, 72] on icon at bounding box center [94, 70] width 5 height 5
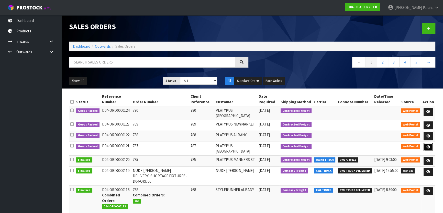
click at [427, 149] on icon at bounding box center [428, 147] width 4 height 3
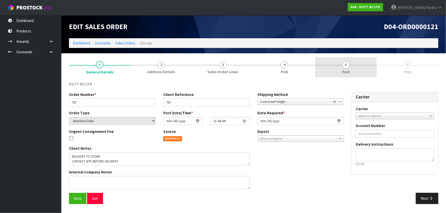
click at [340, 77] on link "5 Pack" at bounding box center [346, 67] width 62 height 20
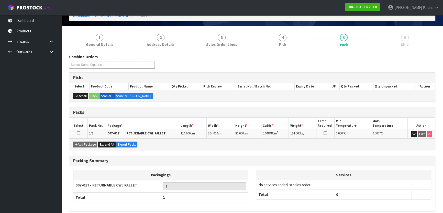
scroll to position [49, 0]
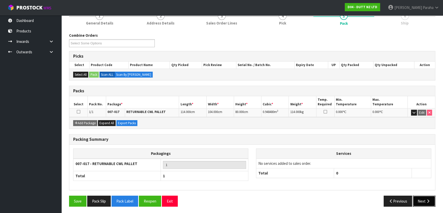
click at [418, 201] on button "Next" at bounding box center [423, 201] width 22 height 11
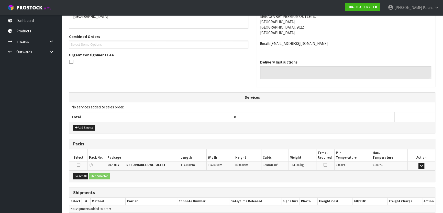
scroll to position [121, 0]
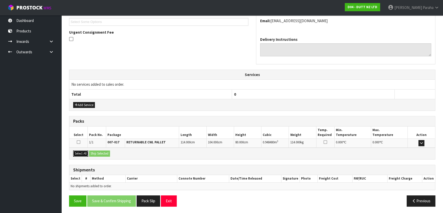
click at [77, 153] on button "Select All" at bounding box center [80, 154] width 15 height 6
click at [110, 154] on button "Ship Selected" at bounding box center [99, 154] width 21 height 6
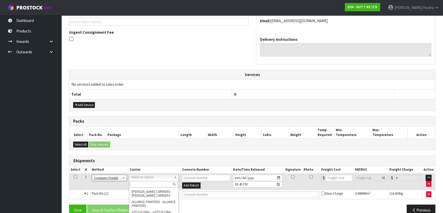
scroll to position [20, 0]
click at [143, 184] on input "text" at bounding box center [153, 184] width 47 height 6
drag, startPoint x: 143, startPoint y: 192, endPoint x: 157, endPoint y: 194, distance: 13.7
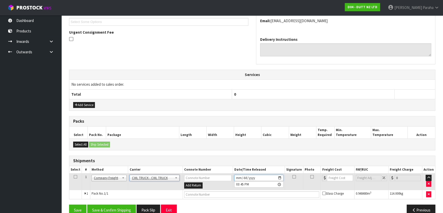
click at [237, 176] on input "2025-09-04" at bounding box center [258, 178] width 49 height 6
click at [231, 195] on input "text" at bounding box center [251, 195] width 135 height 6
click at [96, 206] on button "Save & Confirm Shipping" at bounding box center [111, 210] width 49 height 11
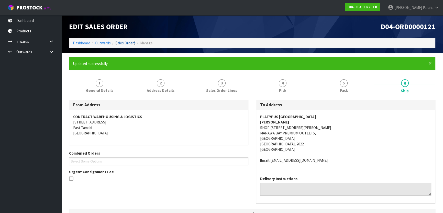
click at [122, 42] on link "Sales Orders" at bounding box center [125, 43] width 20 height 5
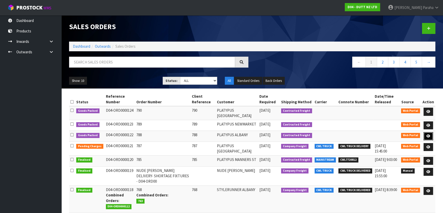
click at [428, 138] on icon at bounding box center [428, 136] width 4 height 3
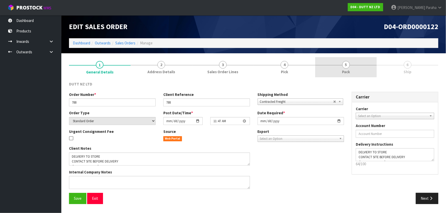
click at [370, 66] on link "5 Pack" at bounding box center [346, 67] width 62 height 20
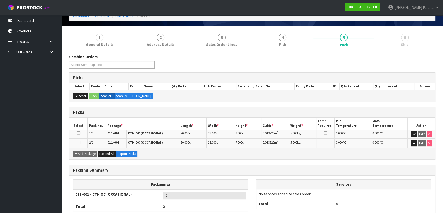
scroll to position [58, 0]
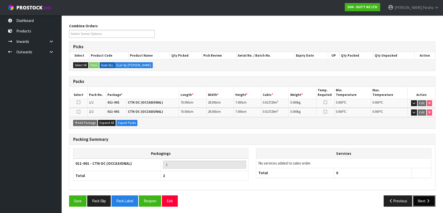
click at [417, 200] on button "Next" at bounding box center [423, 201] width 22 height 11
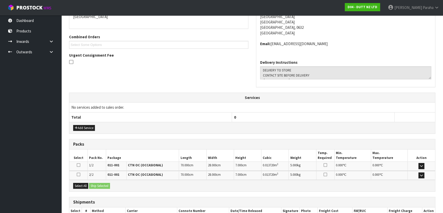
scroll to position [130, 0]
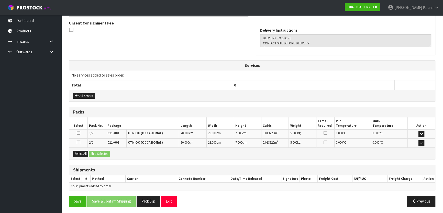
click at [78, 156] on div "Select All Ship Selected" at bounding box center [251, 153] width 365 height 11
click at [86, 153] on button "Select All" at bounding box center [80, 154] width 15 height 6
click at [97, 151] on button "Ship Selected" at bounding box center [99, 154] width 21 height 6
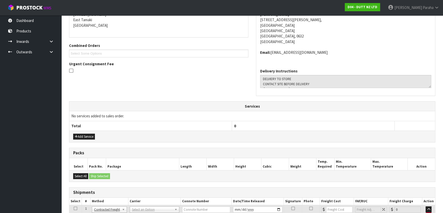
scroll to position [14, 0]
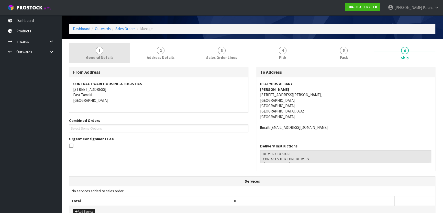
click at [96, 53] on link "1 General Details" at bounding box center [99, 53] width 61 height 20
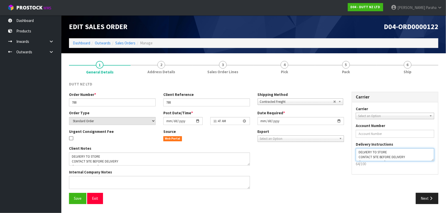
click at [413, 157] on textarea at bounding box center [395, 154] width 78 height 13
click at [399, 152] on textarea at bounding box center [395, 154] width 78 height 13
drag, startPoint x: 416, startPoint y: 151, endPoint x: 387, endPoint y: 152, distance: 29.1
click at [387, 152] on textarea at bounding box center [395, 154] width 78 height 13
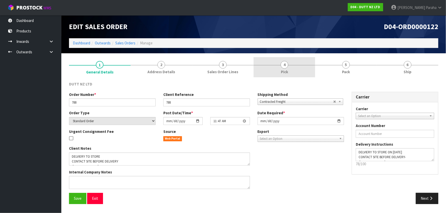
drag, startPoint x: 420, startPoint y: 67, endPoint x: 298, endPoint y: 75, distance: 122.7
click at [421, 66] on link "6 Ship" at bounding box center [408, 67] width 62 height 20
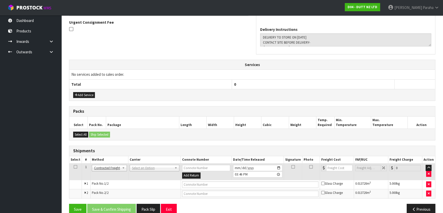
scroll to position [139, 0]
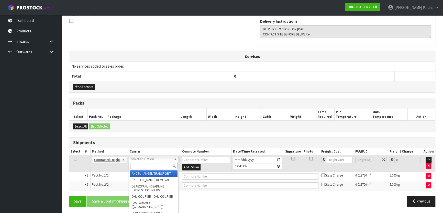
click at [138, 168] on input "text" at bounding box center [153, 166] width 47 height 6
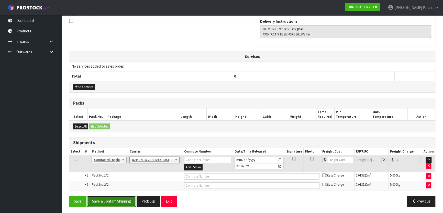
click at [121, 196] on button "Save & Confirm Shipping" at bounding box center [111, 201] width 49 height 11
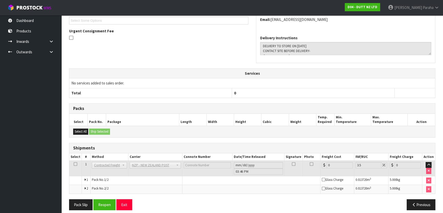
scroll to position [150, 0]
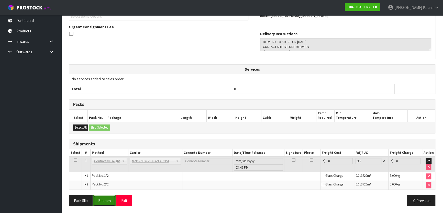
click at [108, 200] on button "Reopen" at bounding box center [104, 200] width 22 height 11
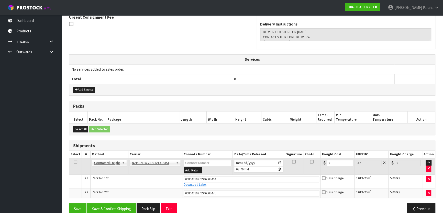
scroll to position [163, 0]
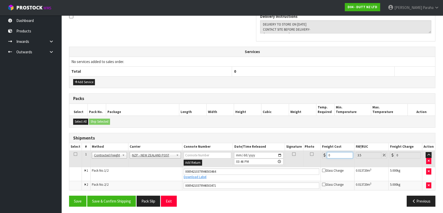
drag, startPoint x: 336, startPoint y: 155, endPoint x: 268, endPoint y: 157, distance: 68.0
click at [268, 157] on tr "1 Client Local Pickup Customer Local Pickup Company Freight Contracted Freight …" at bounding box center [251, 159] width 365 height 17
click at [124, 199] on button "Save & Confirm Shipping" at bounding box center [111, 201] width 49 height 11
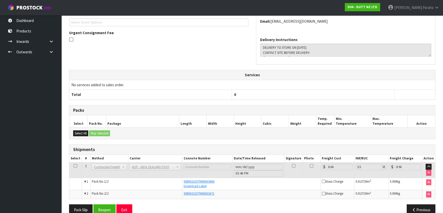
scroll to position [0, 0]
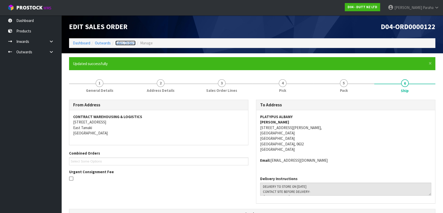
click at [123, 43] on link "Sales Orders" at bounding box center [125, 43] width 20 height 5
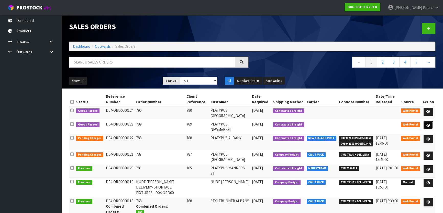
click at [429, 123] on link at bounding box center [427, 126] width 9 height 8
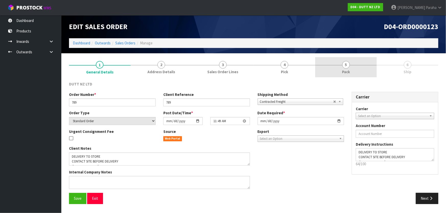
click at [368, 67] on link "5 Pack" at bounding box center [346, 67] width 62 height 20
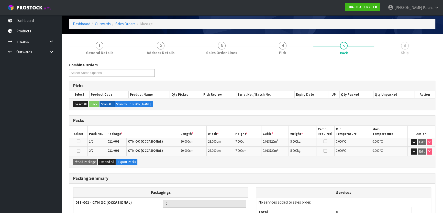
scroll to position [58, 0]
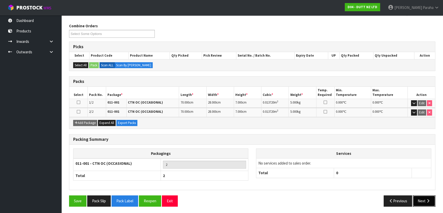
click at [420, 197] on button "Next" at bounding box center [423, 201] width 22 height 11
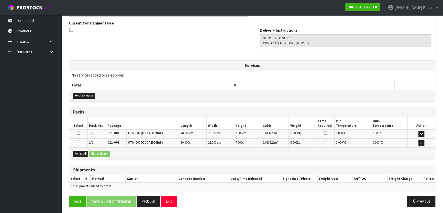
scroll to position [14, 0]
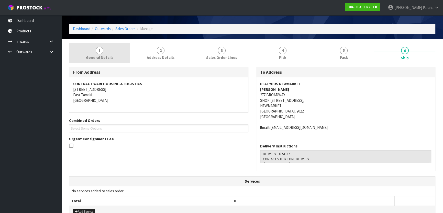
click at [117, 53] on link "1 General Details" at bounding box center [99, 53] width 61 height 20
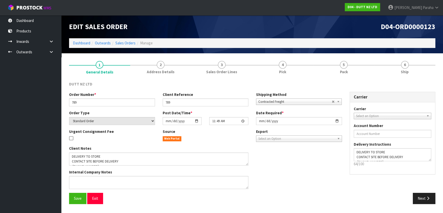
scroll to position [0, 0]
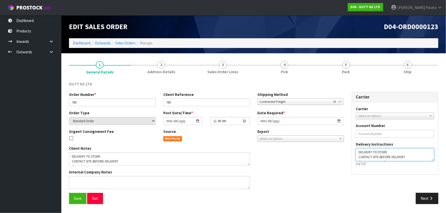
click at [398, 150] on textarea at bounding box center [395, 154] width 78 height 13
paste textarea "ON 09-09-2025"
click at [77, 198] on span "Save" at bounding box center [78, 198] width 8 height 5
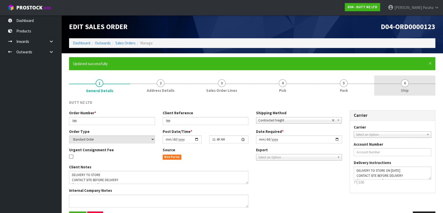
click at [398, 80] on link "6 Ship" at bounding box center [404, 86] width 61 height 20
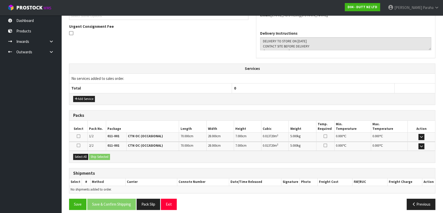
scroll to position [149, 0]
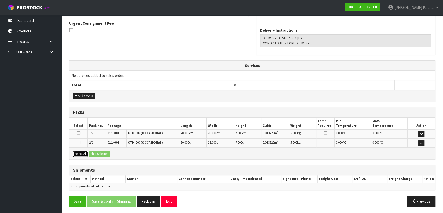
drag, startPoint x: 77, startPoint y: 151, endPoint x: 97, endPoint y: 154, distance: 20.7
click at [79, 152] on button "Select All" at bounding box center [80, 154] width 15 height 6
click at [97, 154] on button "Ship Selected" at bounding box center [99, 154] width 21 height 6
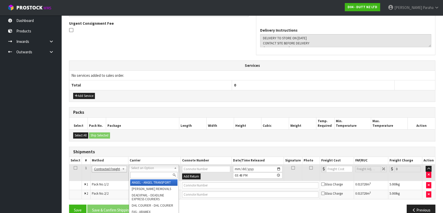
click at [161, 174] on input "text" at bounding box center [153, 175] width 47 height 6
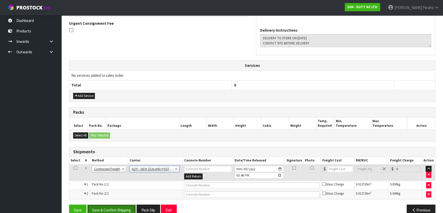
click at [121, 210] on button "Save & Confirm Shipping" at bounding box center [111, 210] width 49 height 11
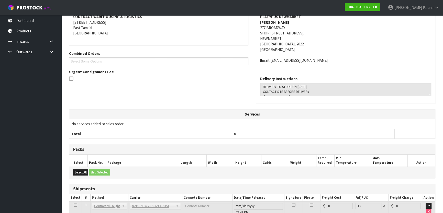
scroll to position [150, 0]
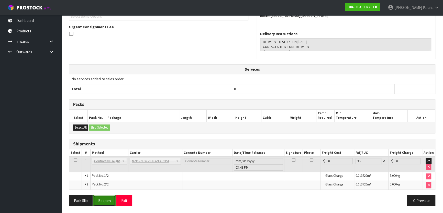
click at [107, 198] on button "Reopen" at bounding box center [104, 200] width 22 height 11
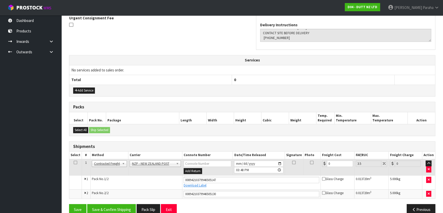
scroll to position [163, 0]
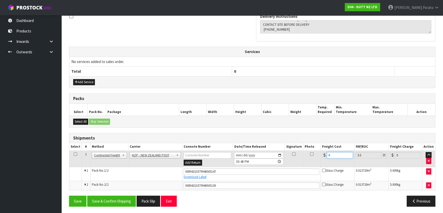
drag, startPoint x: 326, startPoint y: 156, endPoint x: 307, endPoint y: 156, distance: 19.4
click at [307, 156] on tr "1 Client Local Pickup Customer Local Pickup Company Freight Contracted Freight …" at bounding box center [251, 159] width 365 height 17
click at [122, 202] on button "Save & Confirm Shipping" at bounding box center [111, 201] width 49 height 11
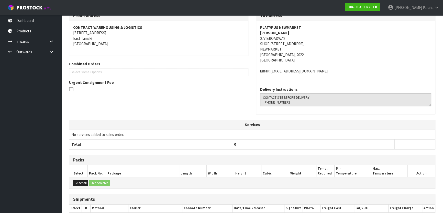
scroll to position [9, 0]
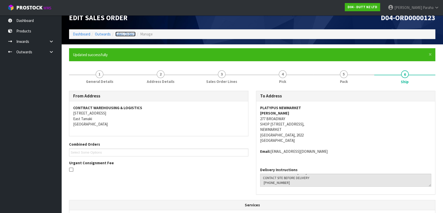
click at [125, 32] on link "Sales Orders" at bounding box center [125, 34] width 20 height 5
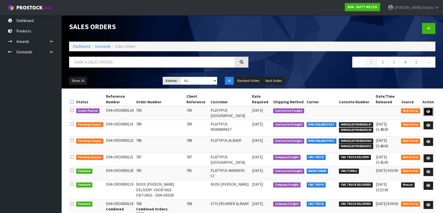
click at [425, 114] on link at bounding box center [427, 112] width 9 height 8
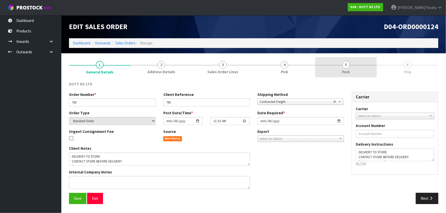
click at [361, 71] on link "5 Pack" at bounding box center [346, 67] width 62 height 20
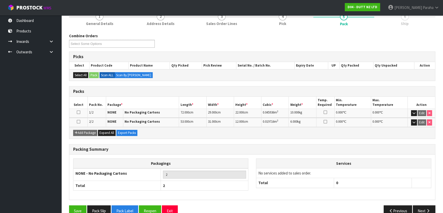
scroll to position [58, 0]
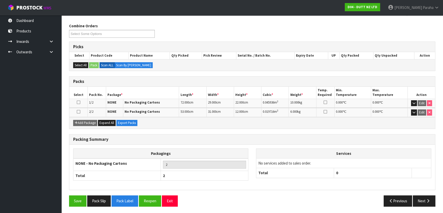
click at [421, 207] on div "Save Pack Slip Pack Label Reopen Exit Previous Next" at bounding box center [252, 203] width 374 height 15
click at [425, 202] on icon "button" at bounding box center [427, 201] width 5 height 4
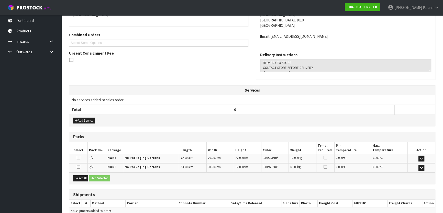
scroll to position [125, 0]
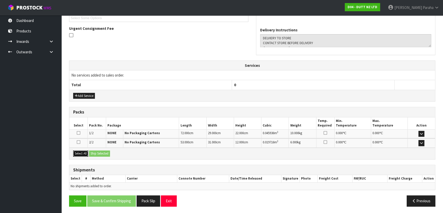
click at [84, 153] on button "Select All" at bounding box center [80, 154] width 15 height 6
click at [101, 155] on button "Ship Selected" at bounding box center [99, 154] width 21 height 6
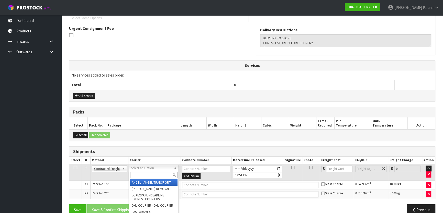
click at [150, 174] on input "text" at bounding box center [153, 175] width 47 height 6
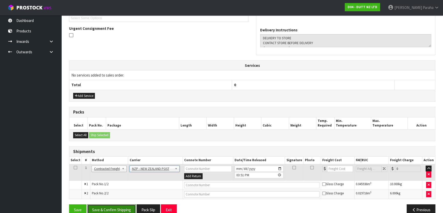
click at [117, 207] on button "Save & Confirm Shipping" at bounding box center [111, 210] width 49 height 11
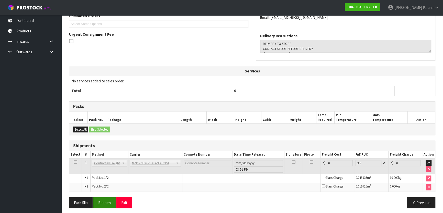
scroll to position [145, 0]
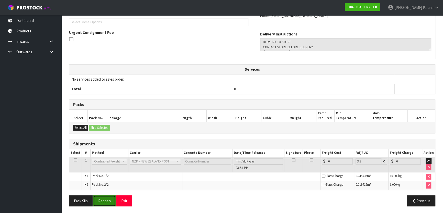
click at [111, 204] on button "Reopen" at bounding box center [104, 201] width 22 height 11
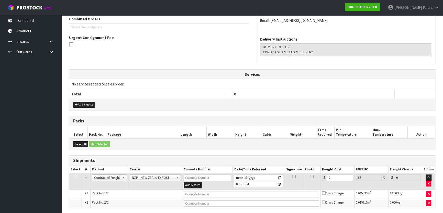
scroll to position [153, 0]
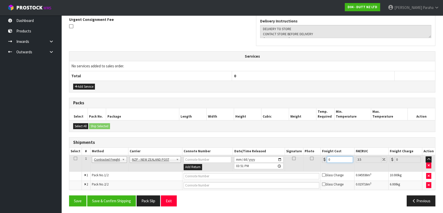
drag, startPoint x: 334, startPoint y: 159, endPoint x: 290, endPoint y: 163, distance: 44.3
click at [290, 163] on tr "1 Client Local Pickup Customer Local Pickup Company Freight Contracted Freight …" at bounding box center [251, 163] width 365 height 17
click at [123, 202] on button "Save & Confirm Shipping" at bounding box center [111, 201] width 49 height 11
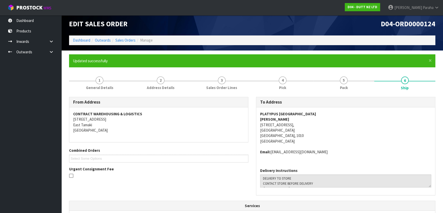
scroll to position [0, 0]
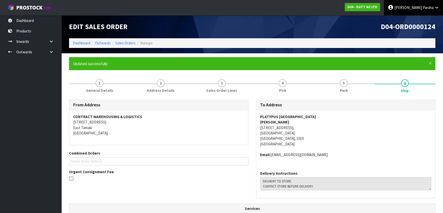
click at [412, 8] on link "Polly Paraha" at bounding box center [413, 7] width 59 height 15
click at [410, 21] on link "Logout" at bounding box center [422, 20] width 40 height 7
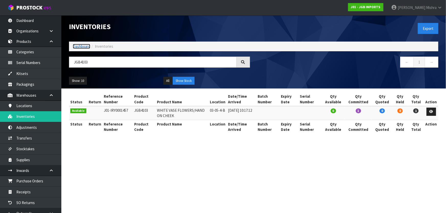
click at [76, 48] on link "Dashboard" at bounding box center [81, 46] width 17 height 5
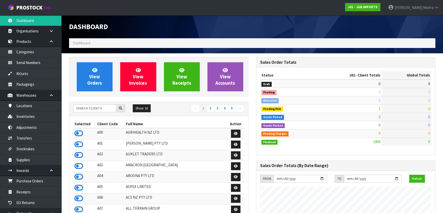
scroll to position [386, 187]
click at [89, 105] on input "text" at bounding box center [94, 109] width 43 height 8
type input "D"
click at [432, 9] on span "Mishra" at bounding box center [428, 7] width 10 height 5
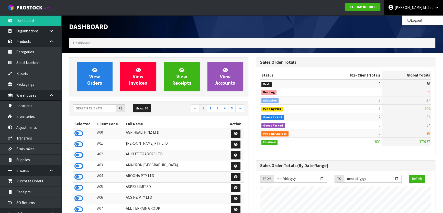
click at [260, 7] on nav "Toggle navigation ProStock WMS J01 - JGB IMPORTS [PERSON_NAME] Logout" at bounding box center [221, 8] width 443 height 16
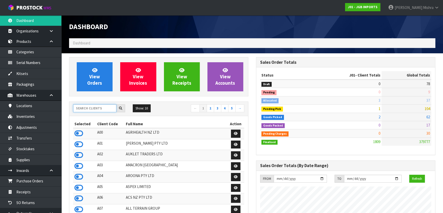
click at [88, 109] on input "text" at bounding box center [94, 109] width 43 height 8
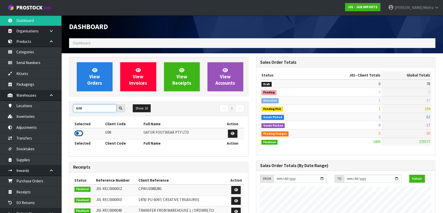
type input "G08"
click at [81, 132] on icon at bounding box center [78, 134] width 9 height 8
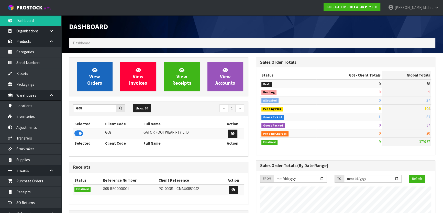
scroll to position [320, 187]
click at [90, 81] on span "View Orders" at bounding box center [94, 76] width 15 height 19
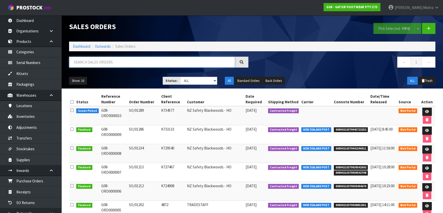
click at [96, 64] on input "text" at bounding box center [152, 62] width 166 height 11
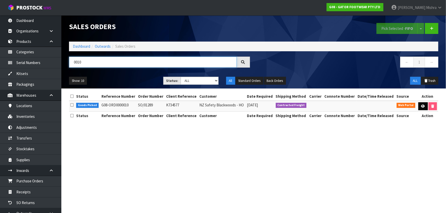
type input "0010"
click at [422, 109] on link at bounding box center [422, 106] width 9 height 8
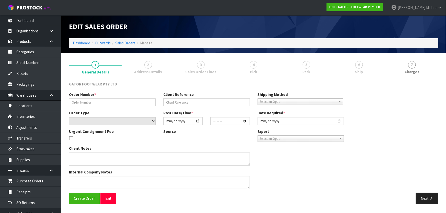
type input "SO/01289"
type input "K734577"
select select "number:0"
type input "[DATE]"
type input "17:30:00.000"
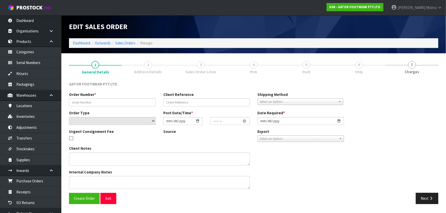
type input "2025-09-05"
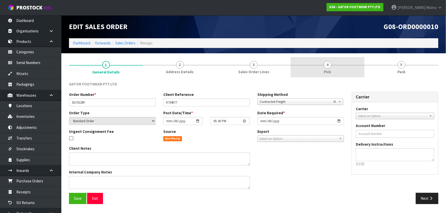
click at [328, 67] on span "4" at bounding box center [328, 65] width 8 height 8
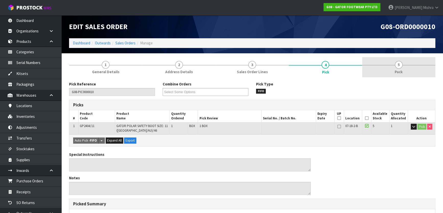
click at [401, 66] on link "5 Pack" at bounding box center [398, 67] width 73 height 20
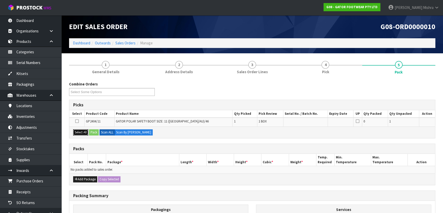
click at [77, 131] on button "Select All" at bounding box center [80, 133] width 15 height 6
click at [92, 133] on button "Pack" at bounding box center [94, 133] width 10 height 6
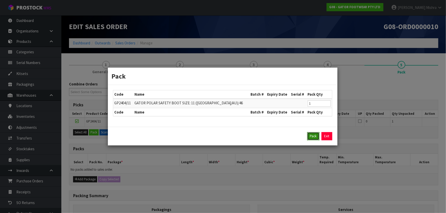
click at [311, 136] on button "Pack" at bounding box center [313, 136] width 12 height 8
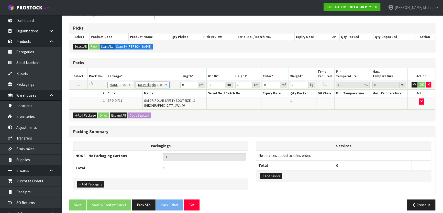
scroll to position [81, 0]
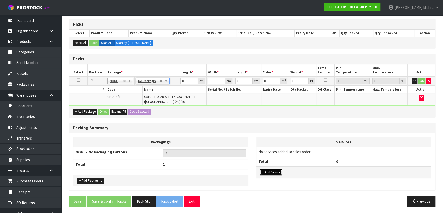
click at [280, 170] on button "Add Service" at bounding box center [271, 173] width 22 height 6
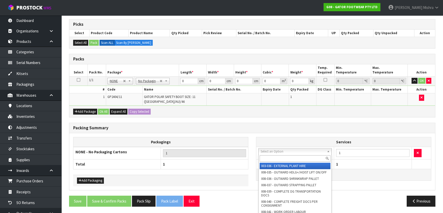
click at [282, 158] on input "text" at bounding box center [294, 159] width 71 height 6
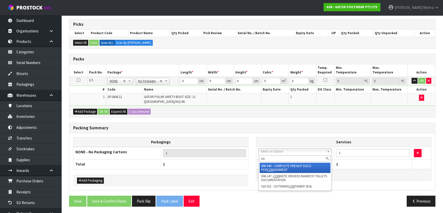
type input "c"
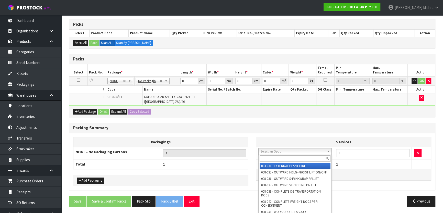
click at [296, 140] on th "Services" at bounding box center [343, 142] width 175 height 10
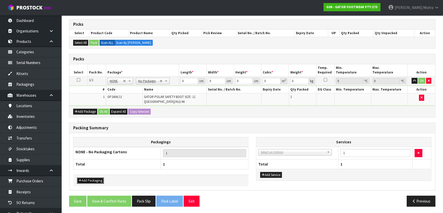
click at [94, 178] on button "Add Packaging" at bounding box center [90, 181] width 27 height 6
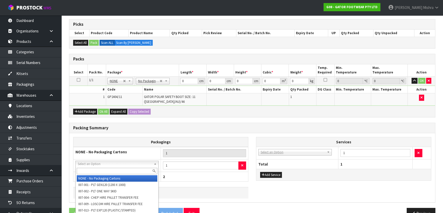
click at [89, 170] on input "text" at bounding box center [117, 171] width 80 height 6
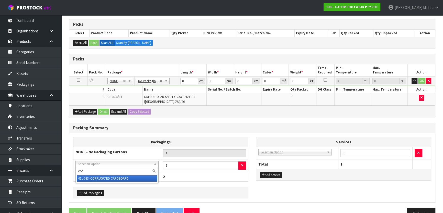
type input "cor"
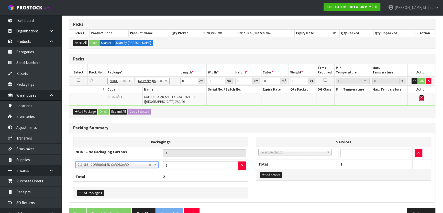
click at [422, 98] on button "button" at bounding box center [421, 98] width 5 height 6
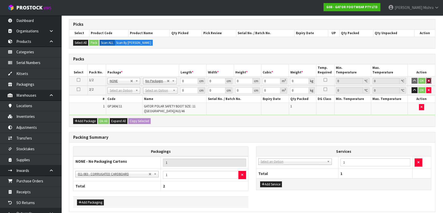
click at [427, 80] on icon "button" at bounding box center [428, 80] width 2 height 3
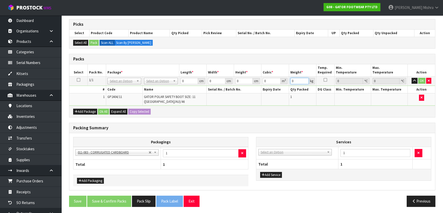
click at [294, 80] on input "0" at bounding box center [299, 81] width 18 height 6
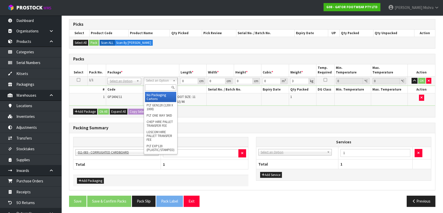
drag, startPoint x: 163, startPoint y: 97, endPoint x: 170, endPoint y: 95, distance: 7.4
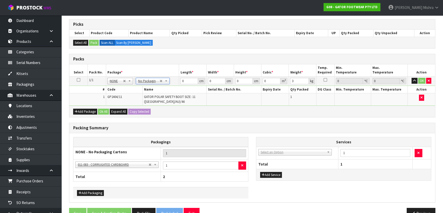
type input "0"
click at [186, 82] on input "0" at bounding box center [188, 81] width 17 height 6
type input "40"
type input "38"
type input "1"
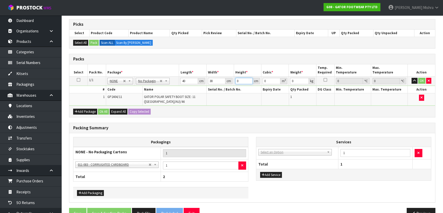
type input "0.00152"
type input "14"
type input "0.02128"
type input "14"
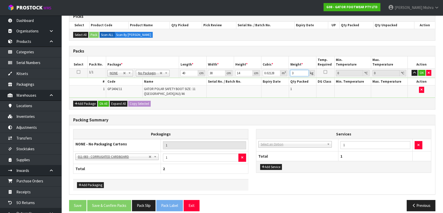
scroll to position [93, 0]
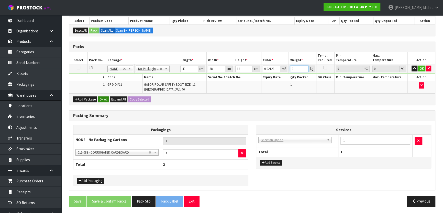
type input "3"
click at [104, 97] on button "Ok All" at bounding box center [103, 100] width 11 height 6
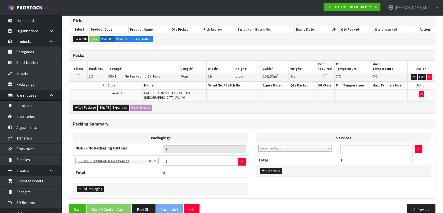
scroll to position [92, 0]
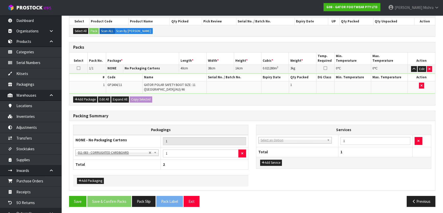
click at [77, 68] on icon at bounding box center [79, 68] width 4 height 0
click at [421, 69] on button "Edit" at bounding box center [421, 69] width 8 height 6
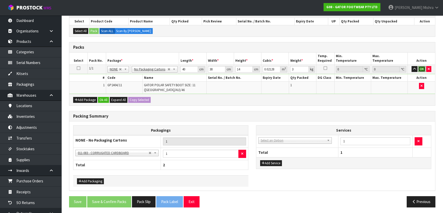
click at [421, 69] on button "OK" at bounding box center [421, 69] width 7 height 6
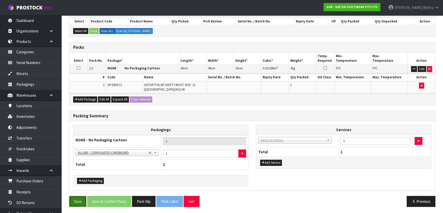
click at [71, 196] on button "Save" at bounding box center [77, 201] width 17 height 11
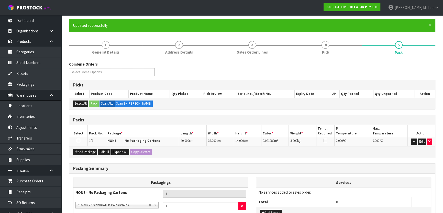
scroll to position [91, 0]
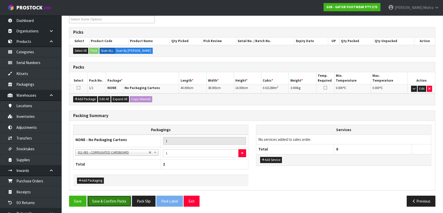
click at [117, 198] on button "Save & Confirm Packs" at bounding box center [109, 201] width 44 height 11
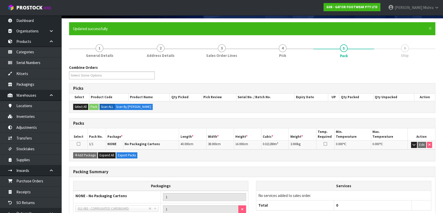
scroll to position [80, 0]
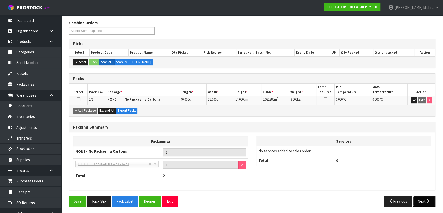
drag, startPoint x: 427, startPoint y: 203, endPoint x: 417, endPoint y: 203, distance: 10.0
click at [427, 203] on button "Next" at bounding box center [423, 201] width 22 height 11
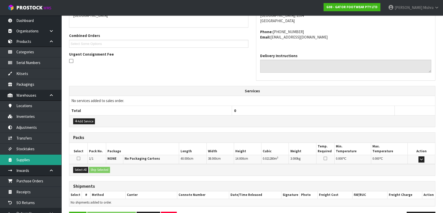
scroll to position [134, 0]
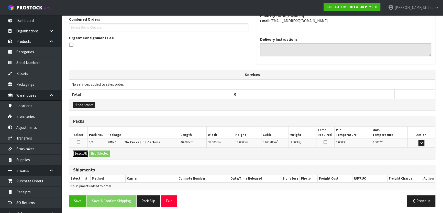
drag, startPoint x: 74, startPoint y: 154, endPoint x: 101, endPoint y: 157, distance: 27.8
click at [74, 154] on button "Select All" at bounding box center [80, 154] width 15 height 6
click at [102, 157] on div "Select All Ship Selected" at bounding box center [251, 153] width 365 height 11
click at [105, 156] on button "Ship Selected" at bounding box center [99, 154] width 21 height 6
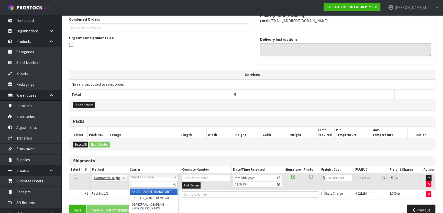
click at [144, 181] on input "text" at bounding box center [153, 184] width 47 height 6
type input "nzp"
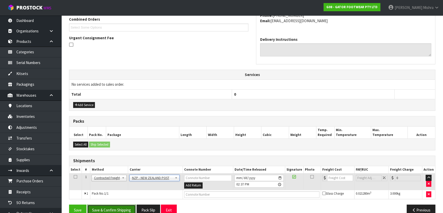
click at [107, 210] on button "Save & Confirm Shipping" at bounding box center [111, 210] width 49 height 11
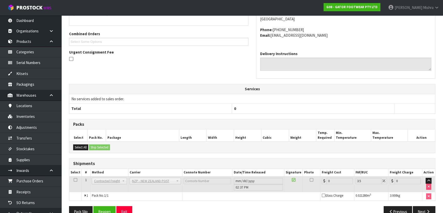
scroll to position [136, 0]
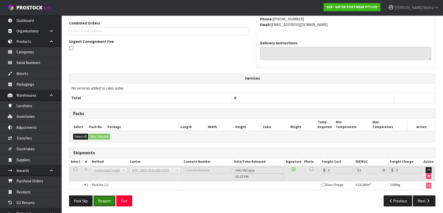
click at [112, 203] on button "Reopen" at bounding box center [104, 201] width 22 height 11
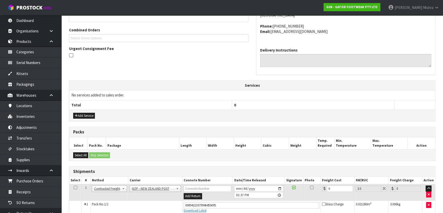
scroll to position [139, 0]
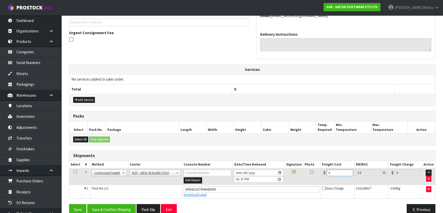
drag, startPoint x: 337, startPoint y: 171, endPoint x: 296, endPoint y: 173, distance: 41.2
click at [296, 173] on tr "1 Client Local Pickup Customer Local Pickup Company Freight Contracted Freight …" at bounding box center [251, 177] width 365 height 17
type input "4"
type input "4.14"
type input "4.3"
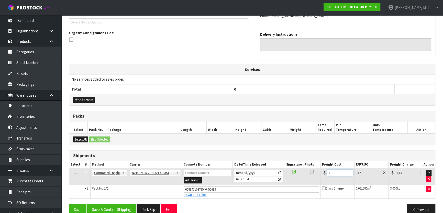
type input "4.45"
type input "4.33"
type input "4.48"
type input "4.33"
click at [123, 205] on button "Save & Confirm Shipping" at bounding box center [111, 209] width 49 height 11
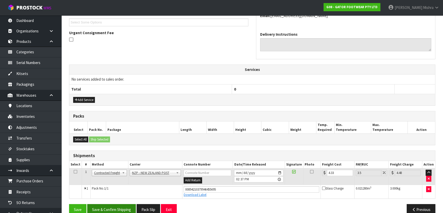
scroll to position [0, 0]
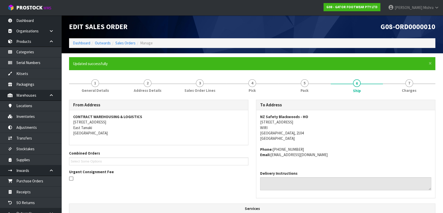
drag, startPoint x: 123, startPoint y: 205, endPoint x: 276, endPoint y: 32, distance: 230.4
click at [276, 32] on div "G08-ORD0000010" at bounding box center [345, 26] width 187 height 23
